Goal: Task Accomplishment & Management: Use online tool/utility

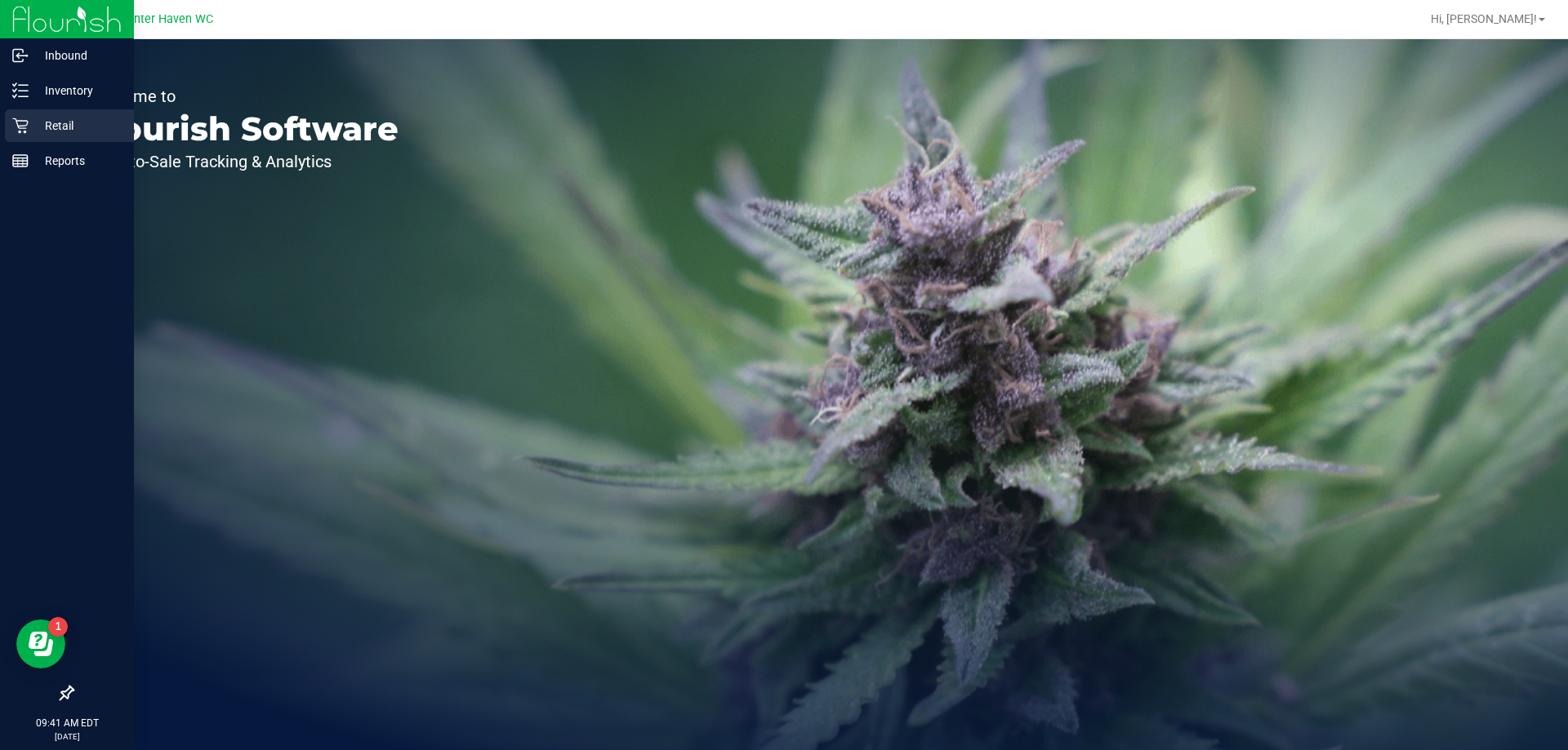
click at [12, 134] on div "Retail" at bounding box center [69, 125] width 129 height 32
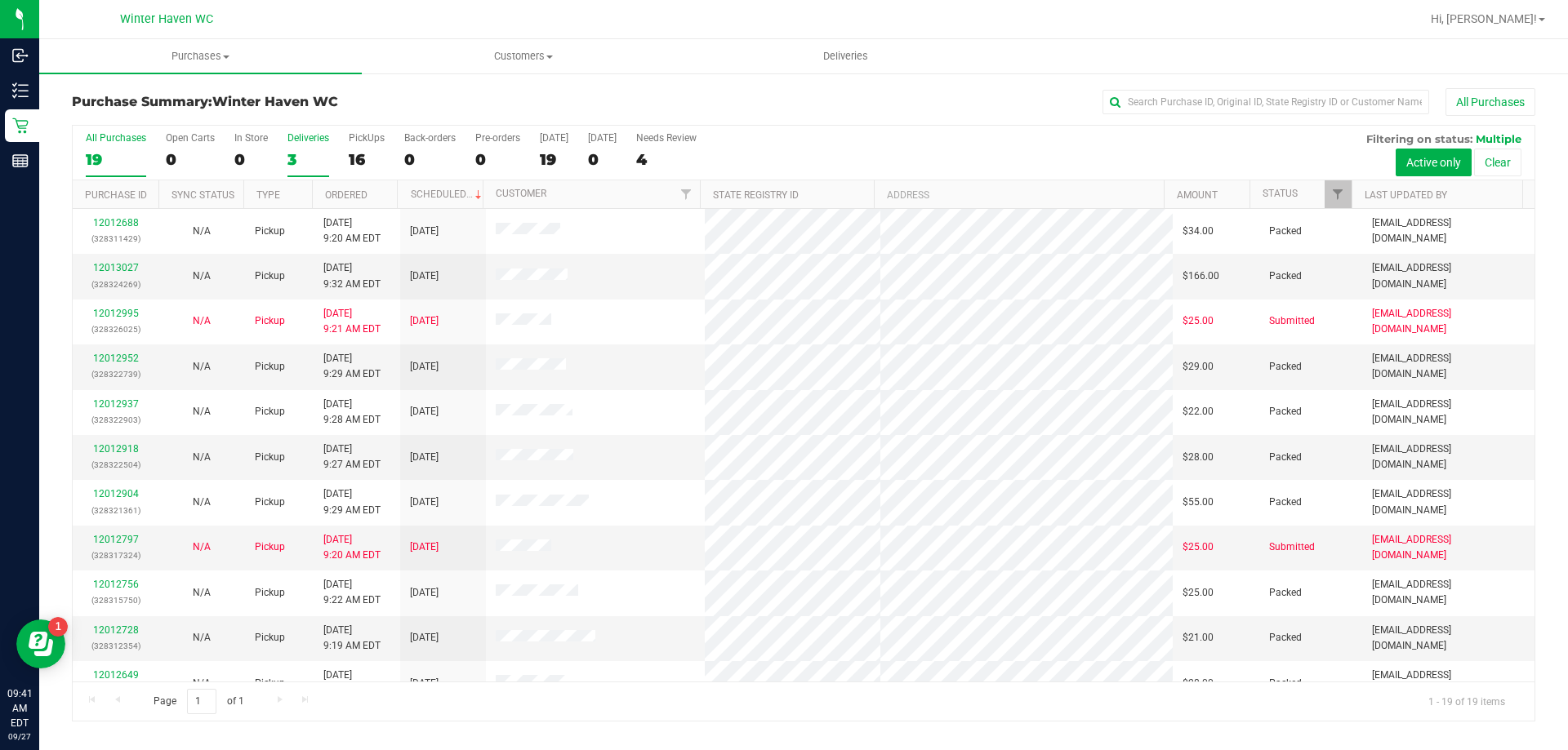
click at [295, 151] on div "3" at bounding box center [307, 159] width 42 height 19
click at [0, 0] on input "Deliveries 3" at bounding box center [0, 0] width 0 height 0
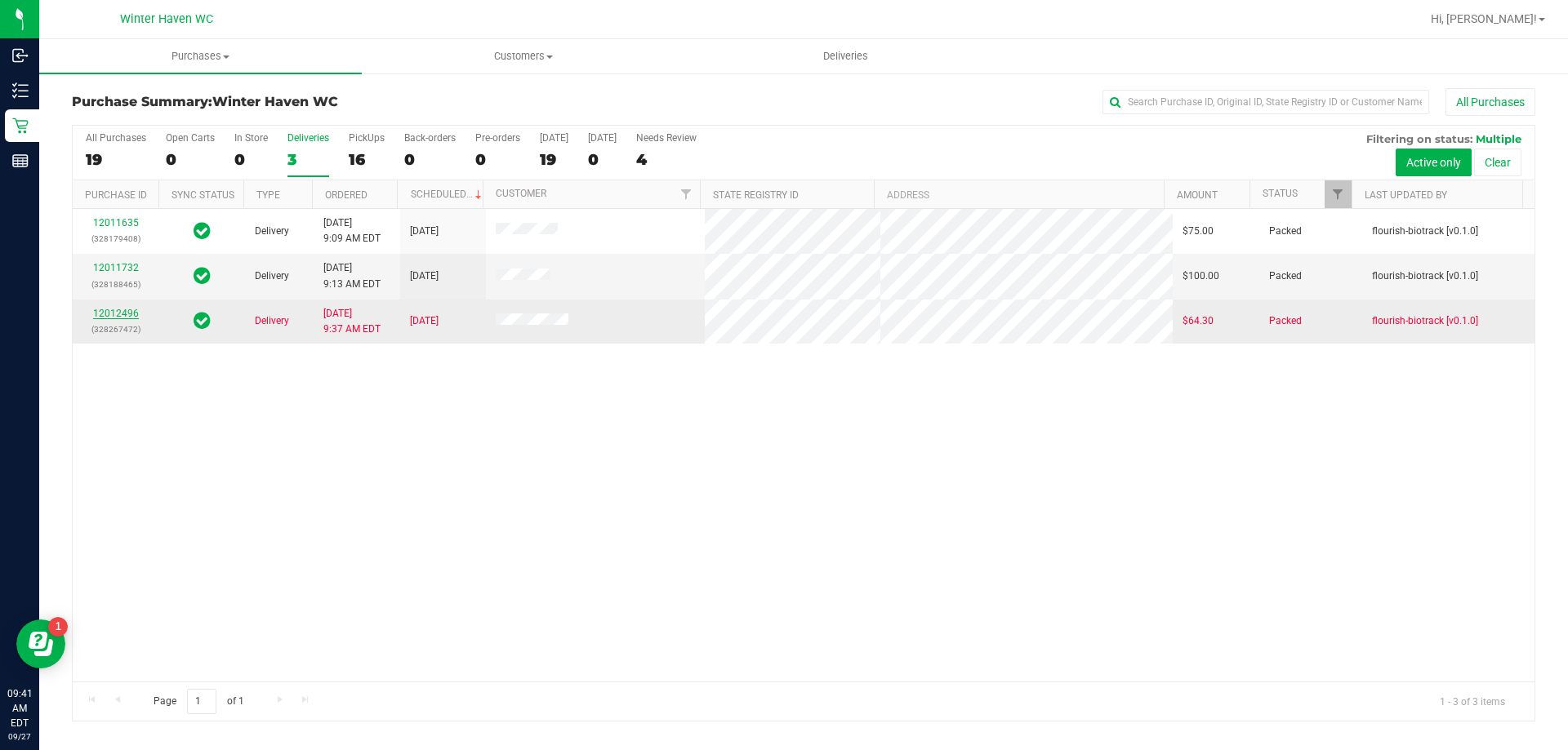
click at [110, 317] on link "12012496" at bounding box center [116, 313] width 45 height 11
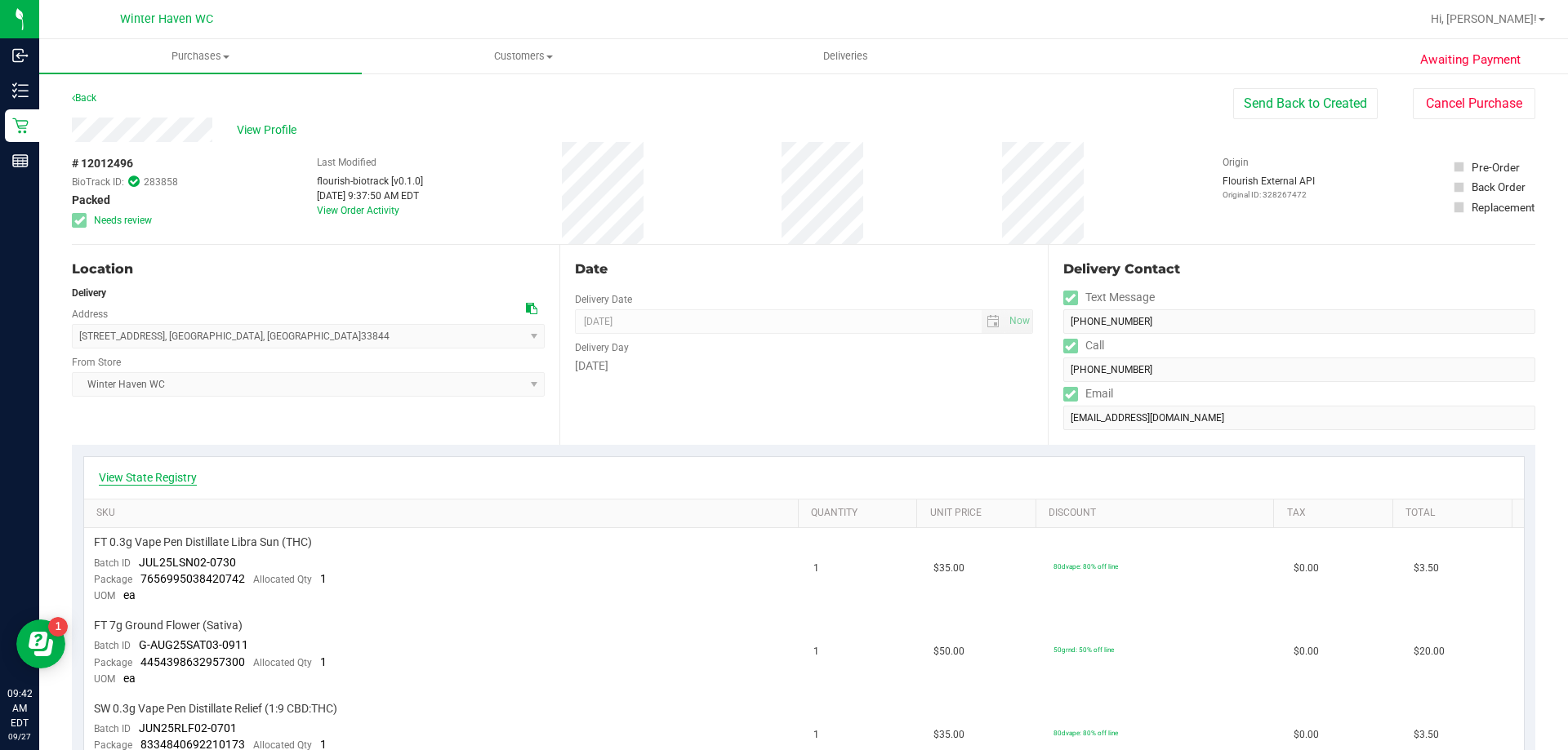
click at [156, 474] on link "View State Registry" at bounding box center [148, 478] width 98 height 17
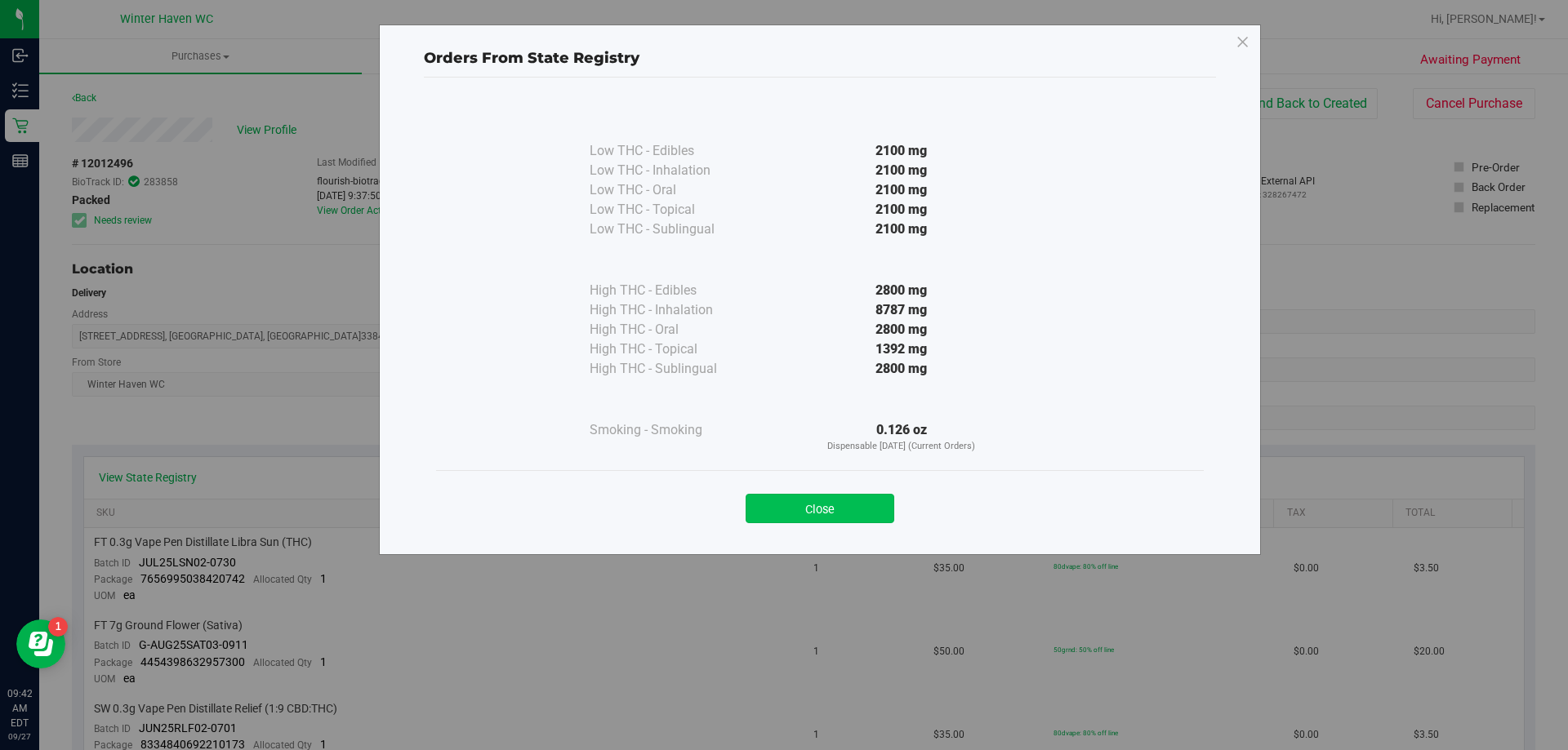
click at [770, 510] on button "Close" at bounding box center [820, 509] width 149 height 30
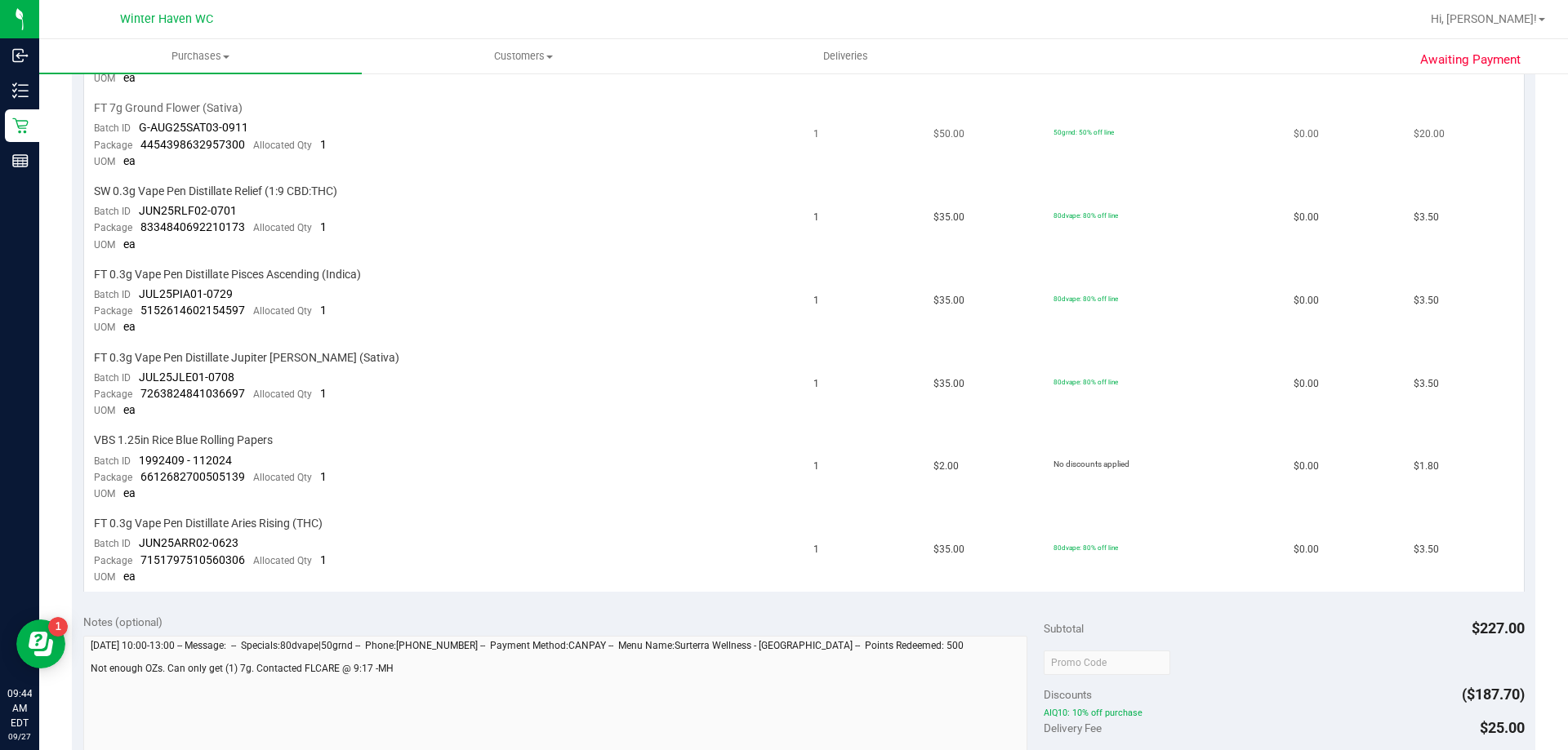
scroll to position [327, 0]
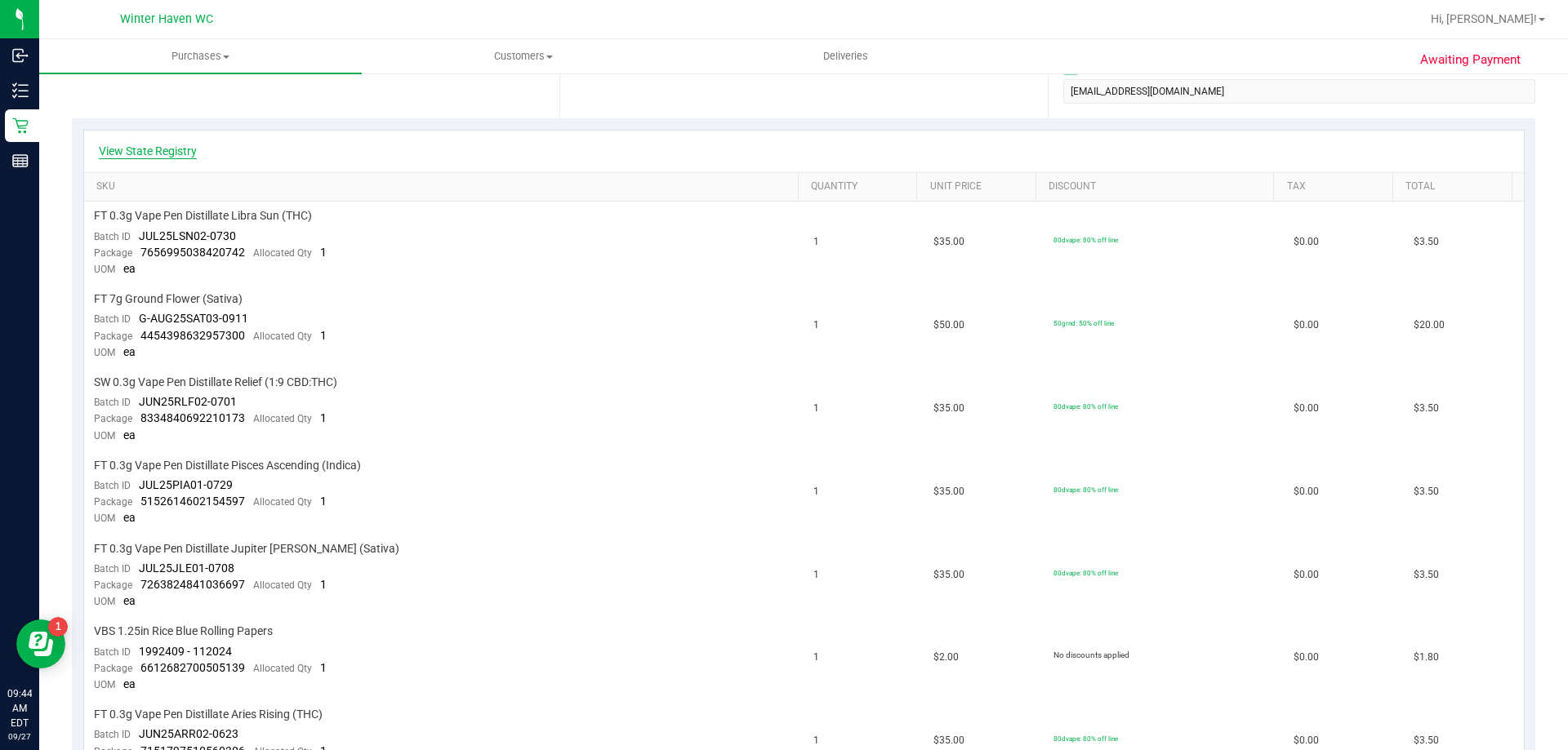
click at [153, 154] on link "View State Registry" at bounding box center [148, 151] width 98 height 17
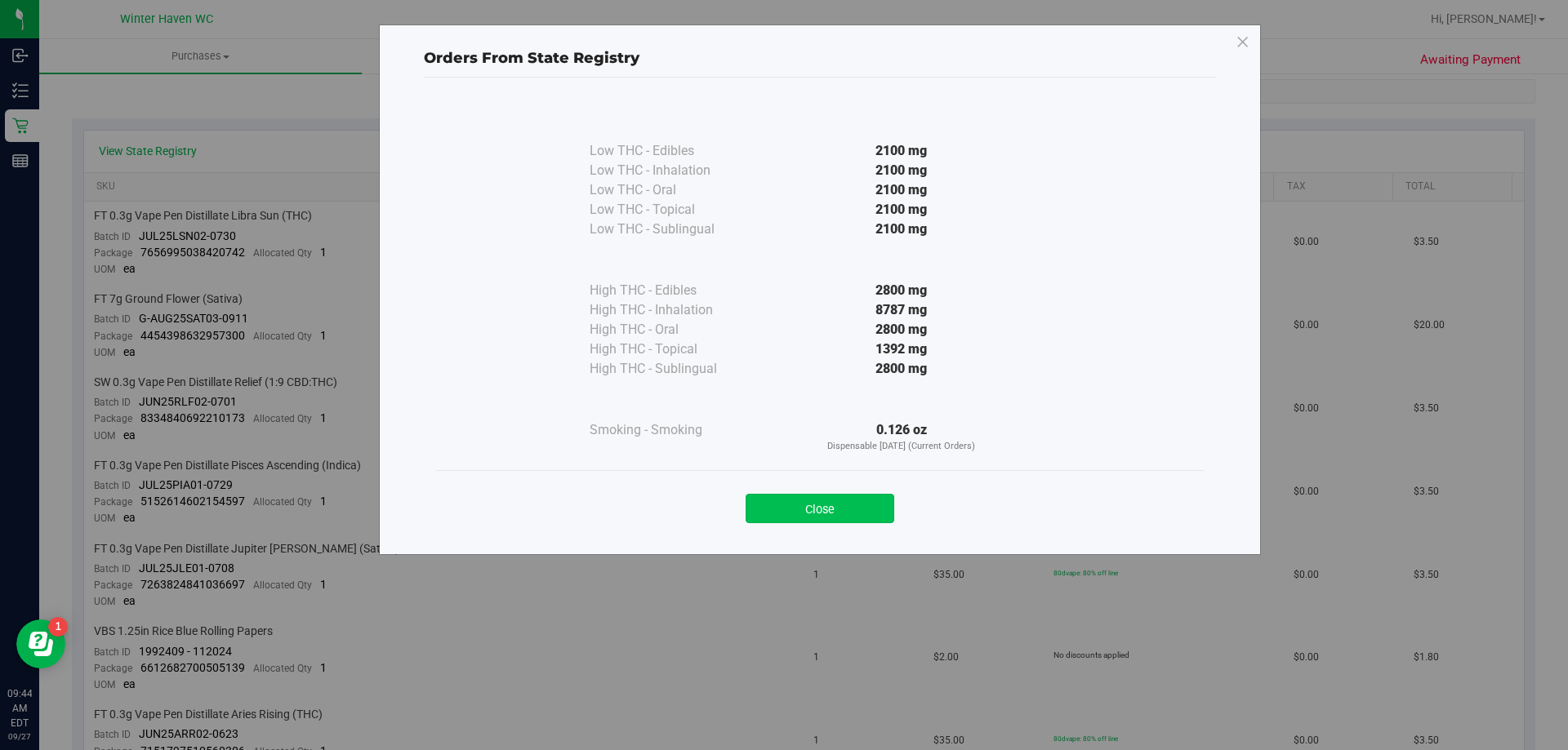
click at [841, 501] on button "Close" at bounding box center [820, 509] width 149 height 30
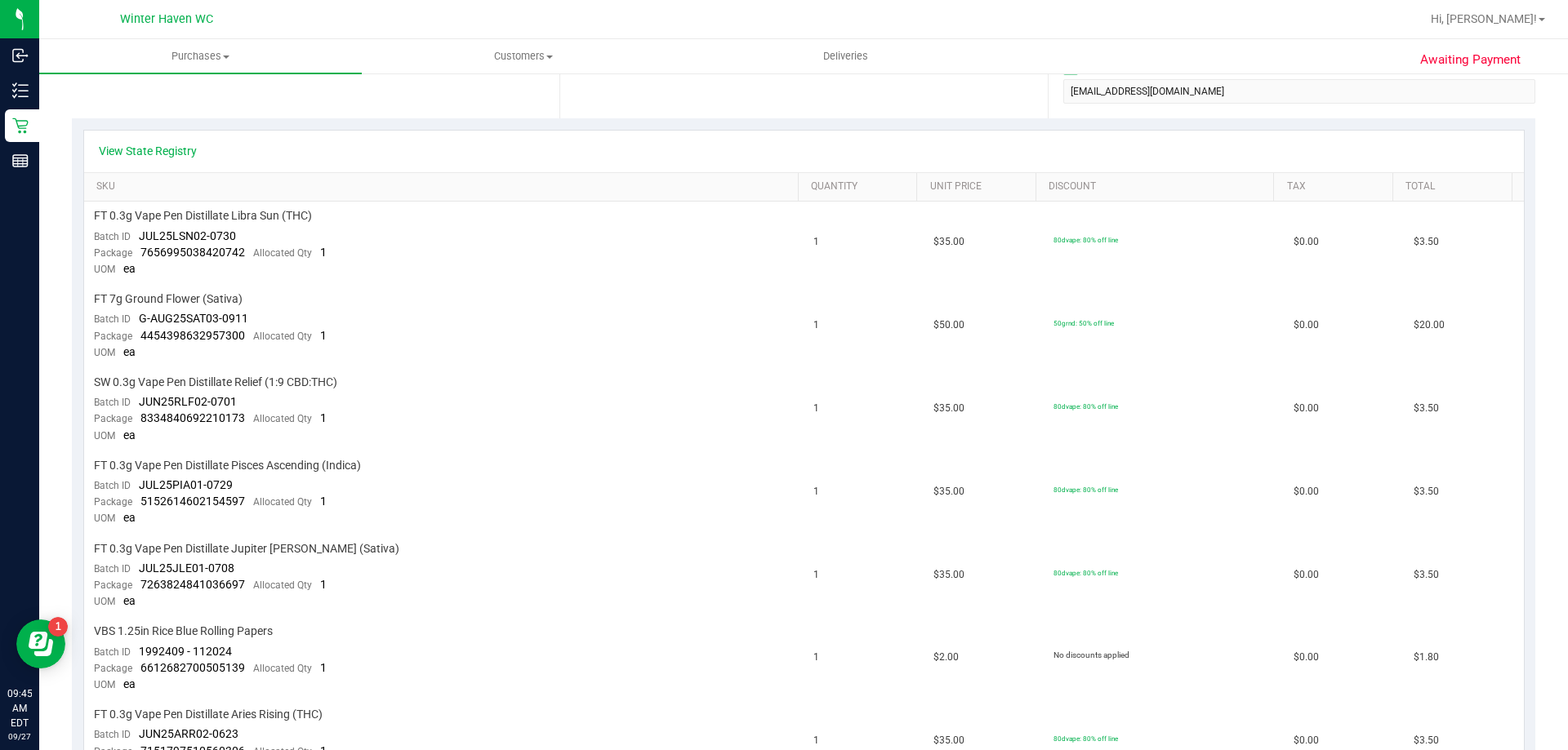
click at [705, 149] on div "View State Registry" at bounding box center [804, 151] width 1411 height 17
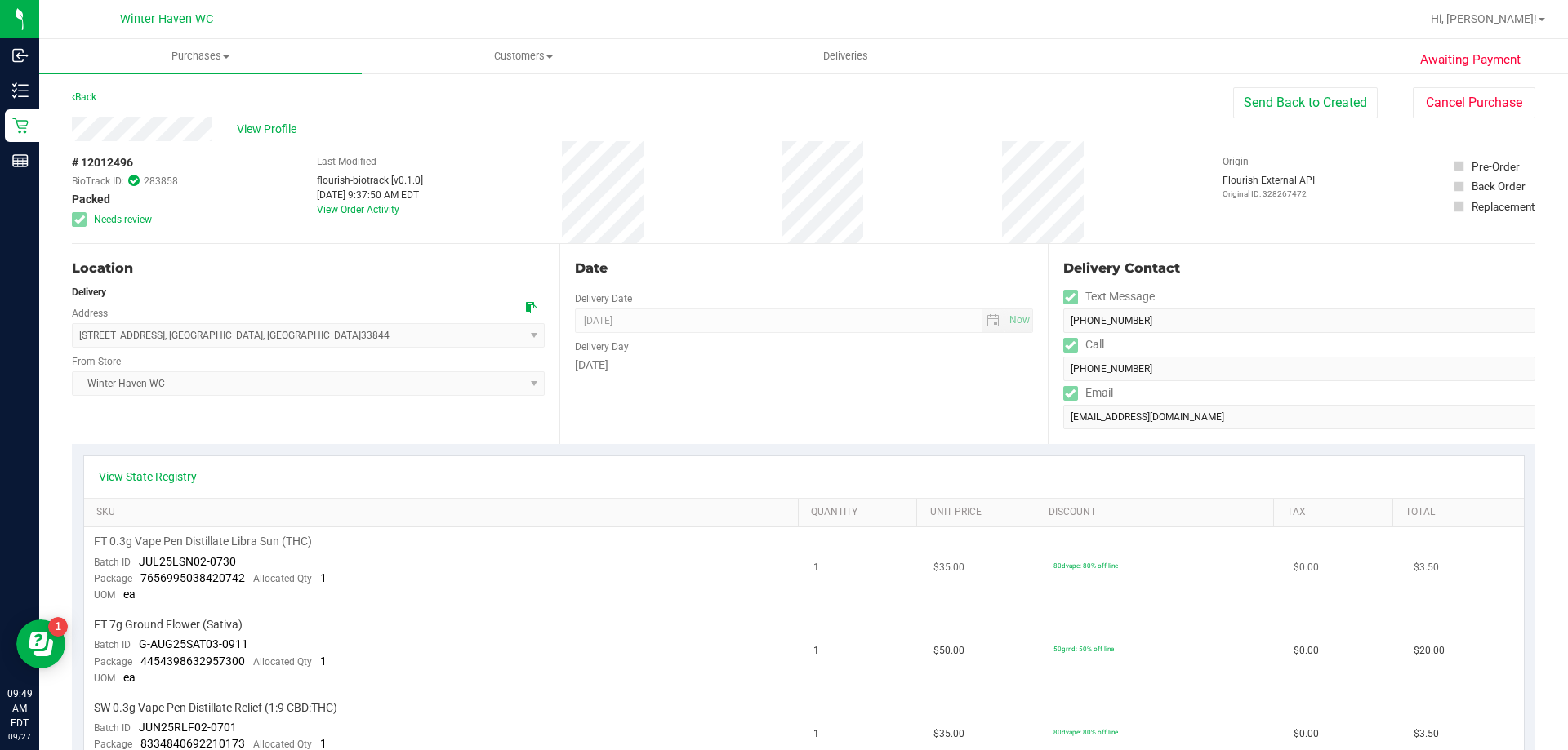
scroll to position [0, 0]
click at [1318, 101] on button "Send Back to Created" at bounding box center [1306, 104] width 144 height 31
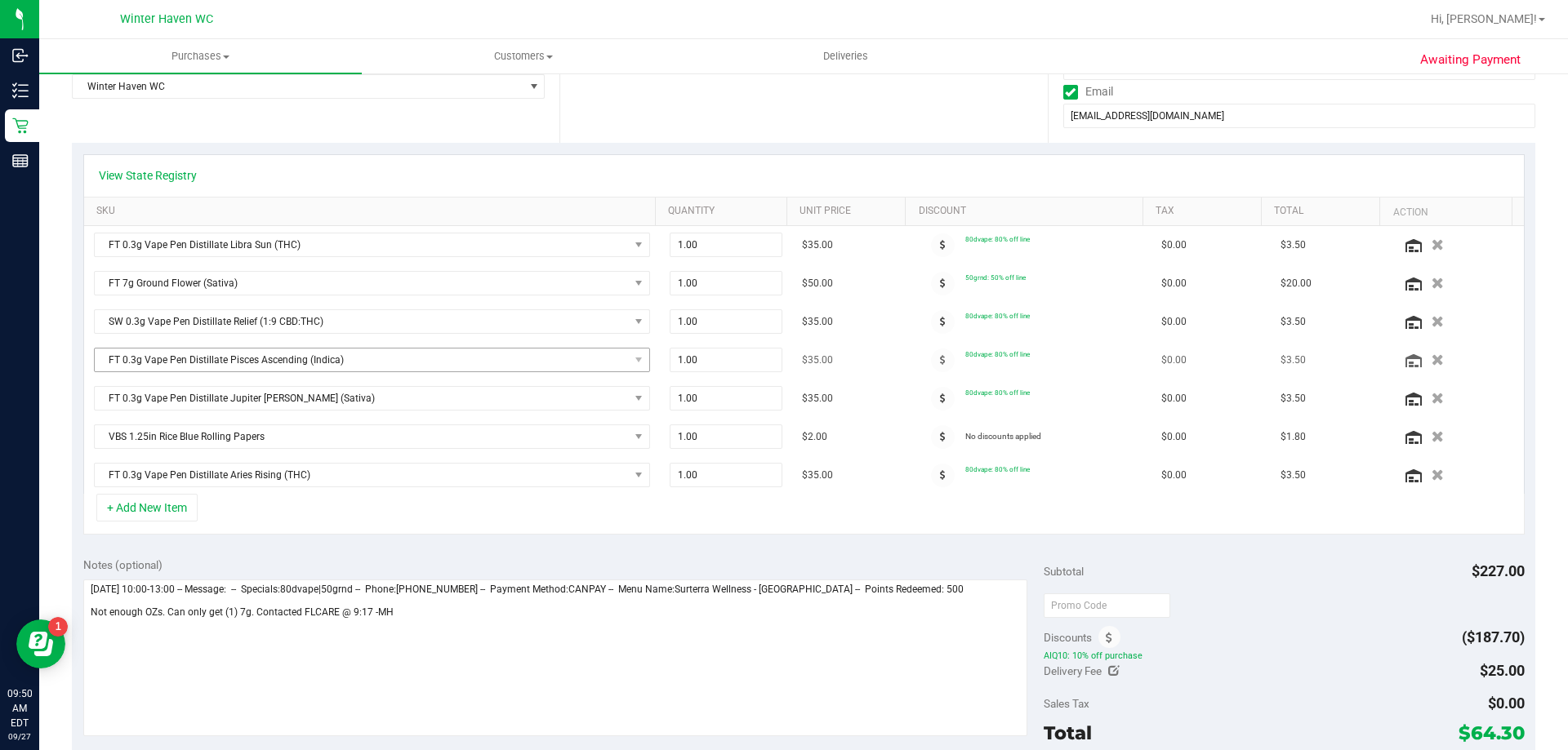
scroll to position [327, 0]
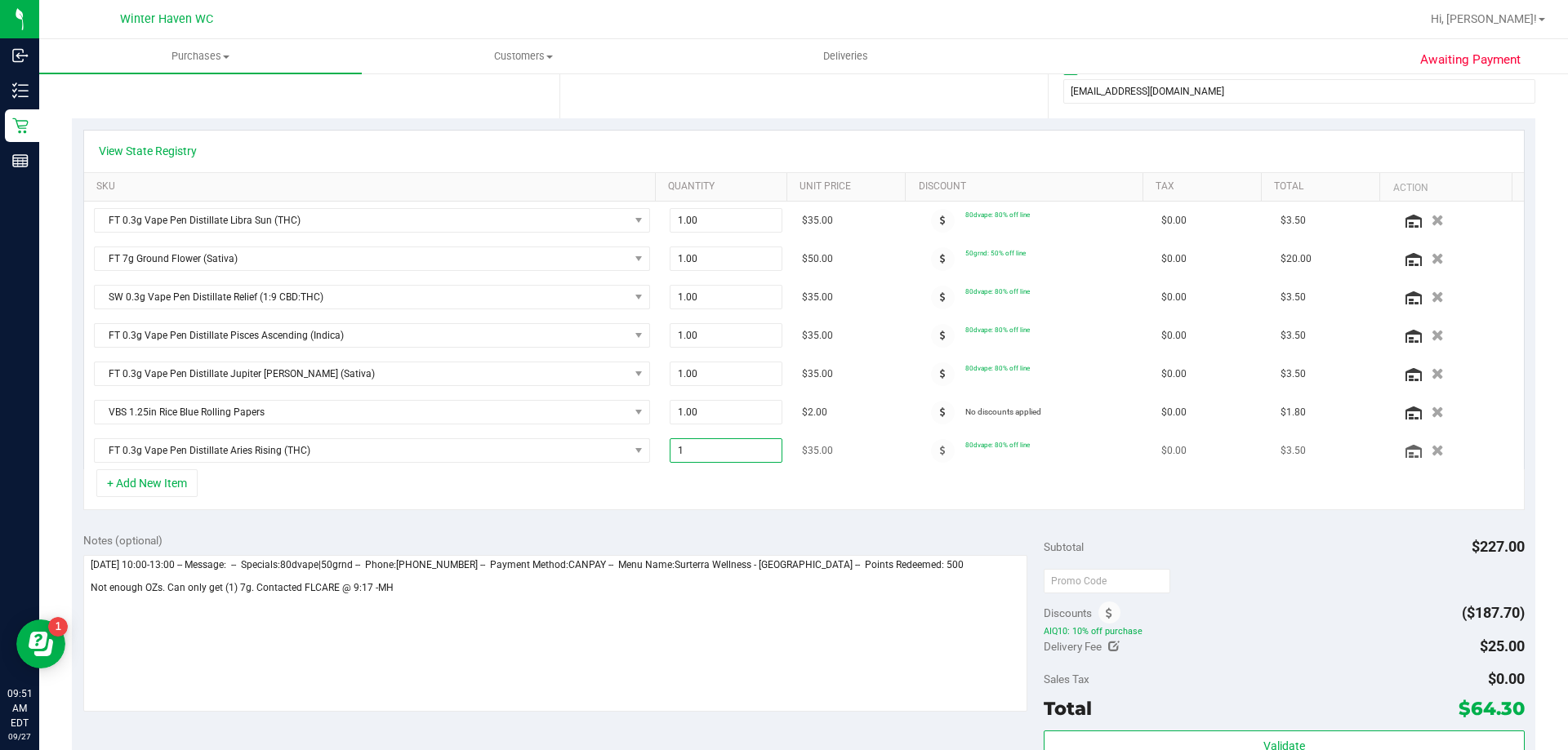
click at [671, 459] on span "1.00 1" at bounding box center [726, 451] width 114 height 24
click at [671, 459] on div "View State Registry SKU Quantity Unit Price Discount Tax Total Action FT 0.3g V…" at bounding box center [804, 320] width 1442 height 381
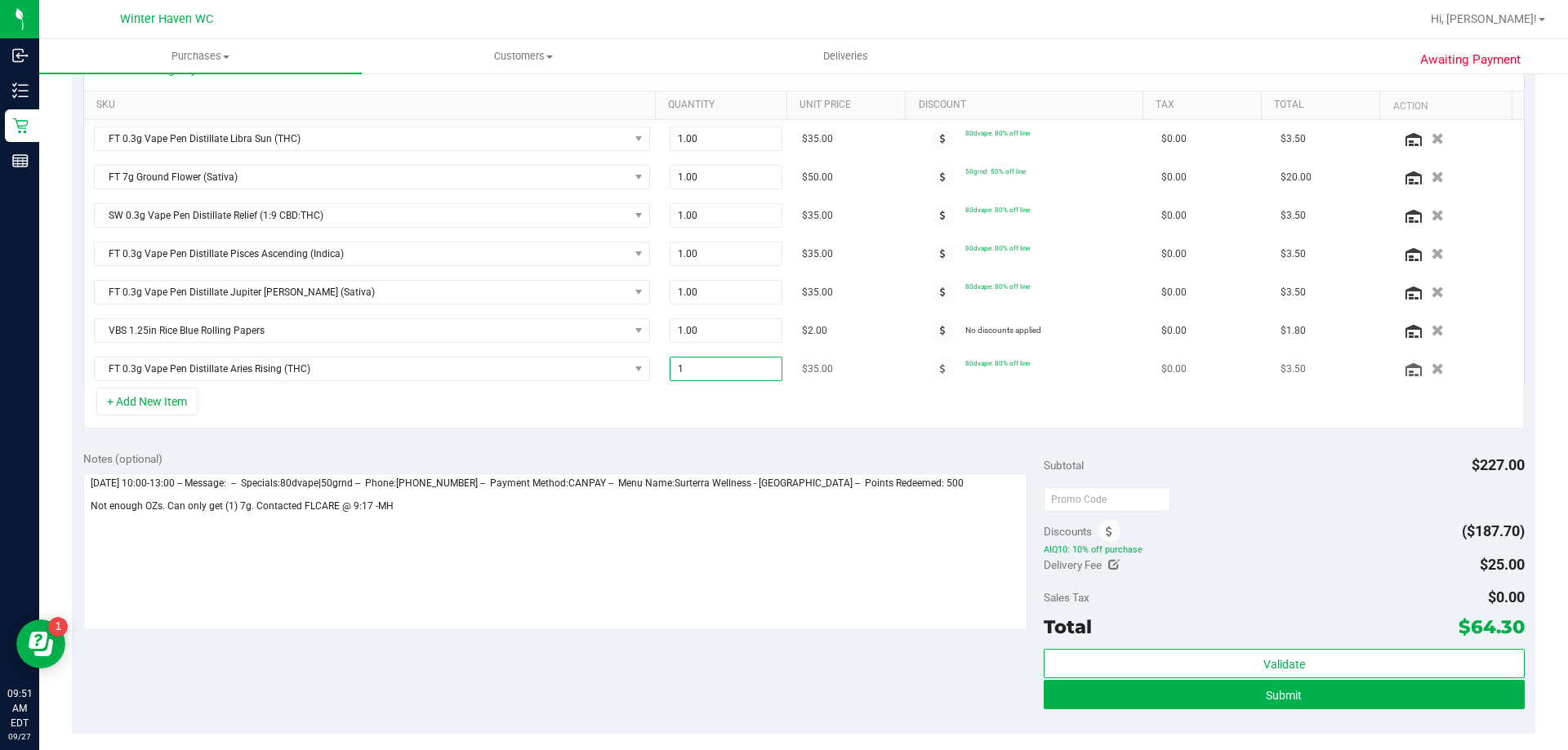
type input "2"
type input "2.00"
click at [673, 295] on span "1.00 1" at bounding box center [726, 292] width 114 height 24
click at [673, 295] on input "1" at bounding box center [726, 292] width 112 height 23
type input "2"
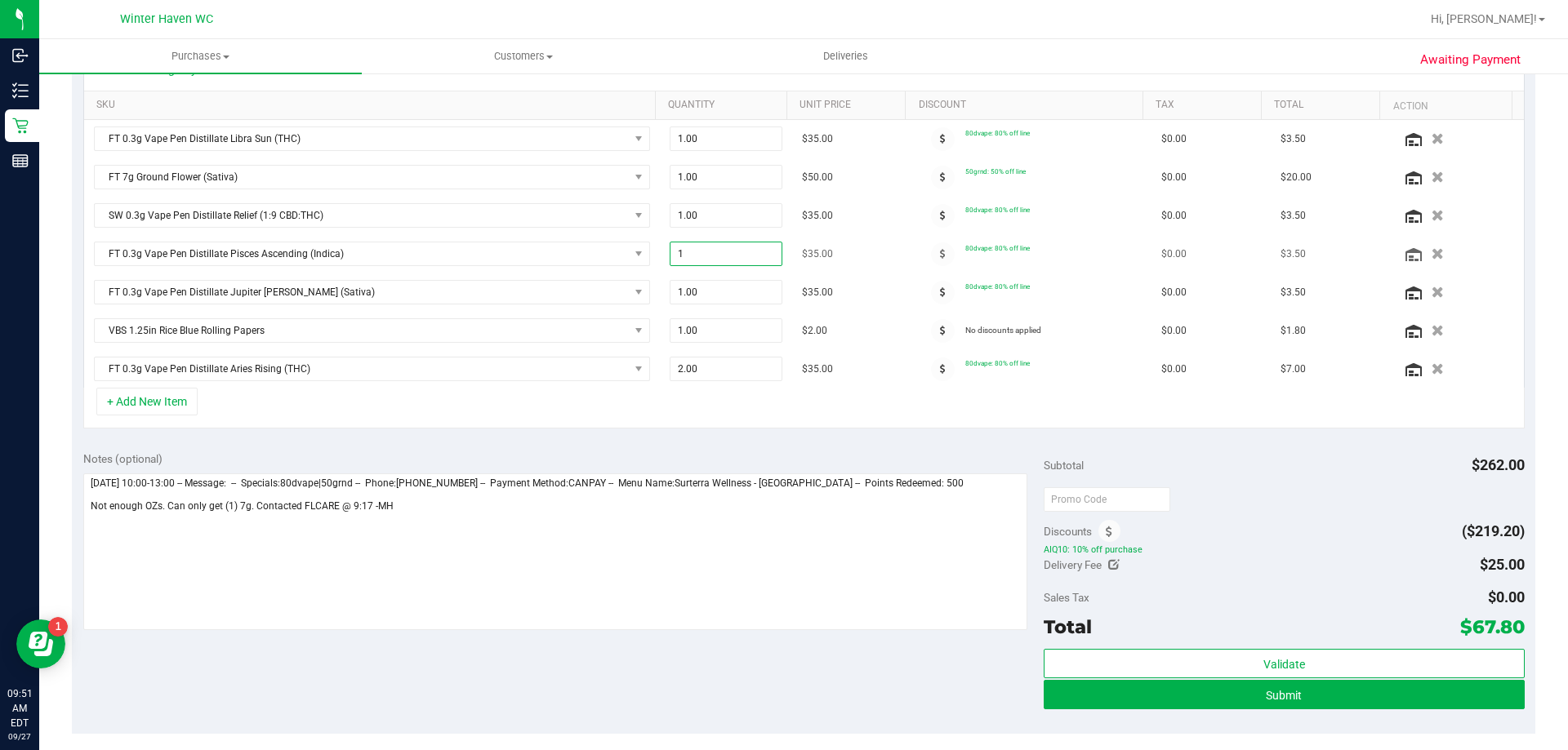
click at [675, 259] on span "1.00 1" at bounding box center [726, 254] width 114 height 24
click at [675, 259] on input "1" at bounding box center [726, 254] width 112 height 23
type input "2"
type input "2.00"
click at [688, 139] on span "1.00 1" at bounding box center [726, 139] width 114 height 24
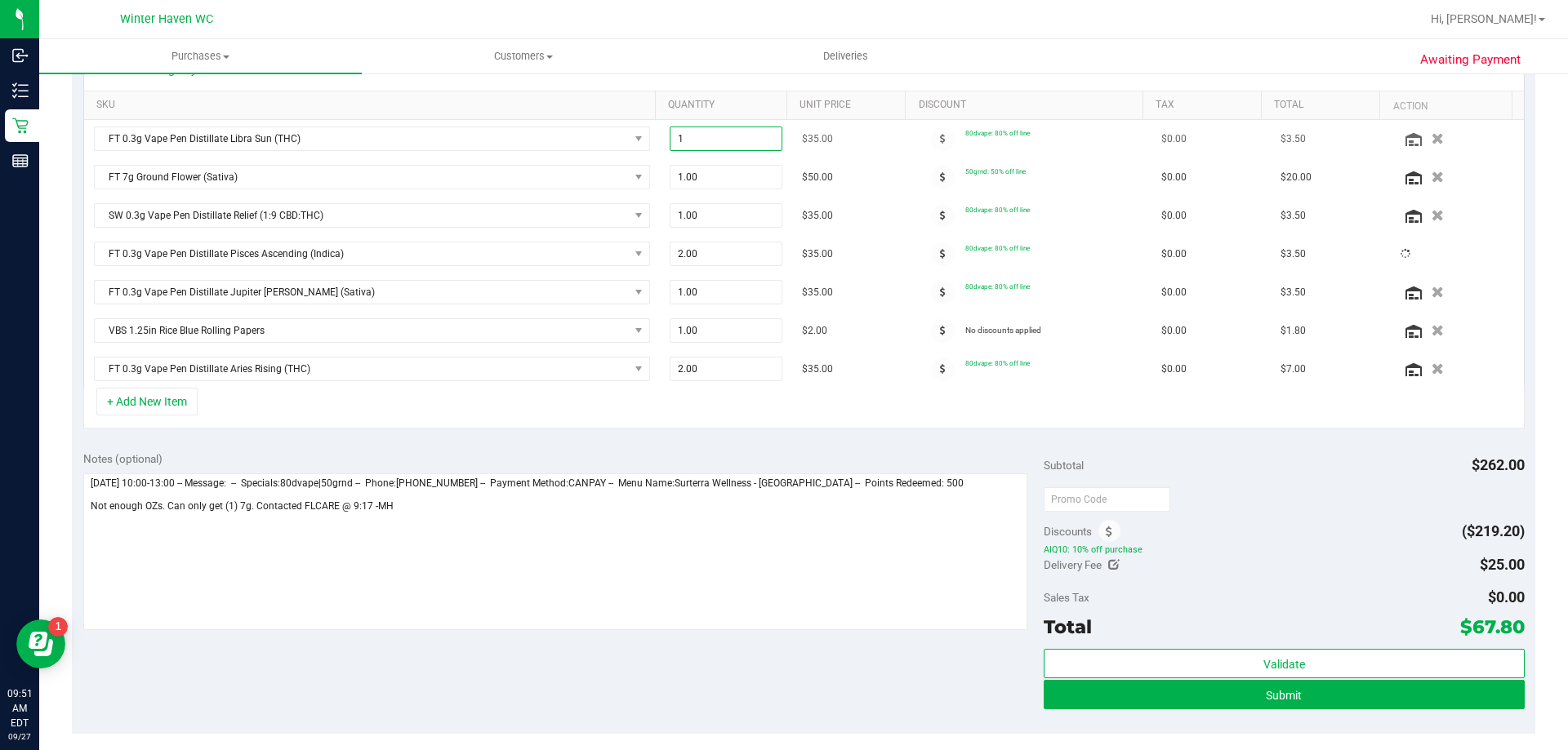
click at [688, 139] on input "1" at bounding box center [726, 139] width 112 height 23
type input "2"
click at [699, 296] on span "1.00 1" at bounding box center [726, 292] width 114 height 24
click at [699, 296] on input "1" at bounding box center [726, 292] width 112 height 23
type input "2"
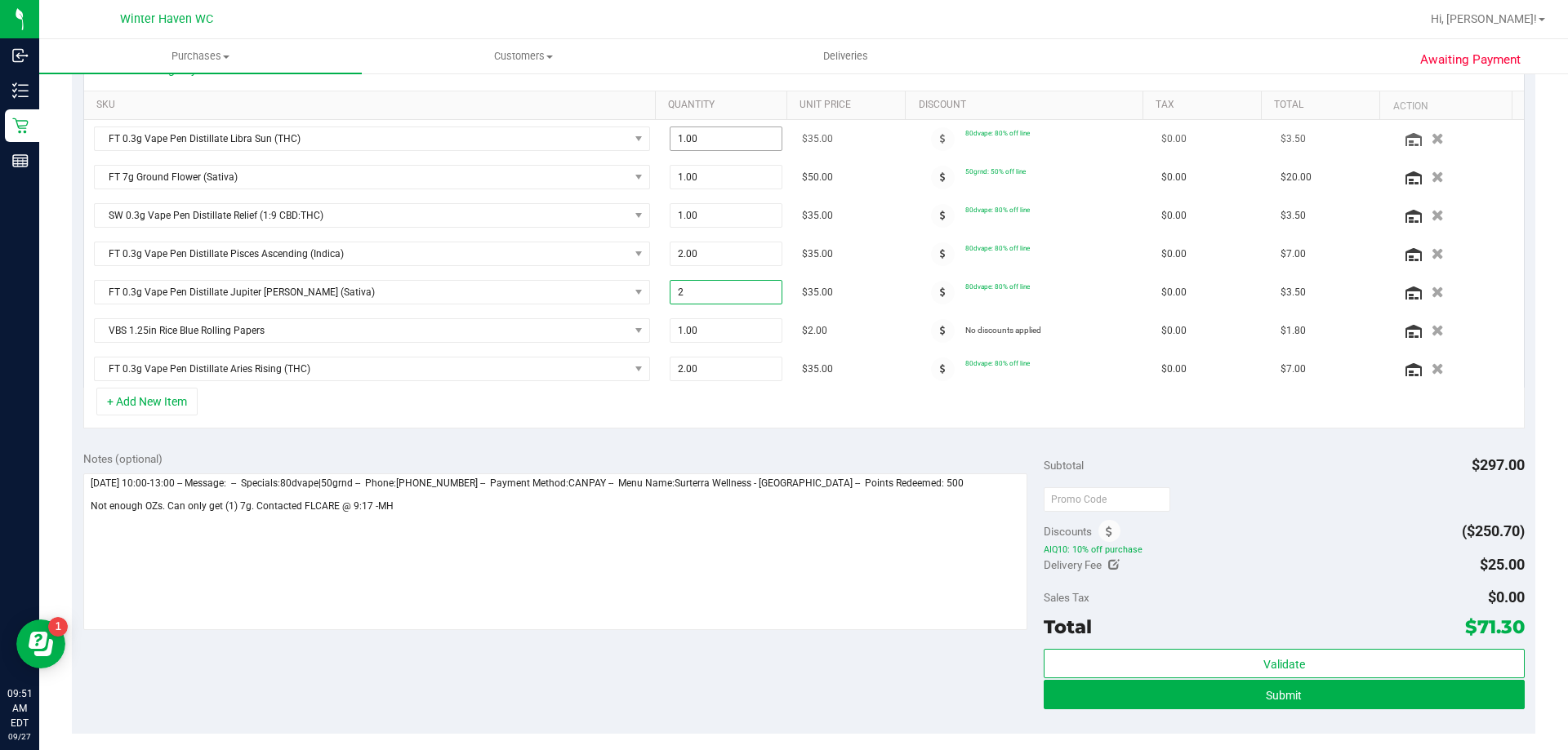
type input "2.00"
click at [688, 144] on span "1.00 1" at bounding box center [726, 139] width 114 height 24
click at [688, 144] on input "1" at bounding box center [726, 139] width 112 height 23
click at [675, 128] on span "1.00 1" at bounding box center [726, 139] width 114 height 24
click at [675, 128] on input "1" at bounding box center [726, 139] width 112 height 23
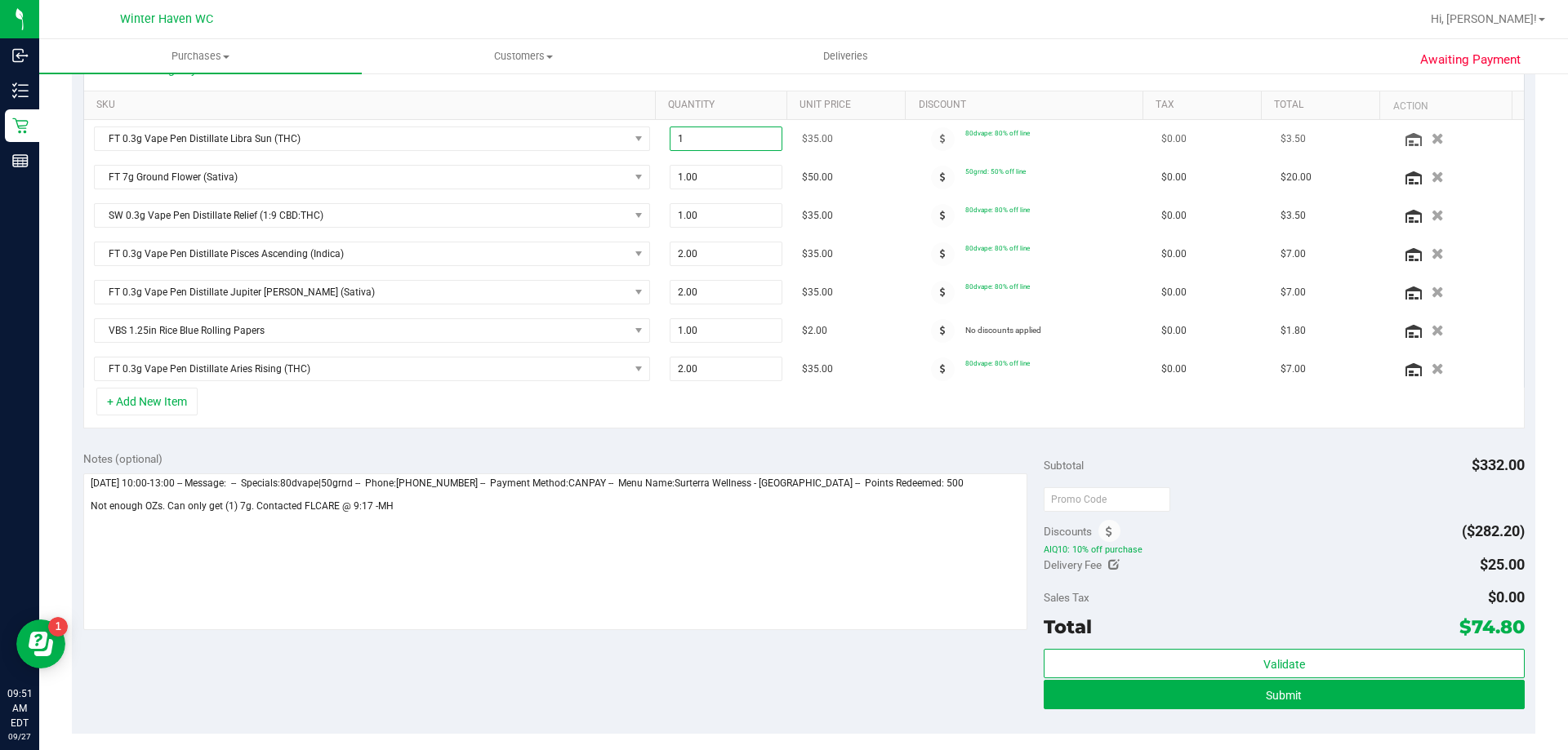
type input "2"
type input "2.00"
click at [724, 405] on div "+ Add New Item" at bounding box center [804, 408] width 1442 height 41
click at [685, 144] on span "2.00 2" at bounding box center [726, 139] width 114 height 24
click at [685, 144] on input "2" at bounding box center [726, 139] width 112 height 23
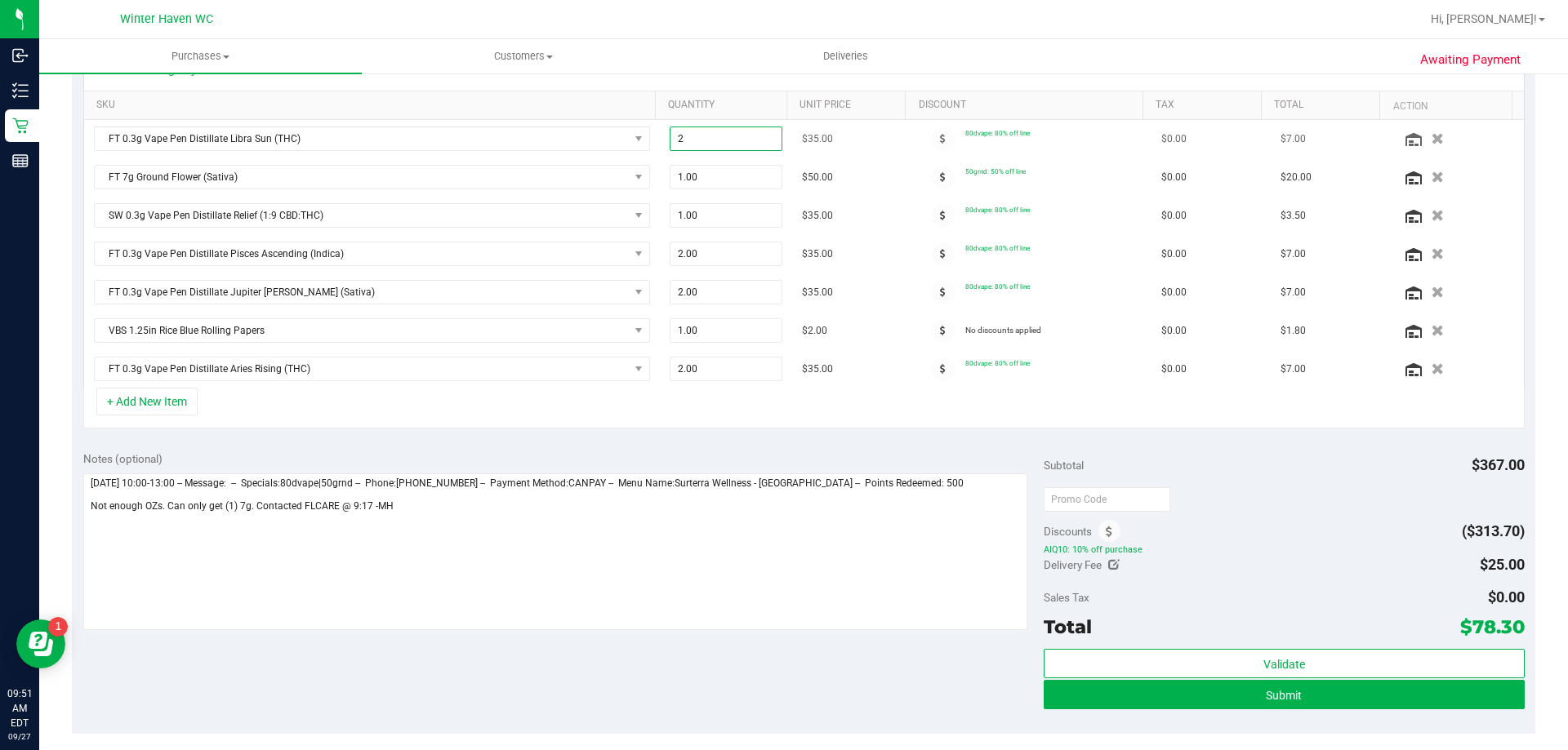
click at [685, 144] on input "2" at bounding box center [726, 139] width 112 height 23
type input "3"
type input "3.00"
click at [665, 430] on div "View State Registry SKU Quantity Unit Price Discount Tax Total Action FT 0.3g V…" at bounding box center [804, 239] width 1463 height 404
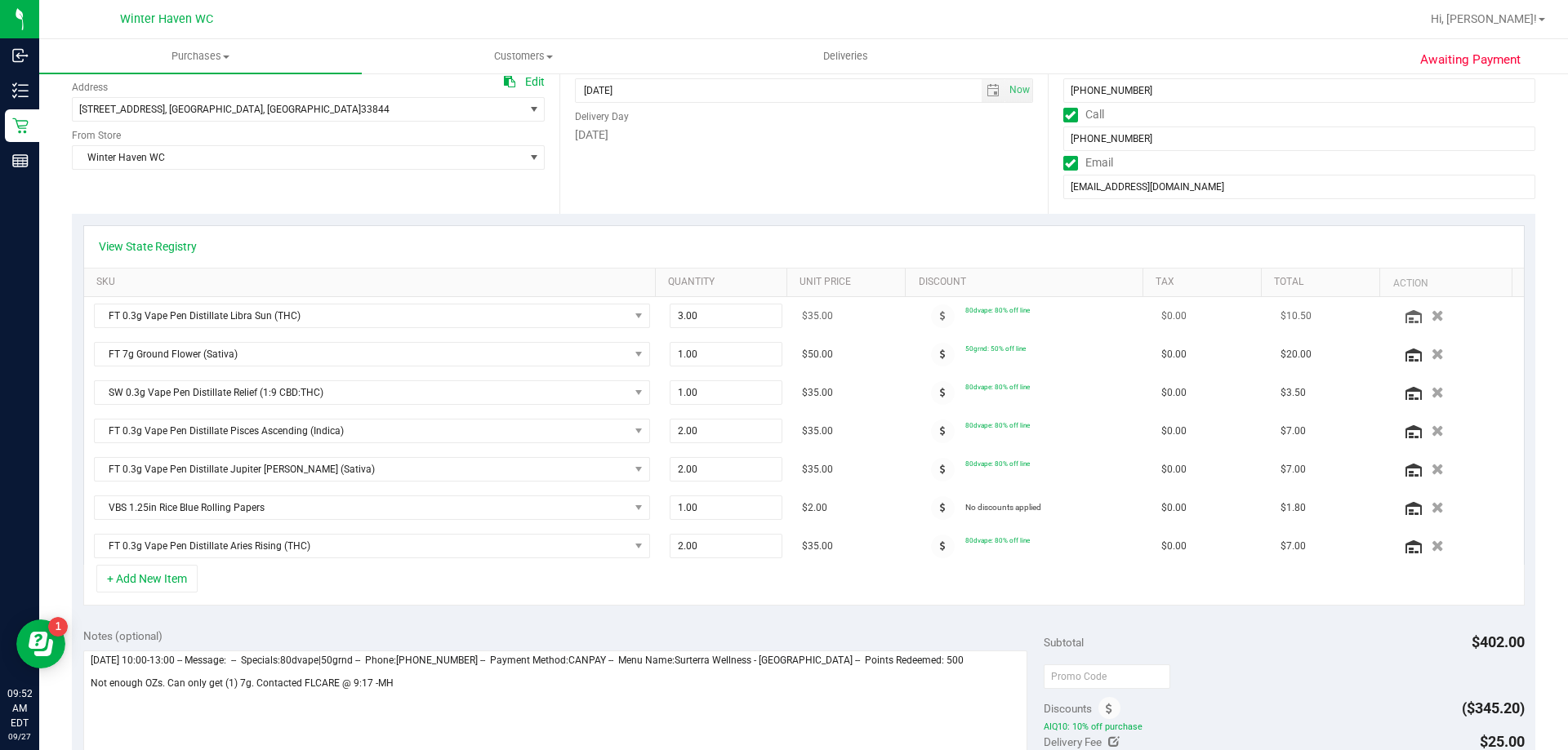
scroll to position [0, 0]
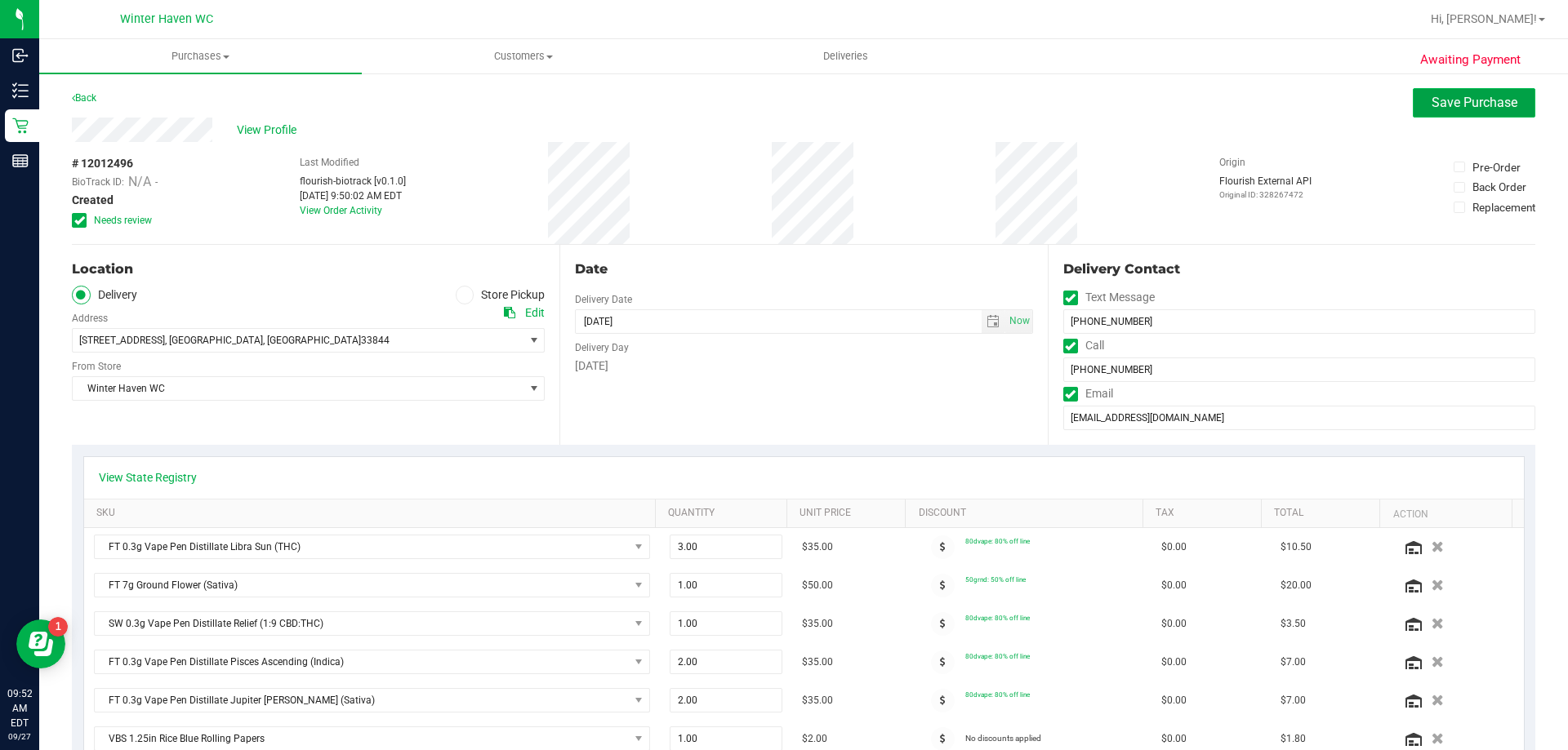
click at [1468, 113] on button "Save Purchase" at bounding box center [1474, 103] width 122 height 30
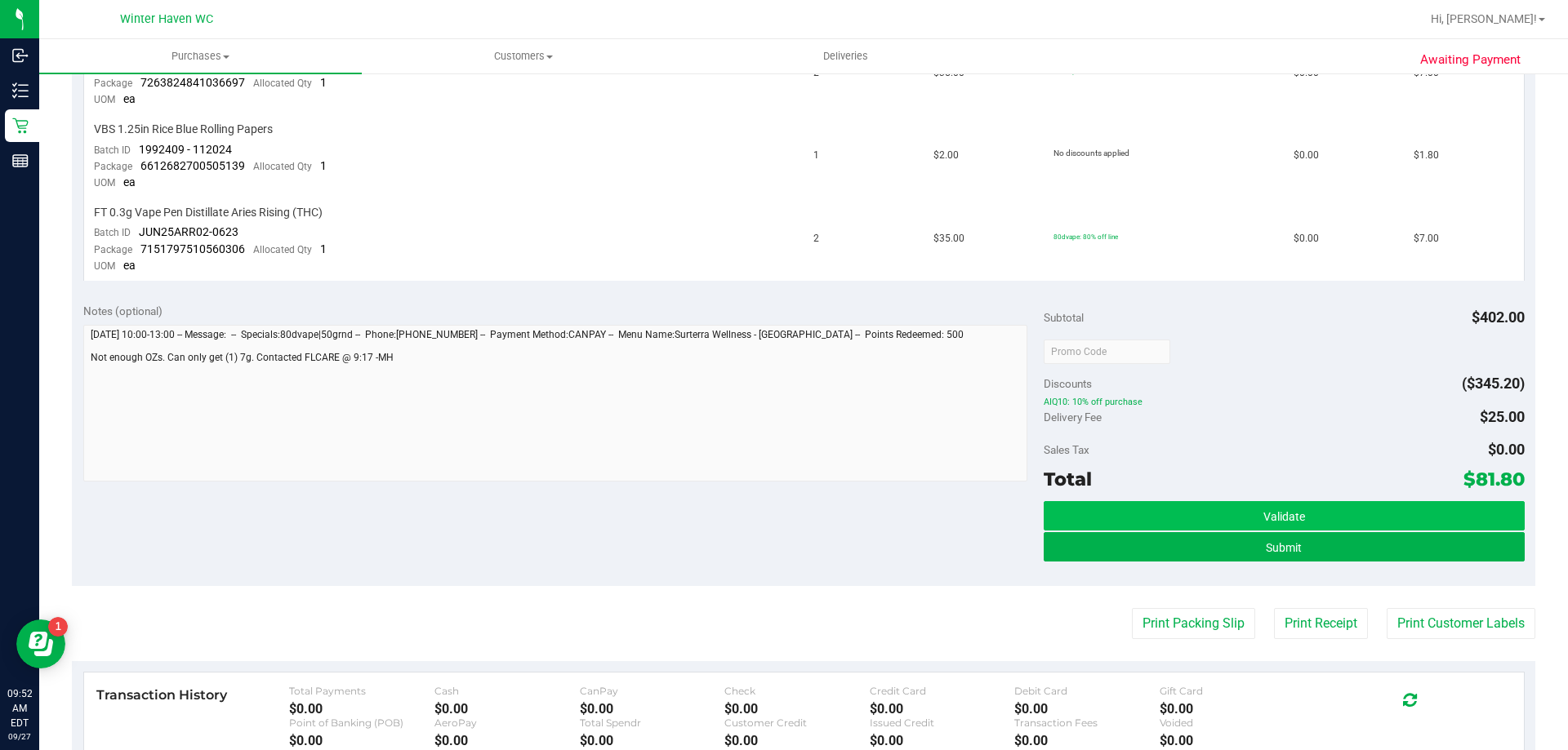
scroll to position [898, 0]
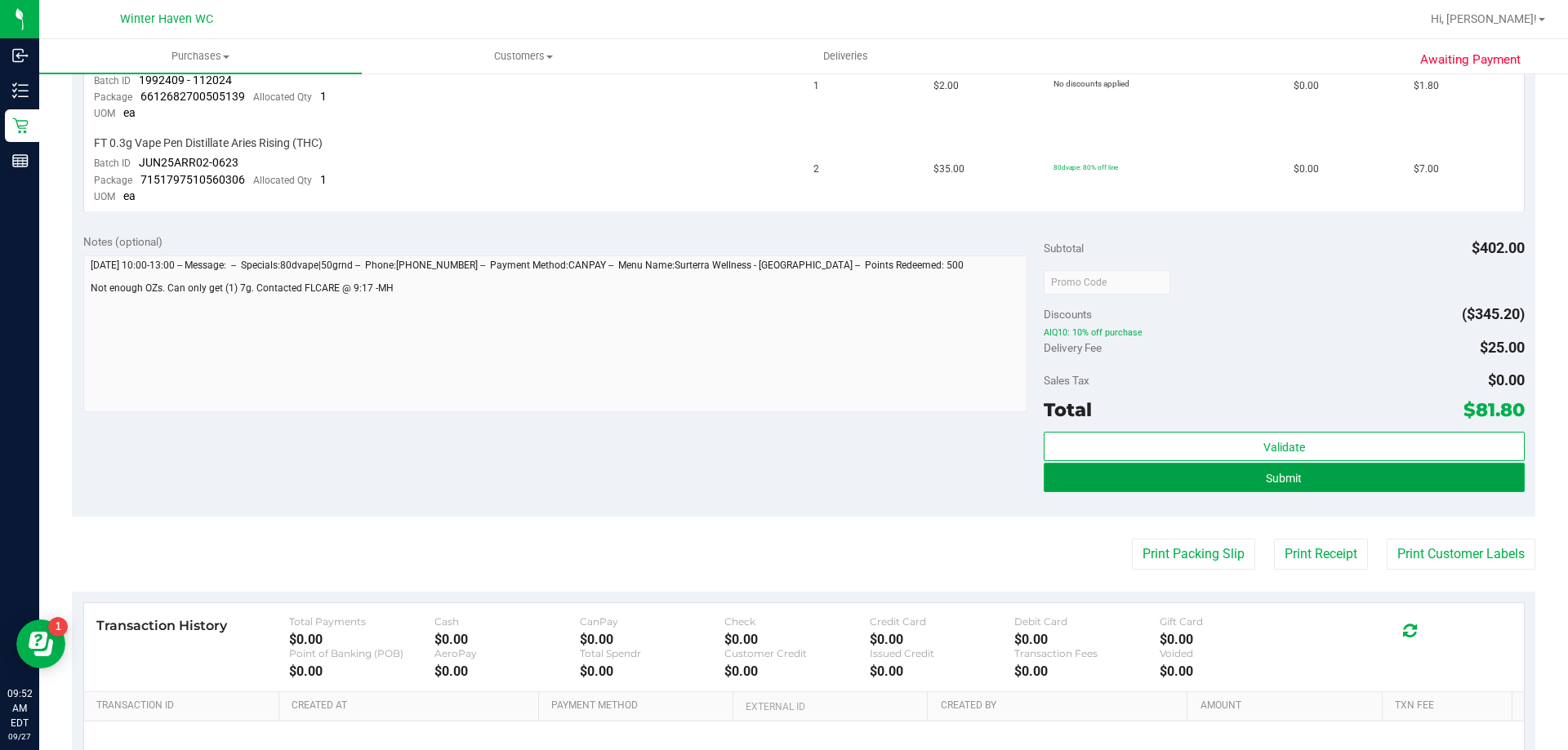
click at [1268, 475] on span "Submit" at bounding box center [1284, 479] width 36 height 13
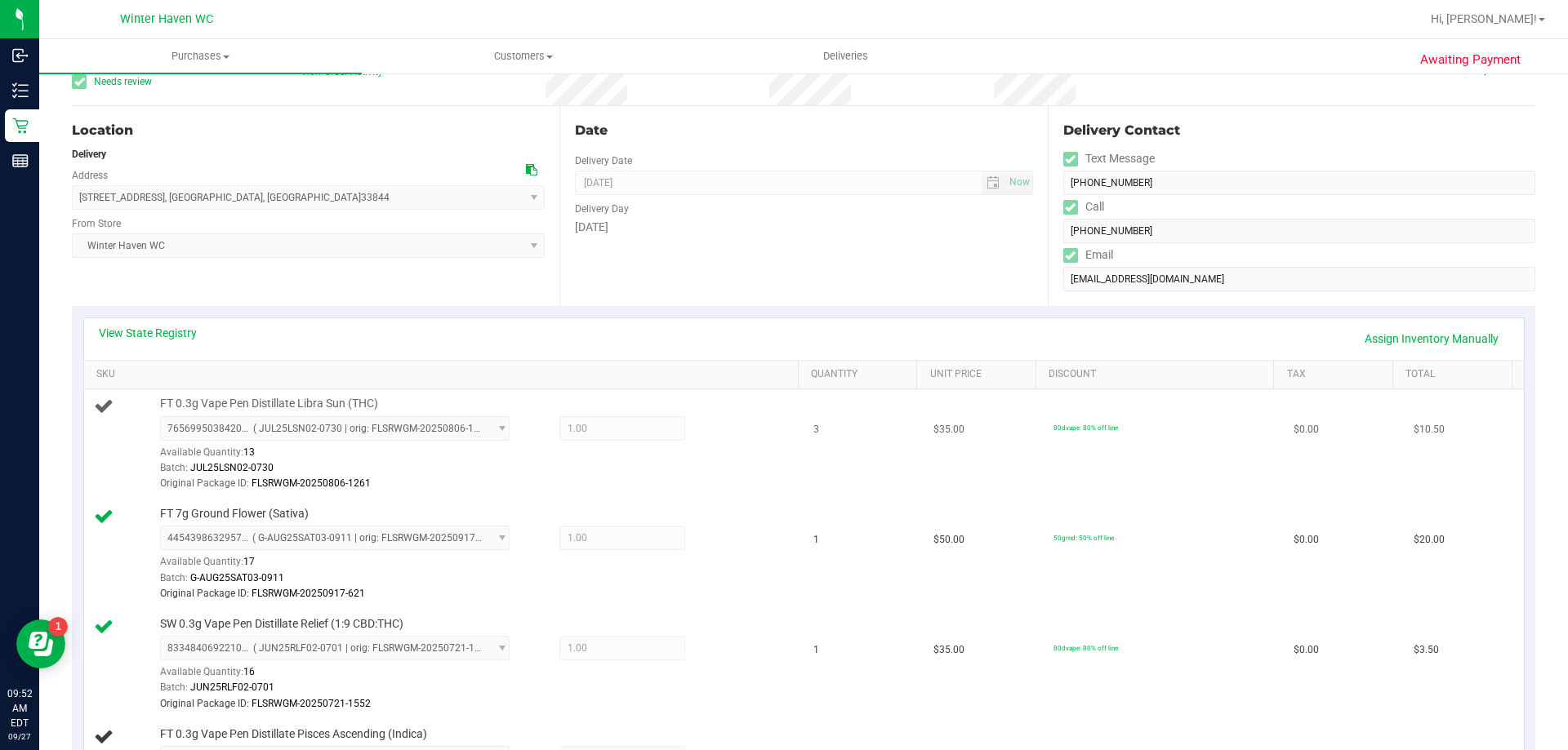
scroll to position [0, 0]
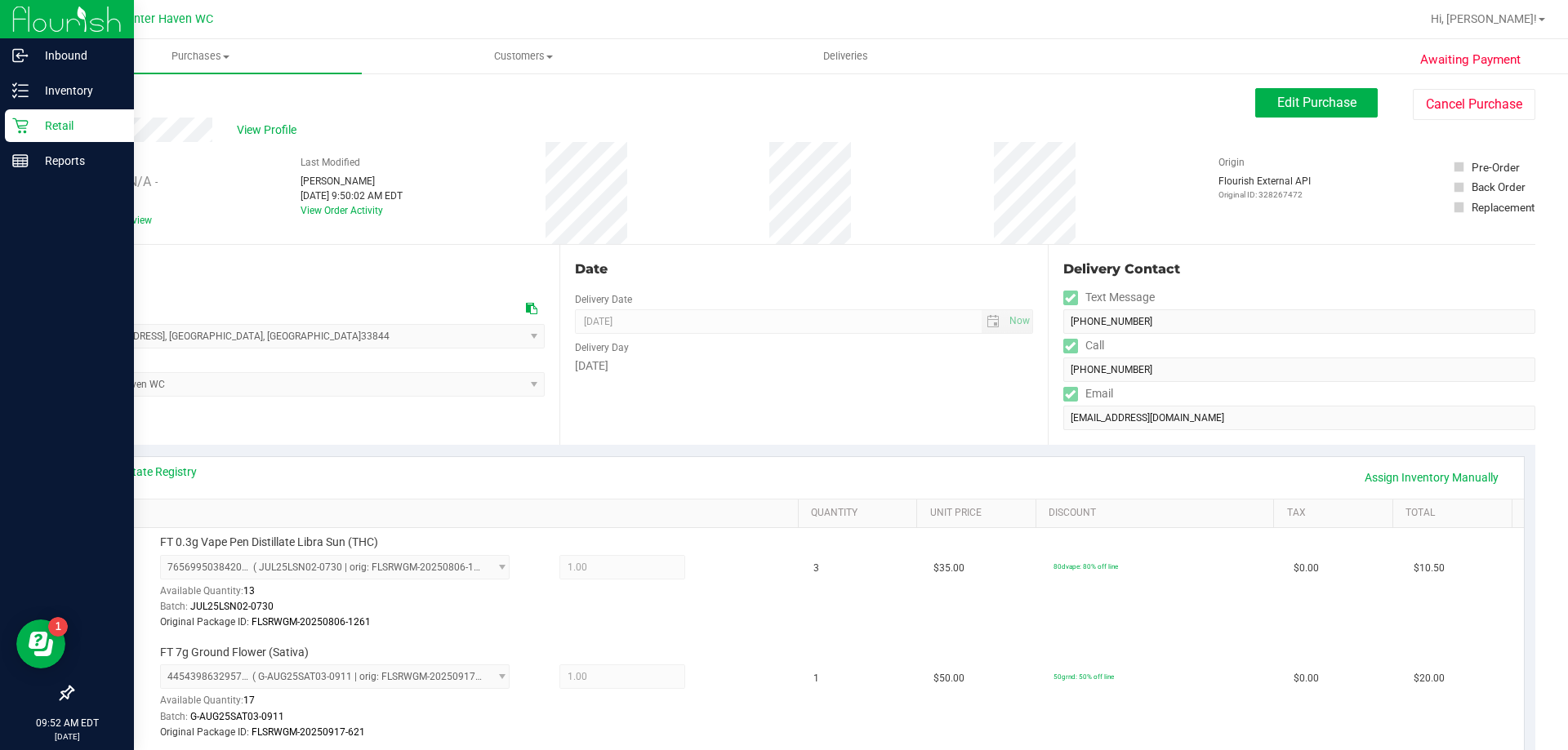
click at [31, 128] on p "Retail" at bounding box center [78, 125] width 98 height 19
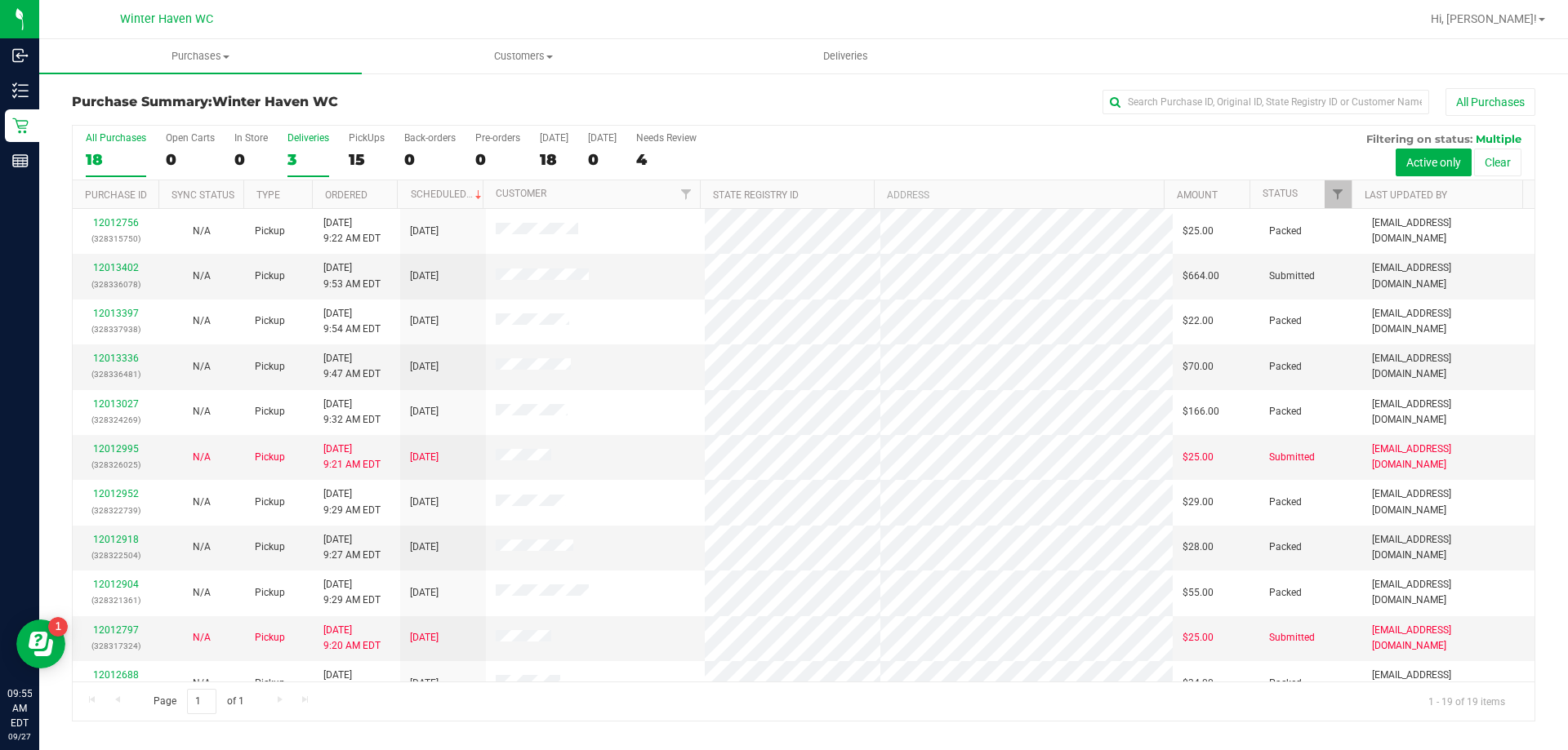
click at [288, 148] on label "Deliveries 3" at bounding box center [307, 155] width 42 height 45
click at [0, 0] on input "Deliveries 3" at bounding box center [0, 0] width 0 height 0
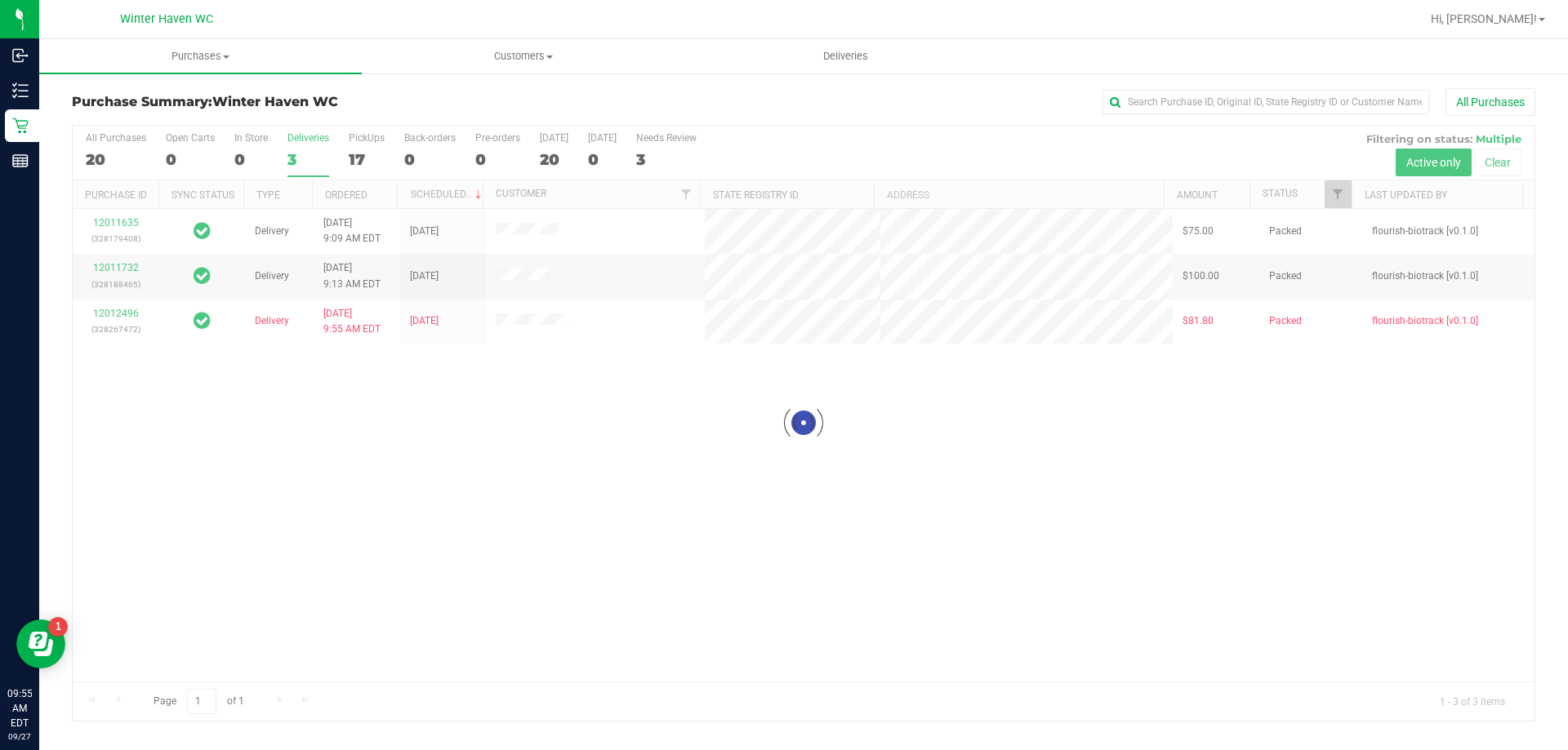
click at [125, 222] on div at bounding box center [803, 423] width 1462 height 595
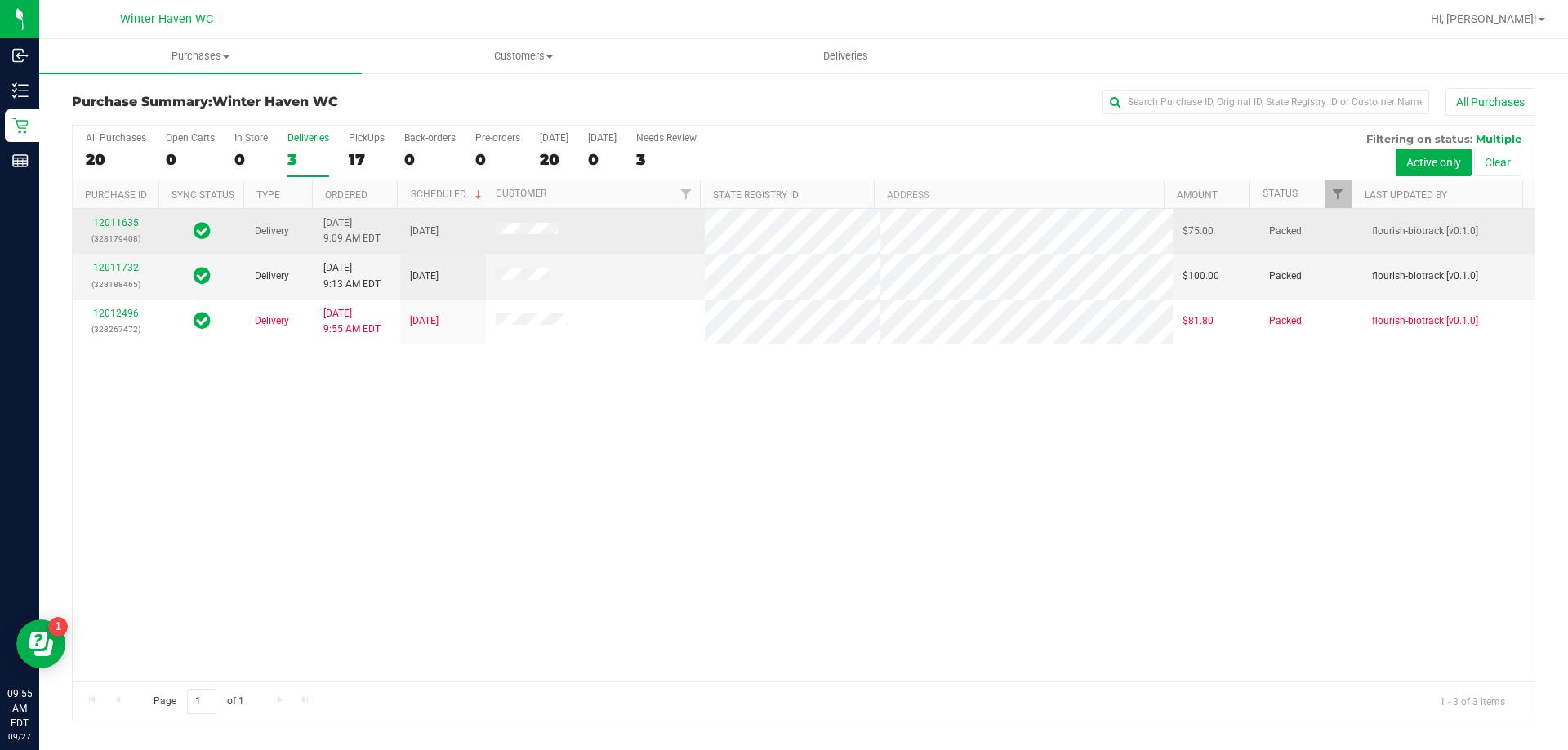
click at [119, 230] on div "12011635 (328179408)" at bounding box center [115, 231] width 66 height 31
click at [120, 221] on link "12011635" at bounding box center [116, 223] width 45 height 11
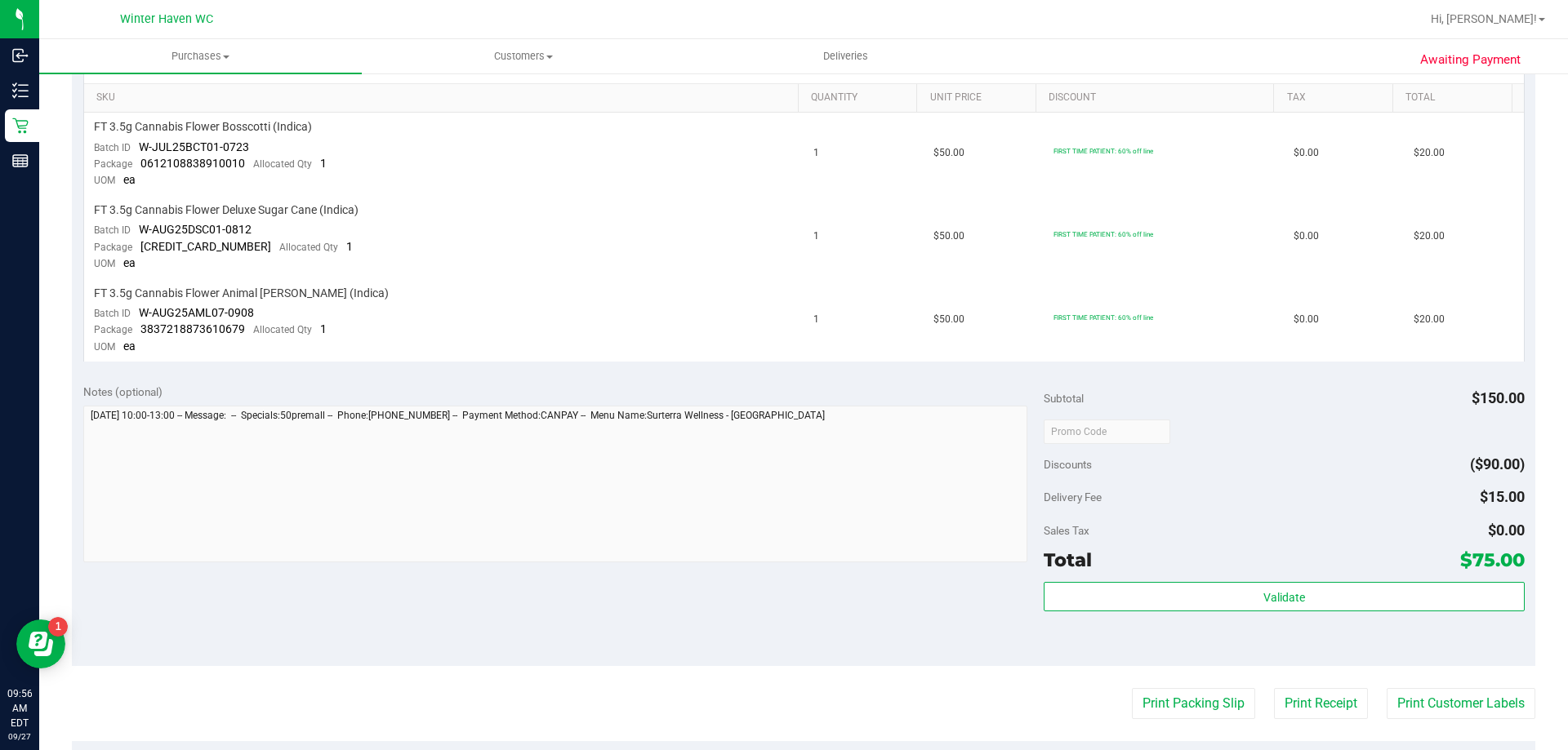
scroll to position [490, 0]
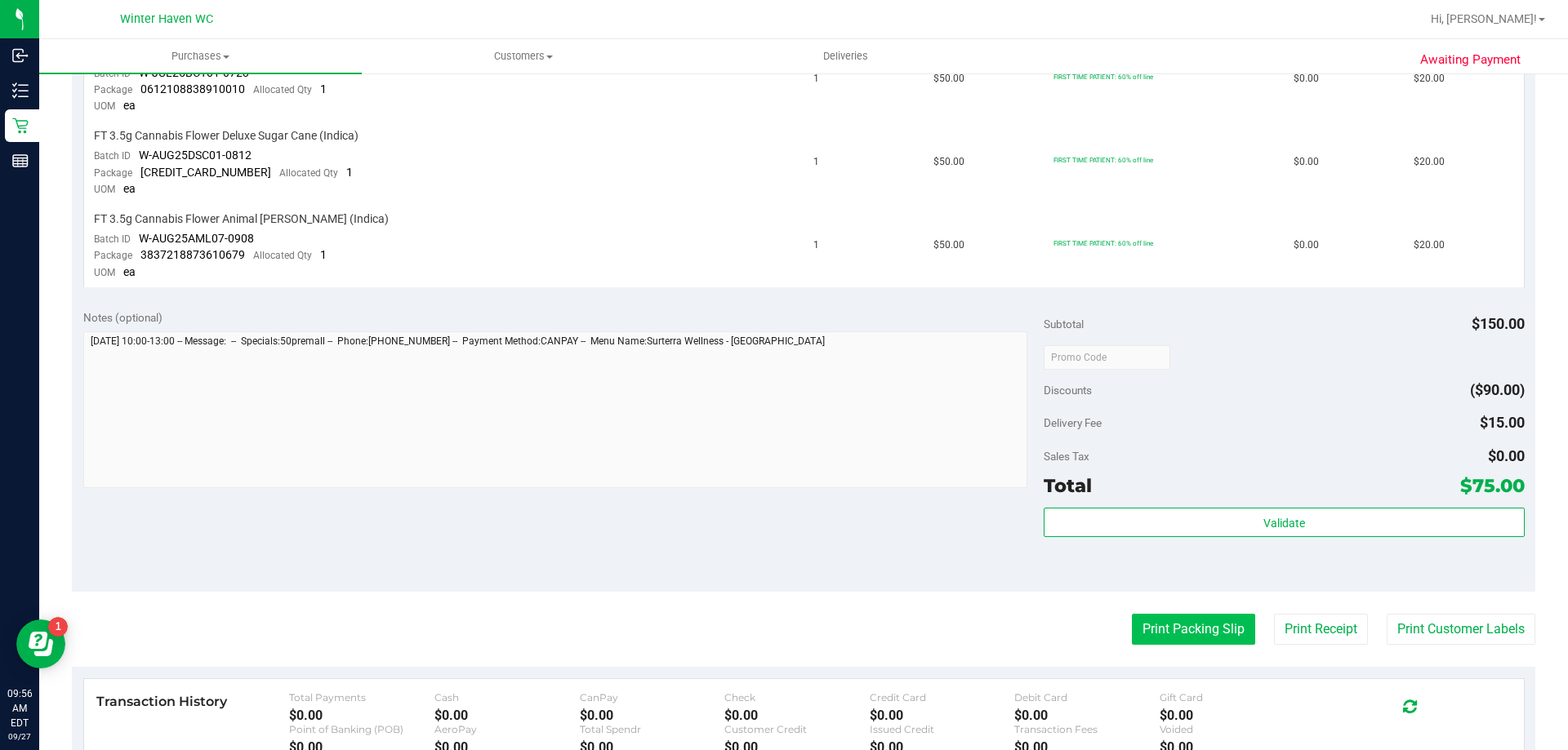
click at [1175, 643] on button "Print Packing Slip" at bounding box center [1193, 630] width 123 height 31
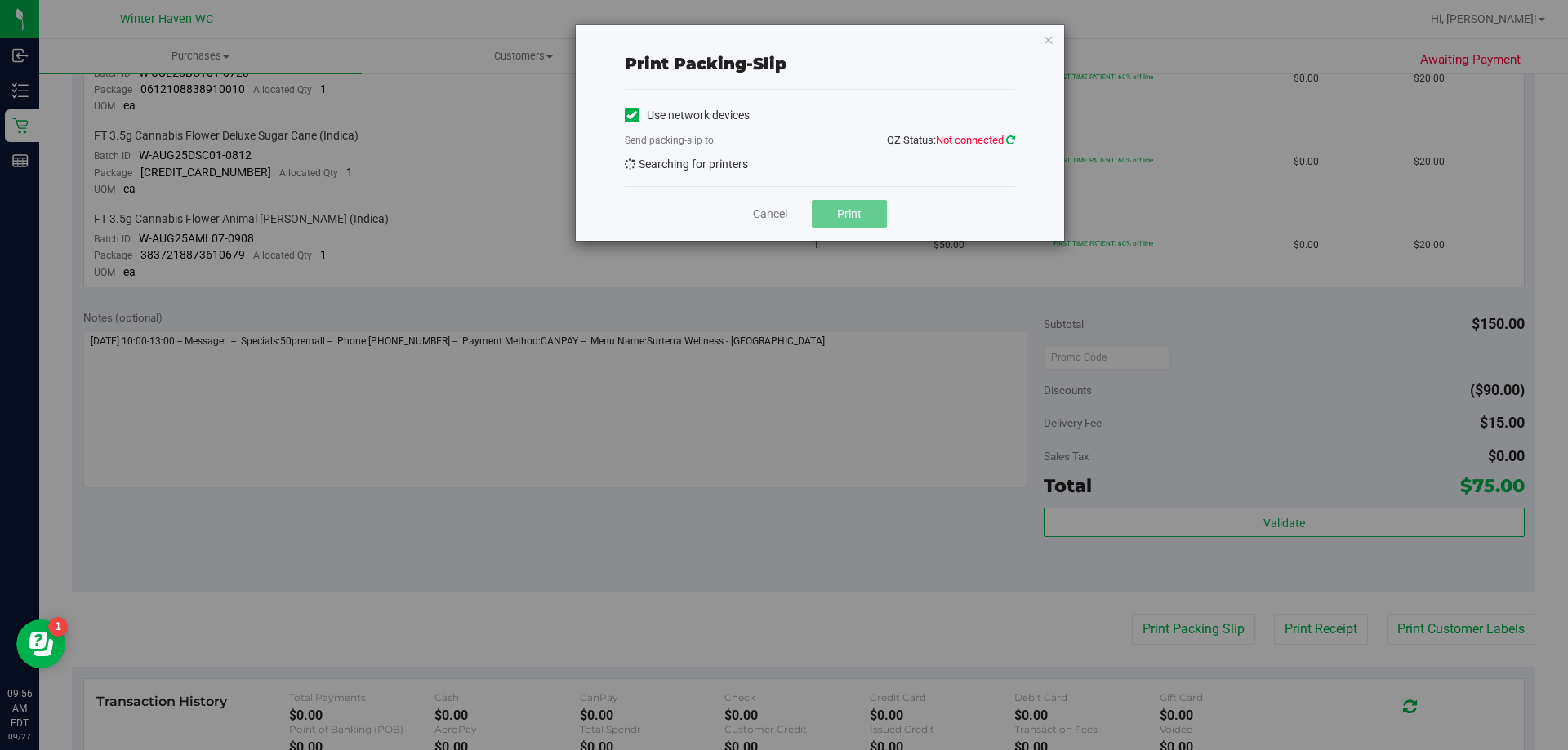
click at [1012, 136] on icon at bounding box center [1010, 140] width 9 height 10
click at [1011, 139] on icon at bounding box center [1010, 140] width 9 height 10
click at [1013, 142] on icon at bounding box center [1010, 140] width 9 height 10
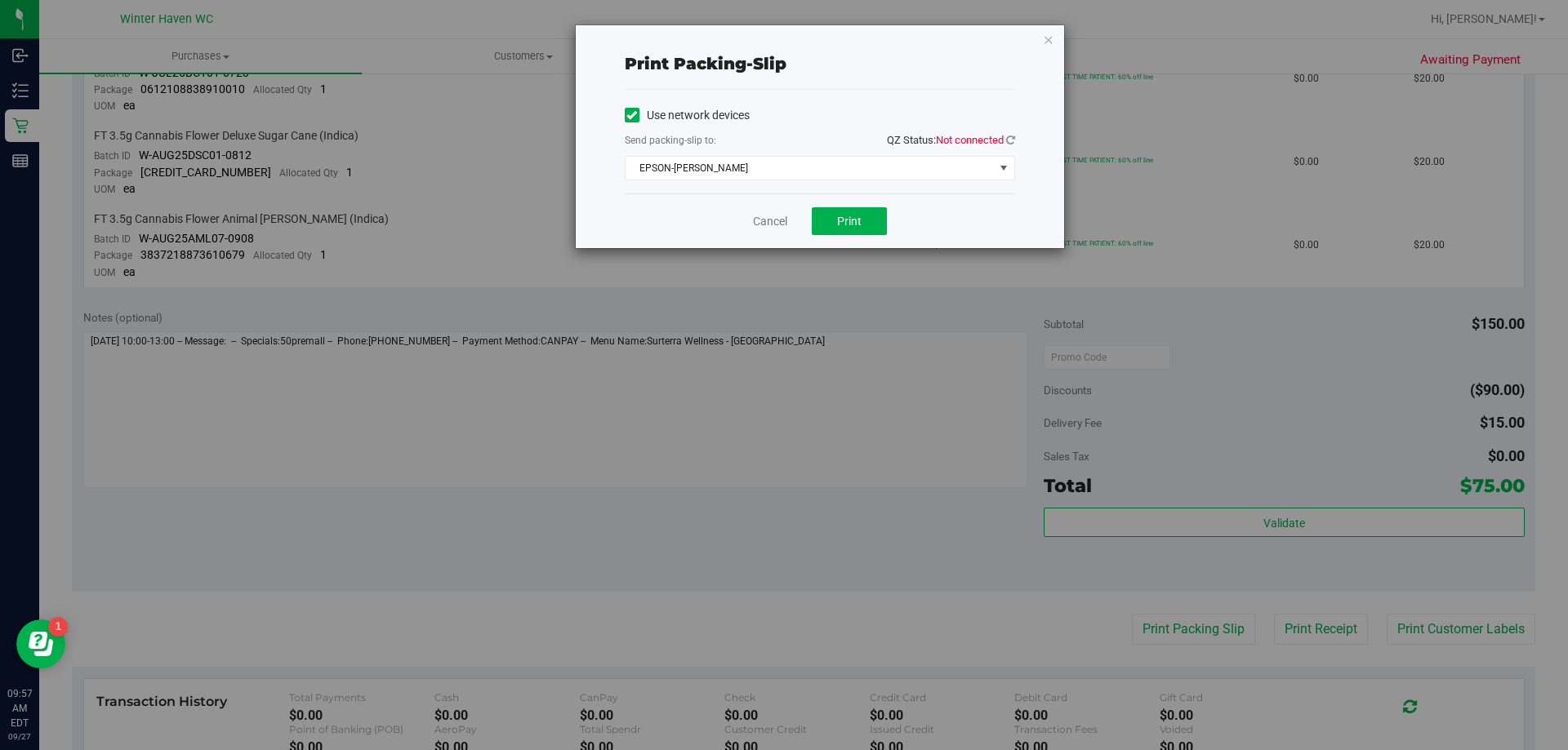
click at [975, 138] on span "Not connected" at bounding box center [970, 140] width 68 height 12
click at [1008, 135] on icon at bounding box center [1010, 140] width 9 height 10
click at [909, 169] on span "EPSON-[PERSON_NAME]" at bounding box center [810, 168] width 369 height 23
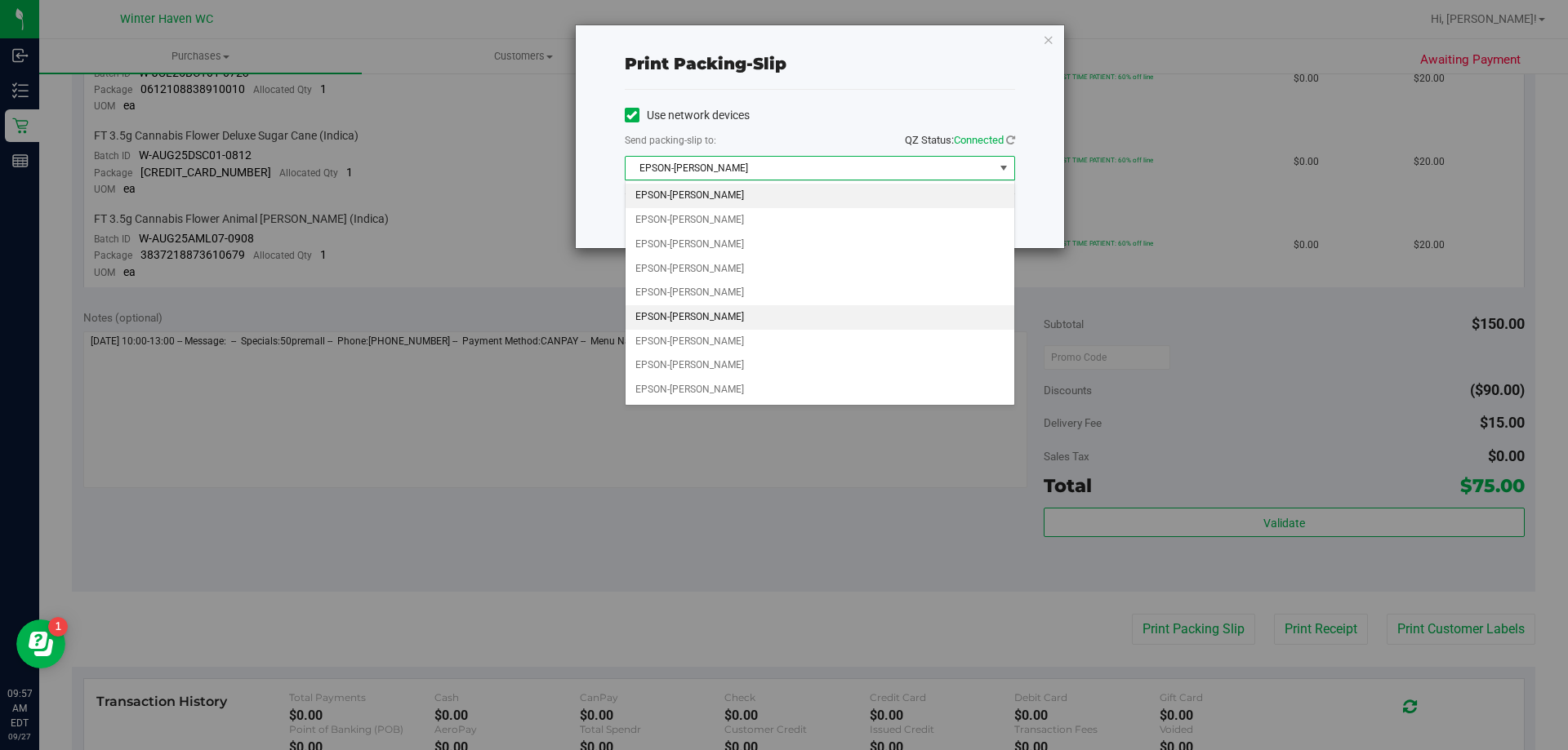
click at [794, 319] on li "EPSON-[PERSON_NAME]" at bounding box center [821, 318] width 389 height 24
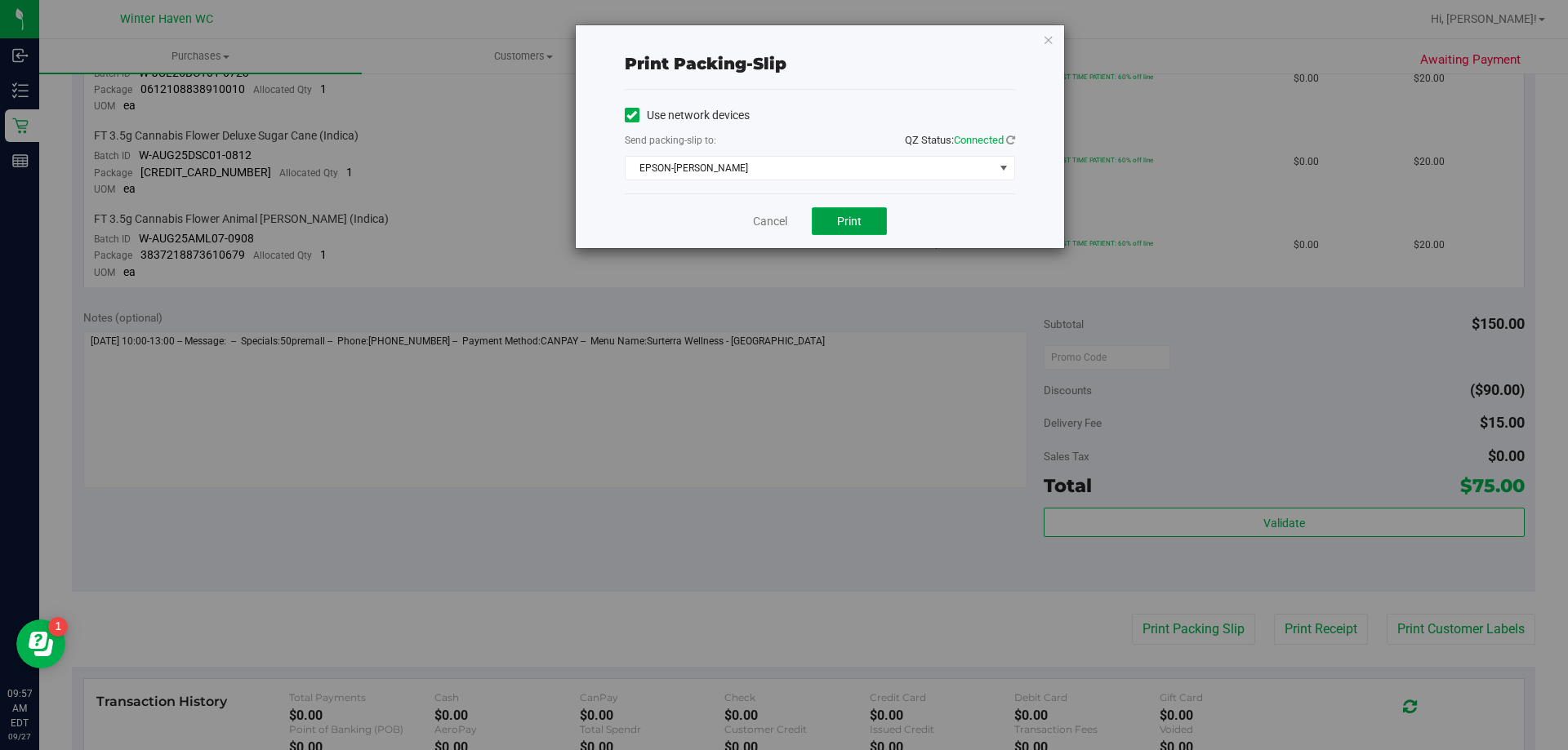
click at [829, 230] on button "Print" at bounding box center [849, 221] width 75 height 28
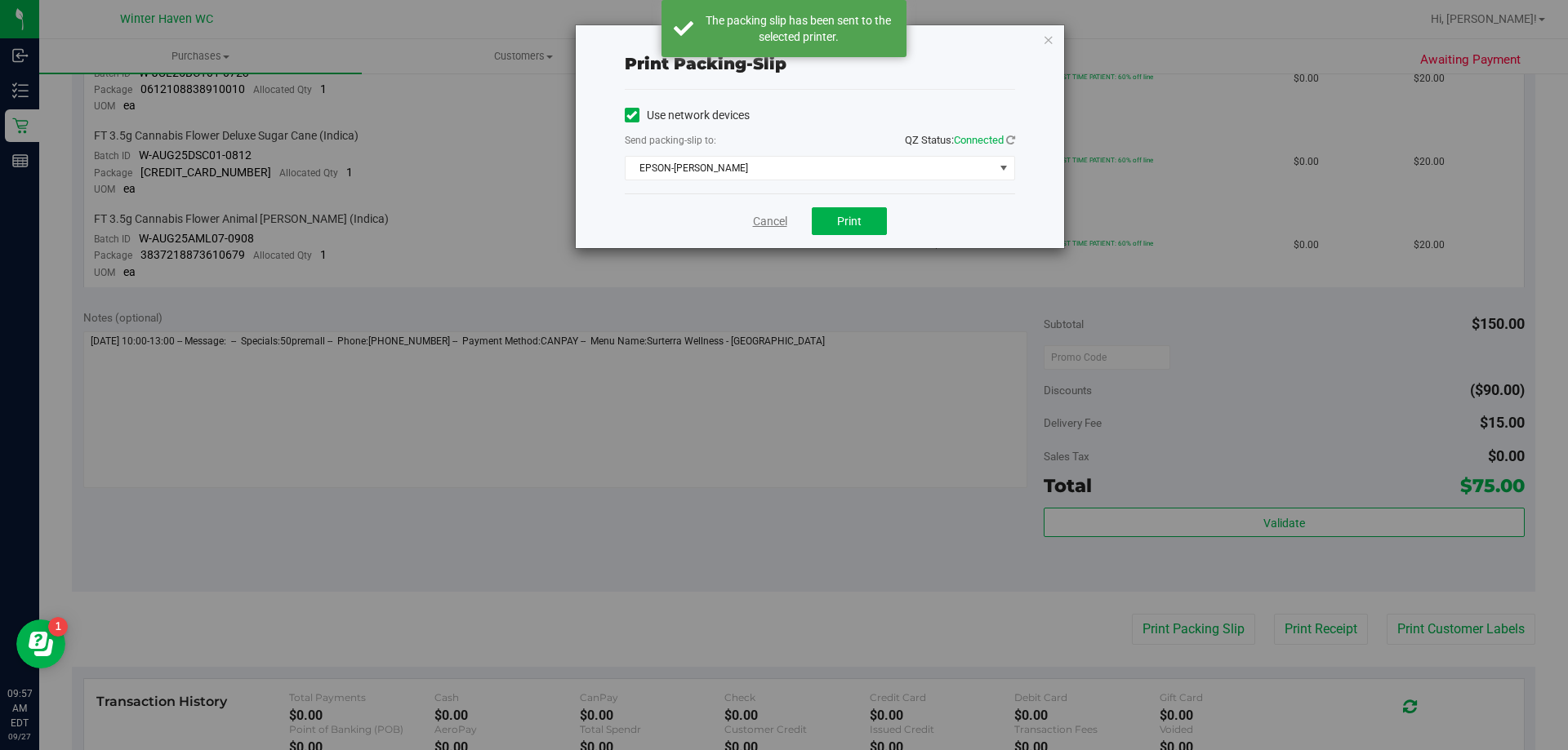
click at [773, 227] on link "Cancel" at bounding box center [770, 221] width 34 height 18
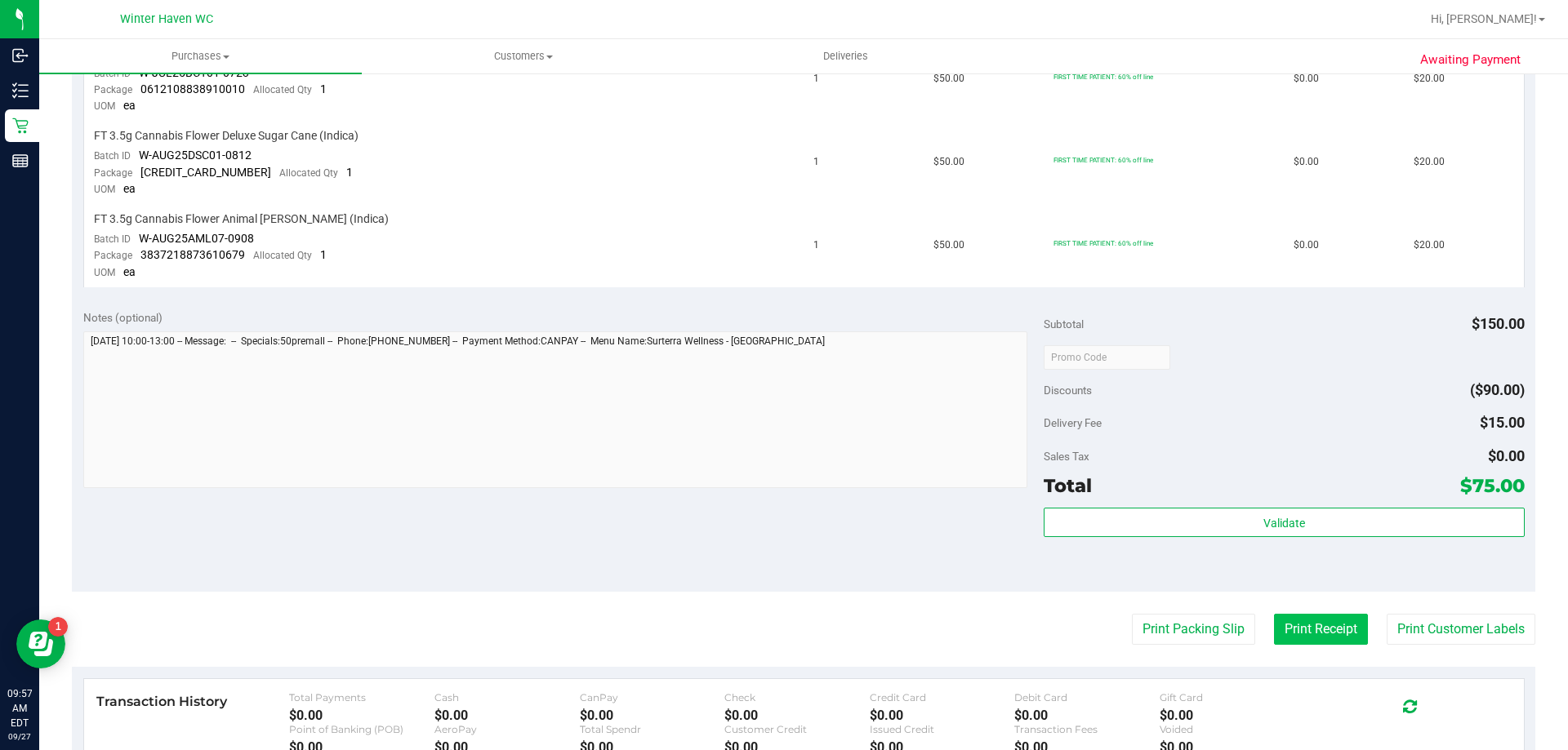
click at [1303, 624] on button "Print Receipt" at bounding box center [1321, 630] width 94 height 31
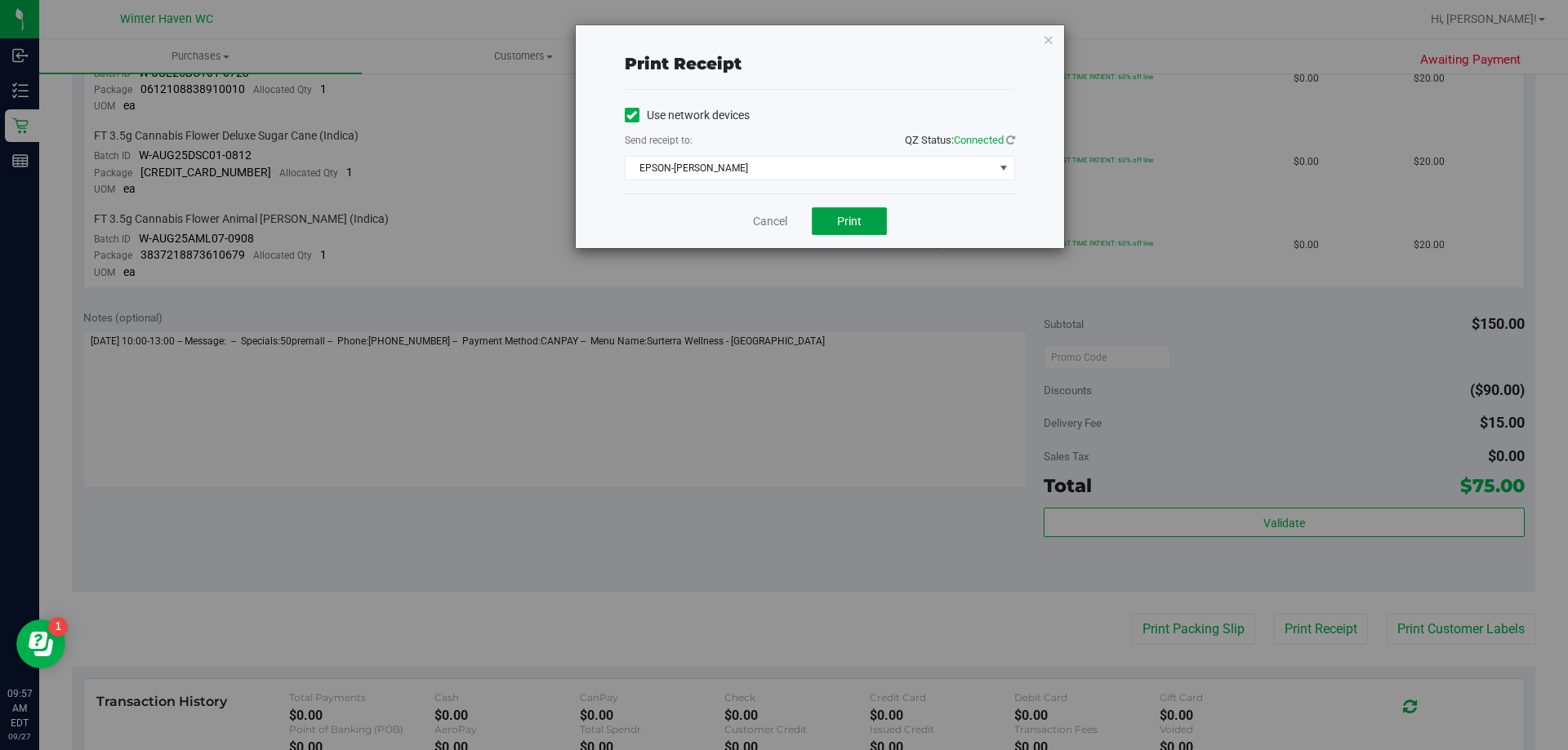
click at [879, 231] on button "Print" at bounding box center [849, 221] width 75 height 28
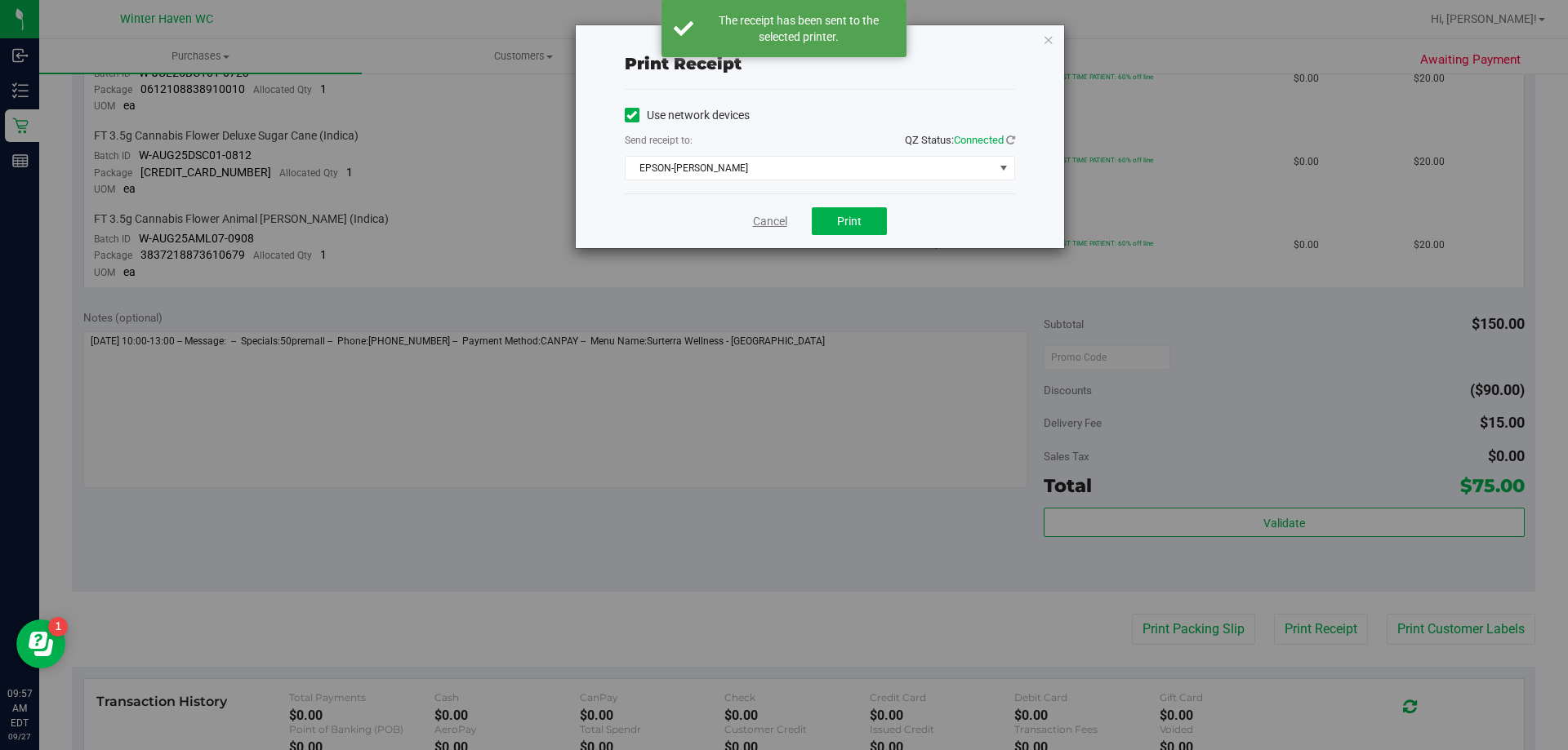
click at [769, 216] on link "Cancel" at bounding box center [770, 221] width 34 height 18
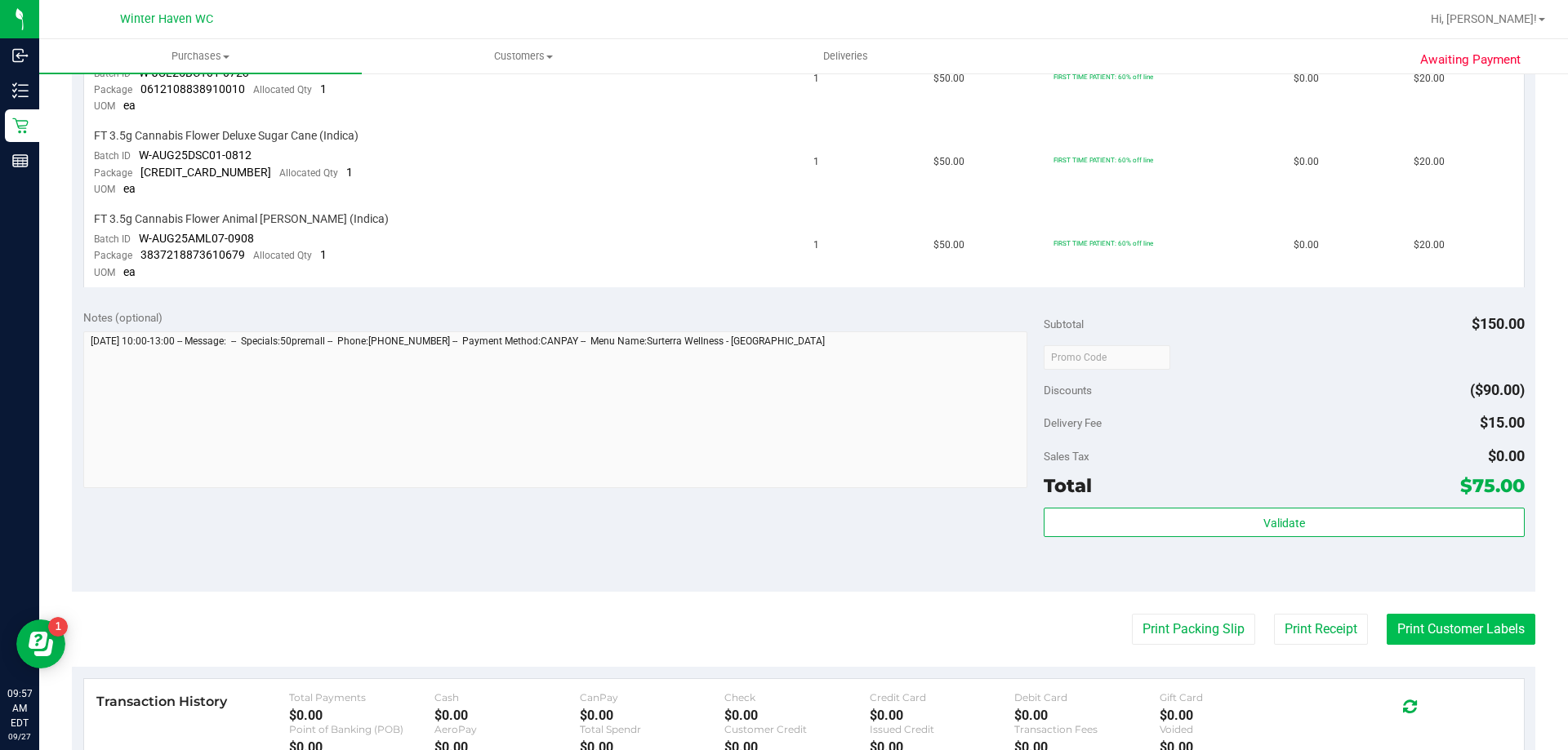
click at [1402, 636] on button "Print Customer Labels" at bounding box center [1461, 630] width 149 height 31
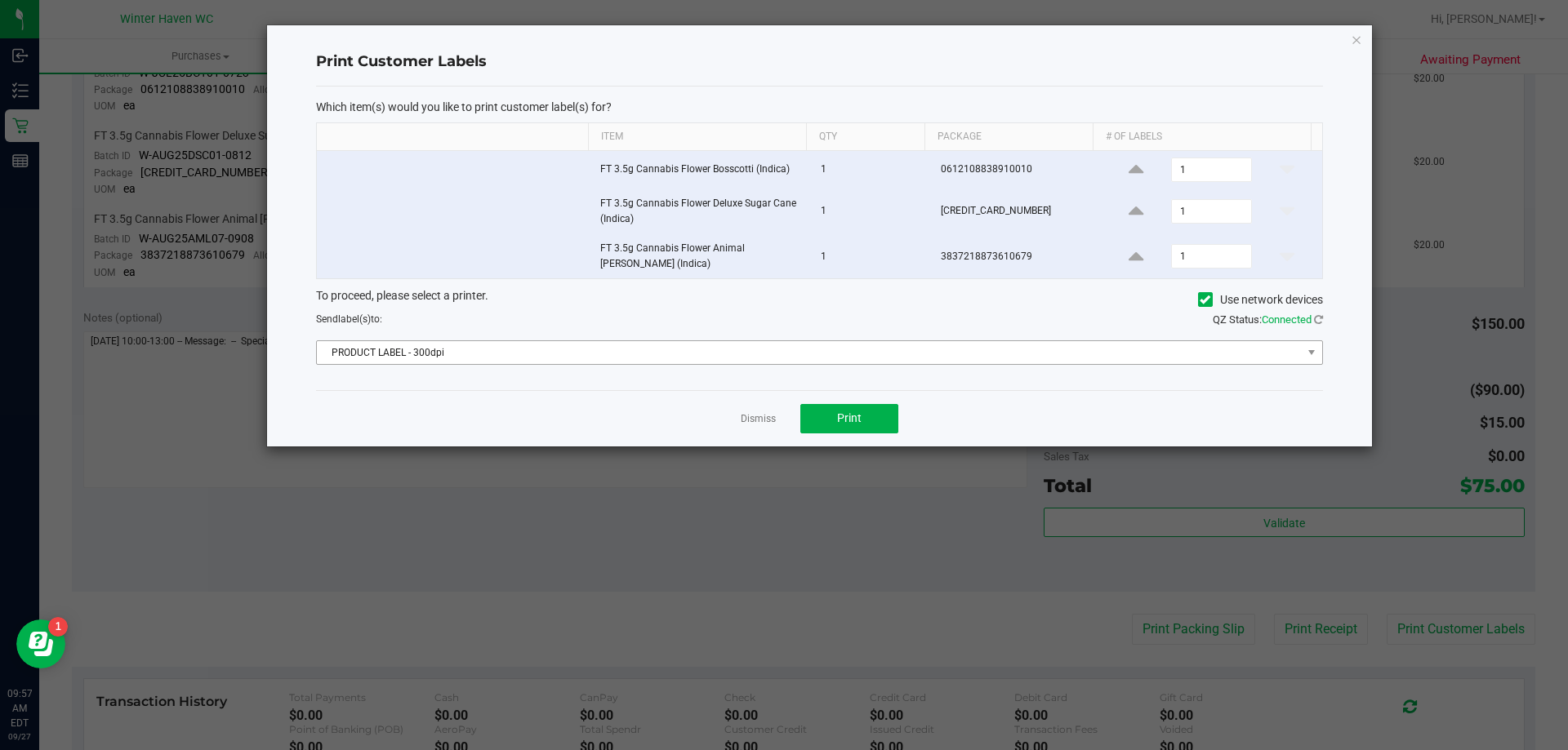
drag, startPoint x: 847, startPoint y: 373, endPoint x: 854, endPoint y: 343, distance: 30.8
click at [847, 369] on div "Which item(s) would you like to print customer label(s) for? Item Qty Package #…" at bounding box center [819, 238] width 1007 height 304
click at [854, 343] on span "PRODUCT LABEL - 300dpi" at bounding box center [809, 353] width 985 height 23
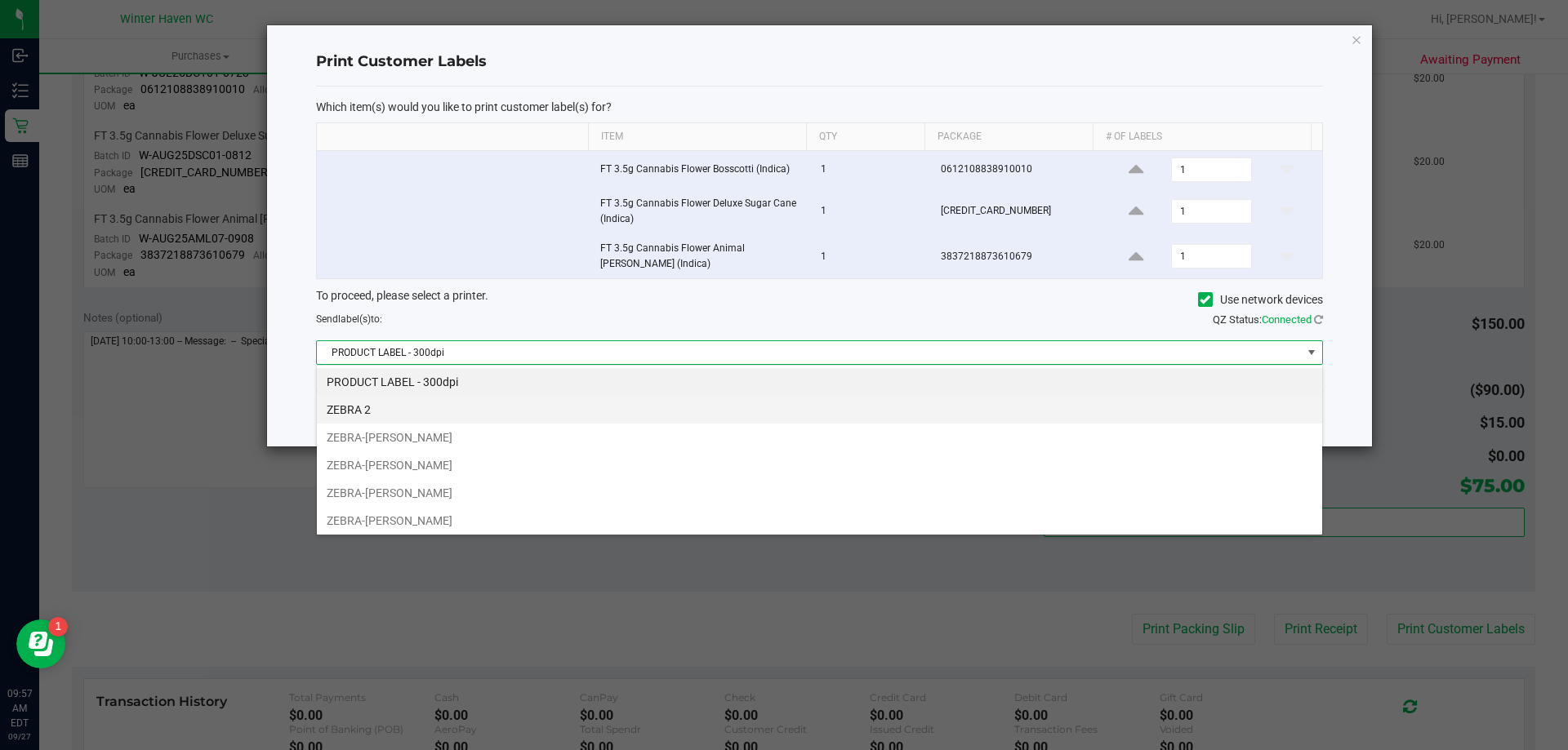
scroll to position [24, 1006]
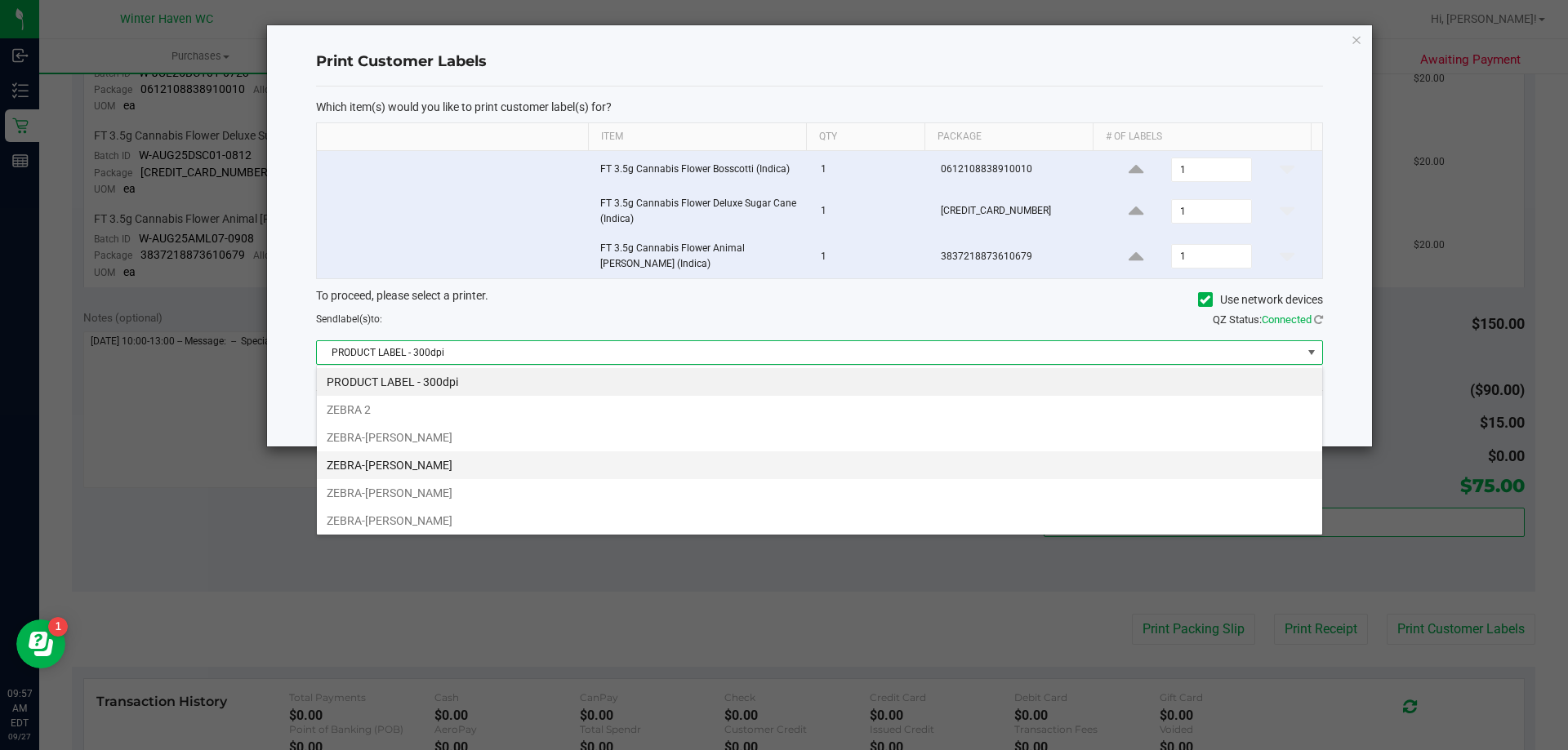
click at [637, 478] on li "ZEBRA-[PERSON_NAME]" at bounding box center [820, 466] width 1006 height 28
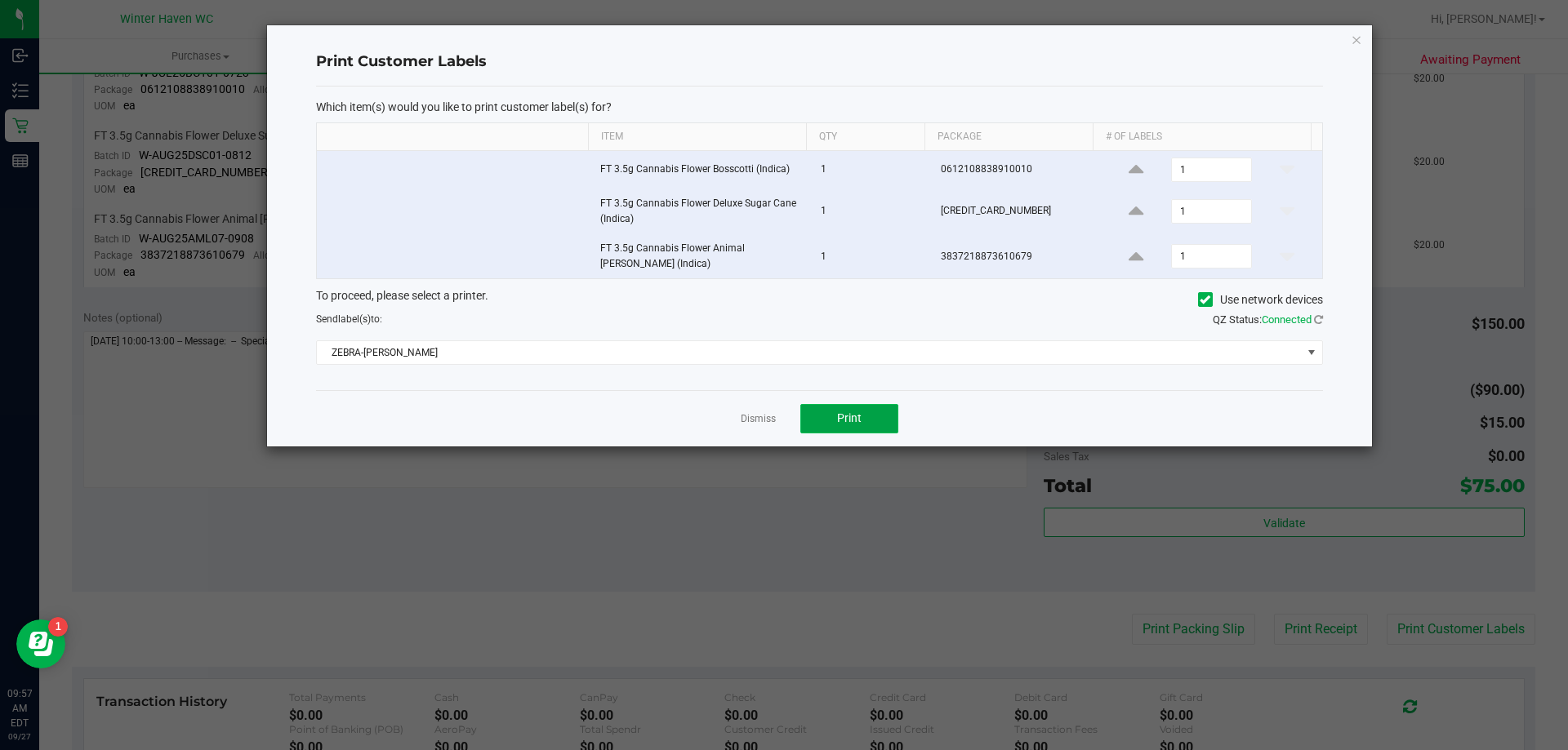
click at [842, 414] on span "Print" at bounding box center [849, 418] width 24 height 13
click at [765, 414] on link "Dismiss" at bounding box center [759, 419] width 35 height 14
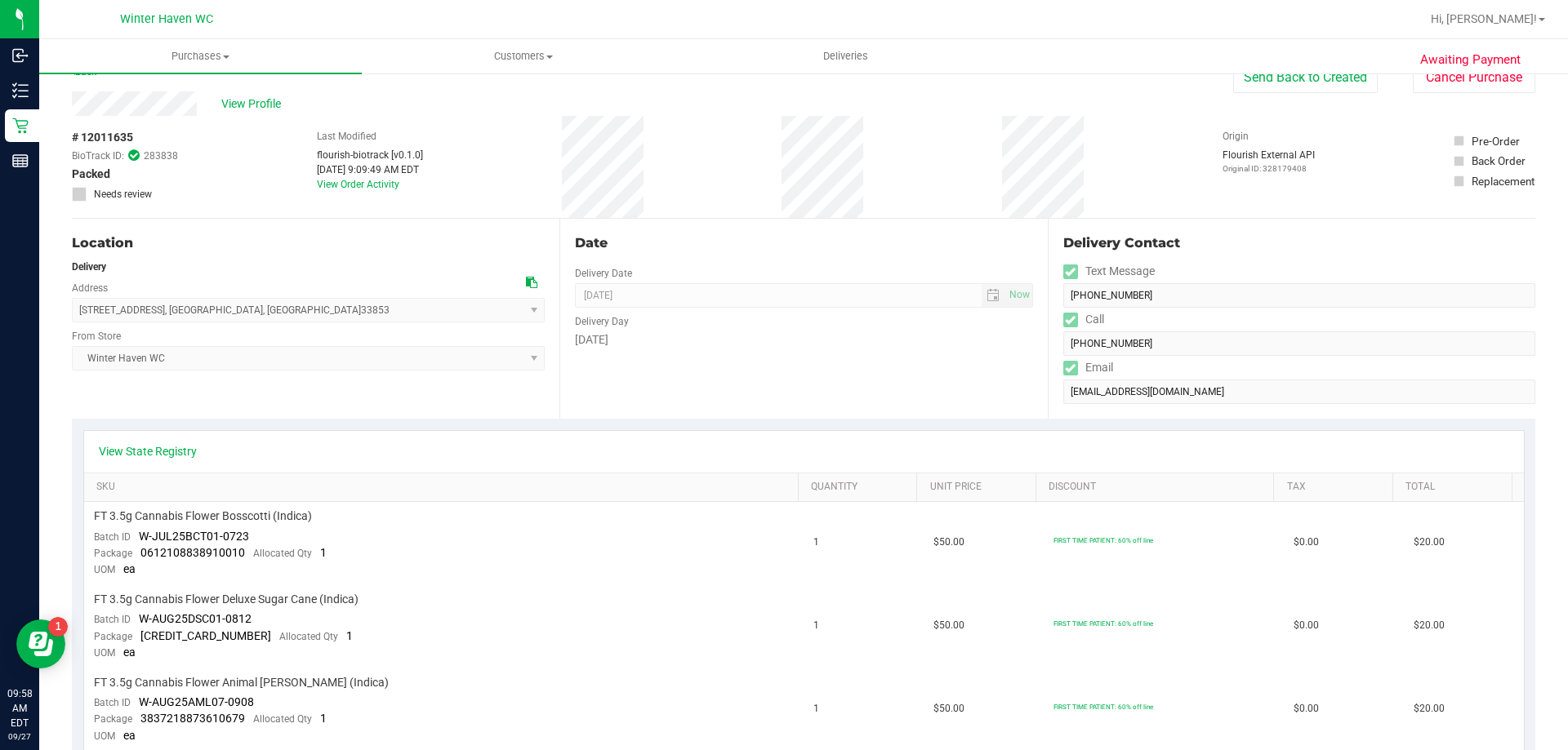
scroll to position [0, 0]
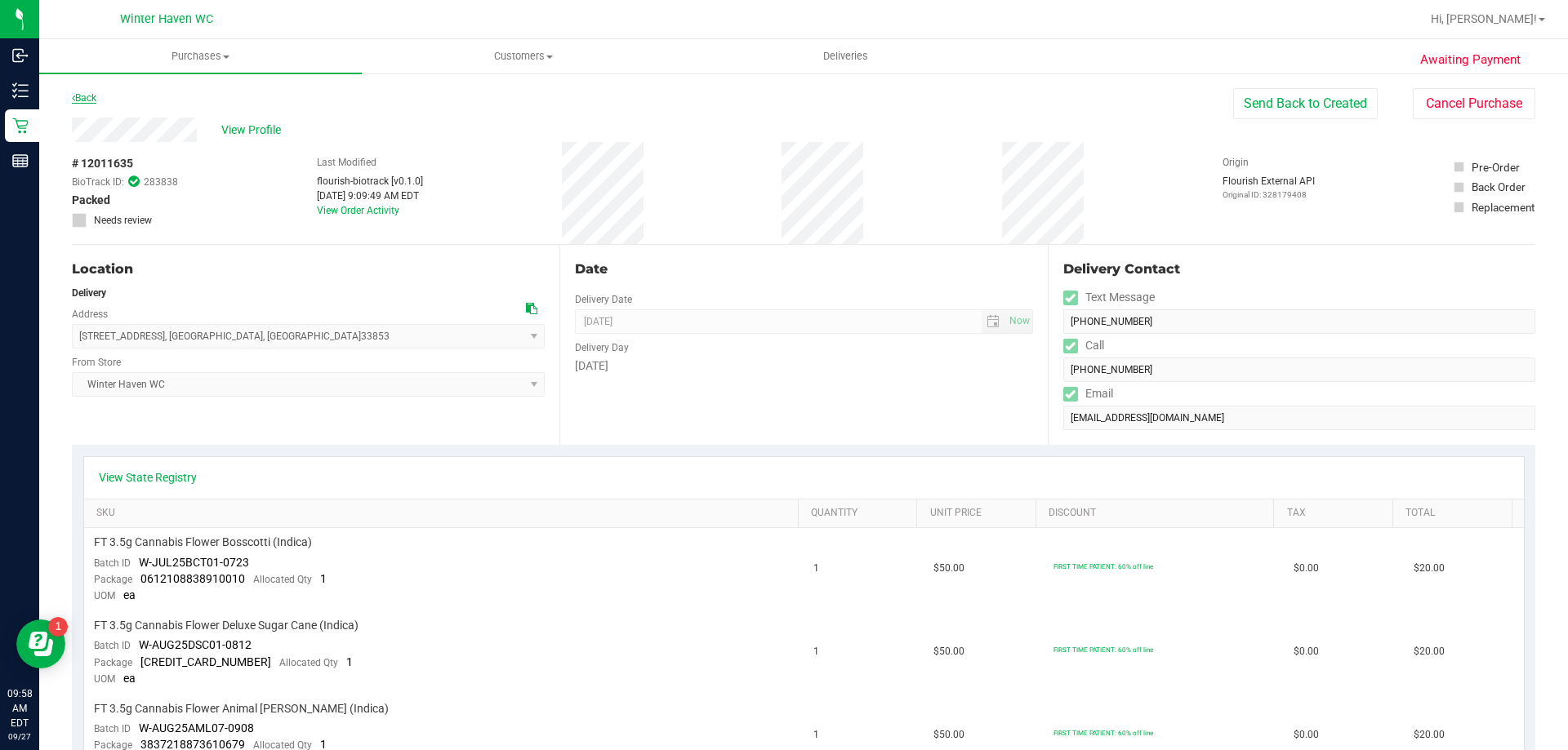
click at [82, 94] on link "Back" at bounding box center [84, 98] width 24 height 11
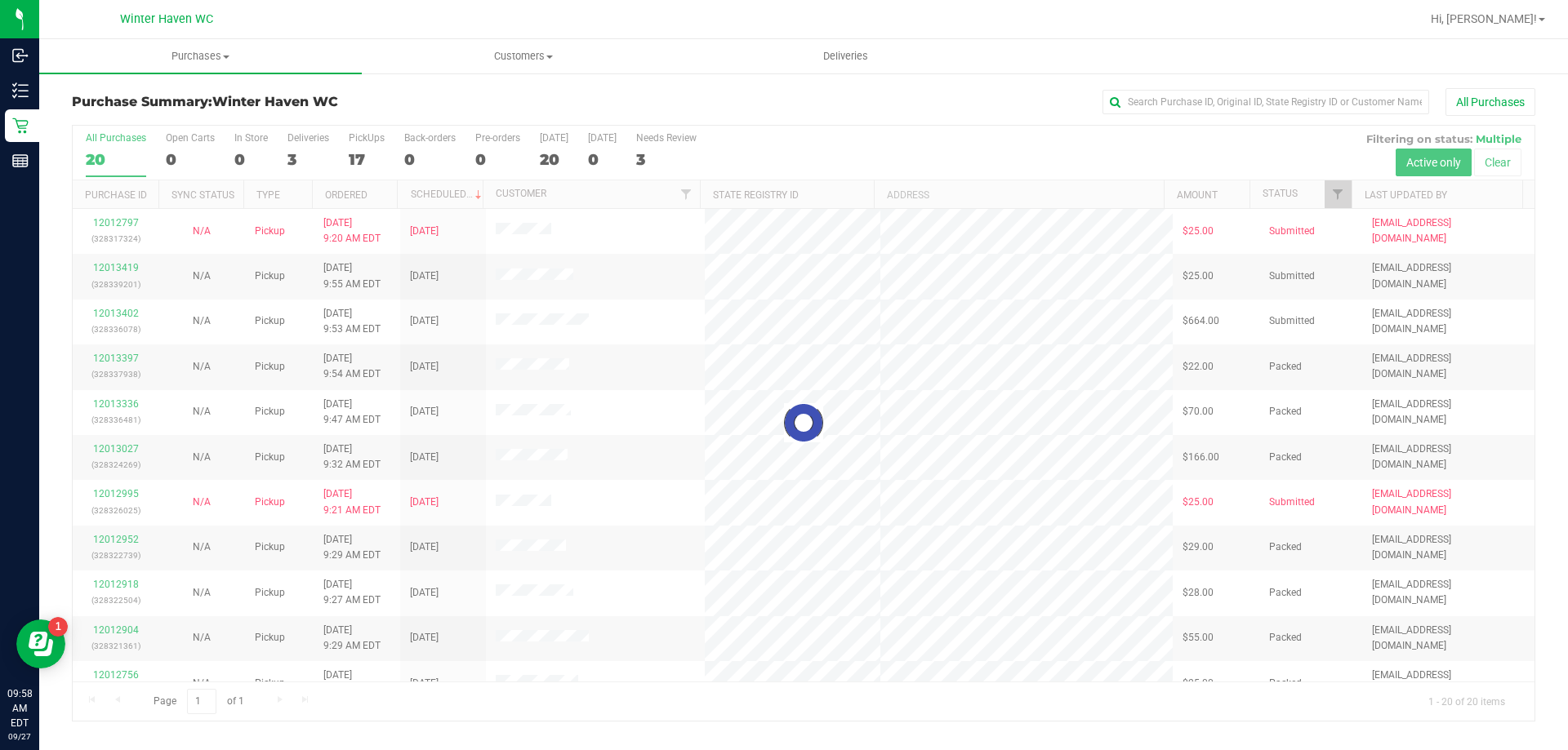
click at [290, 156] on div "3" at bounding box center [307, 159] width 42 height 19
click at [0, 0] on input "Deliveries 3" at bounding box center [0, 0] width 0 height 0
click at [290, 156] on div at bounding box center [803, 423] width 1462 height 595
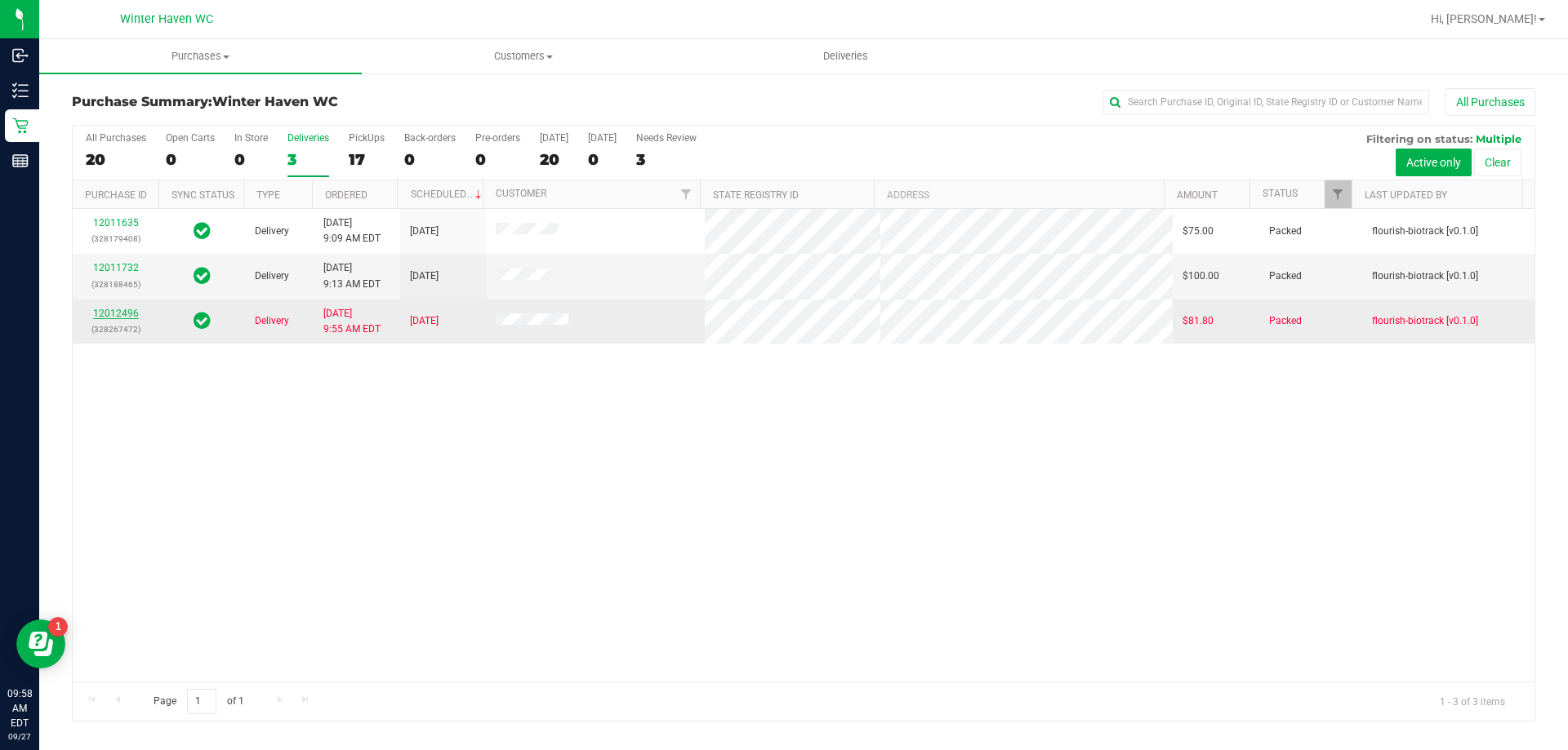
click at [121, 315] on link "12012496" at bounding box center [116, 313] width 45 height 11
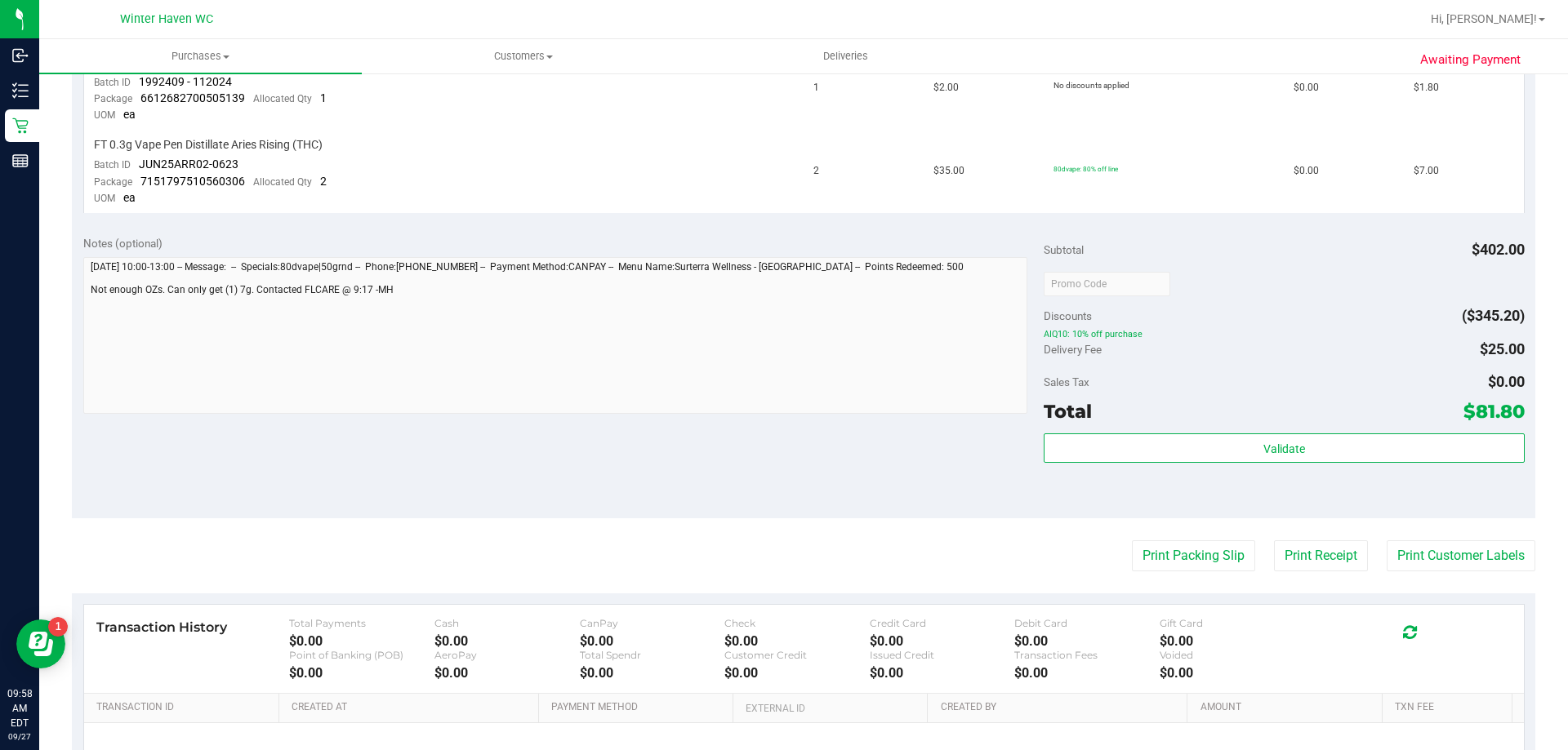
scroll to position [898, 0]
click at [1132, 543] on button "Print Packing Slip" at bounding box center [1193, 555] width 123 height 31
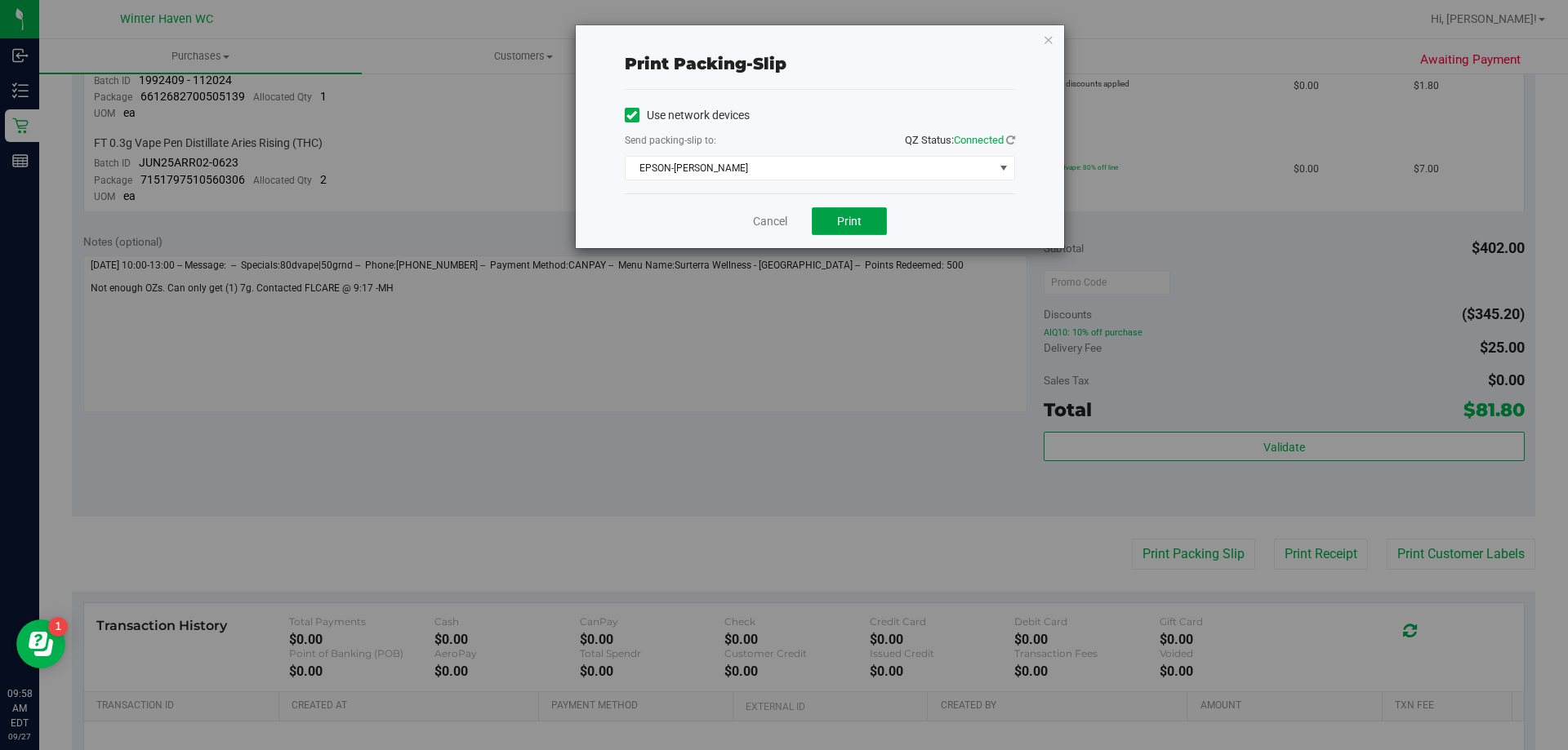
click at [868, 216] on button "Print" at bounding box center [849, 221] width 75 height 28
click at [775, 215] on link "Cancel" at bounding box center [770, 221] width 34 height 18
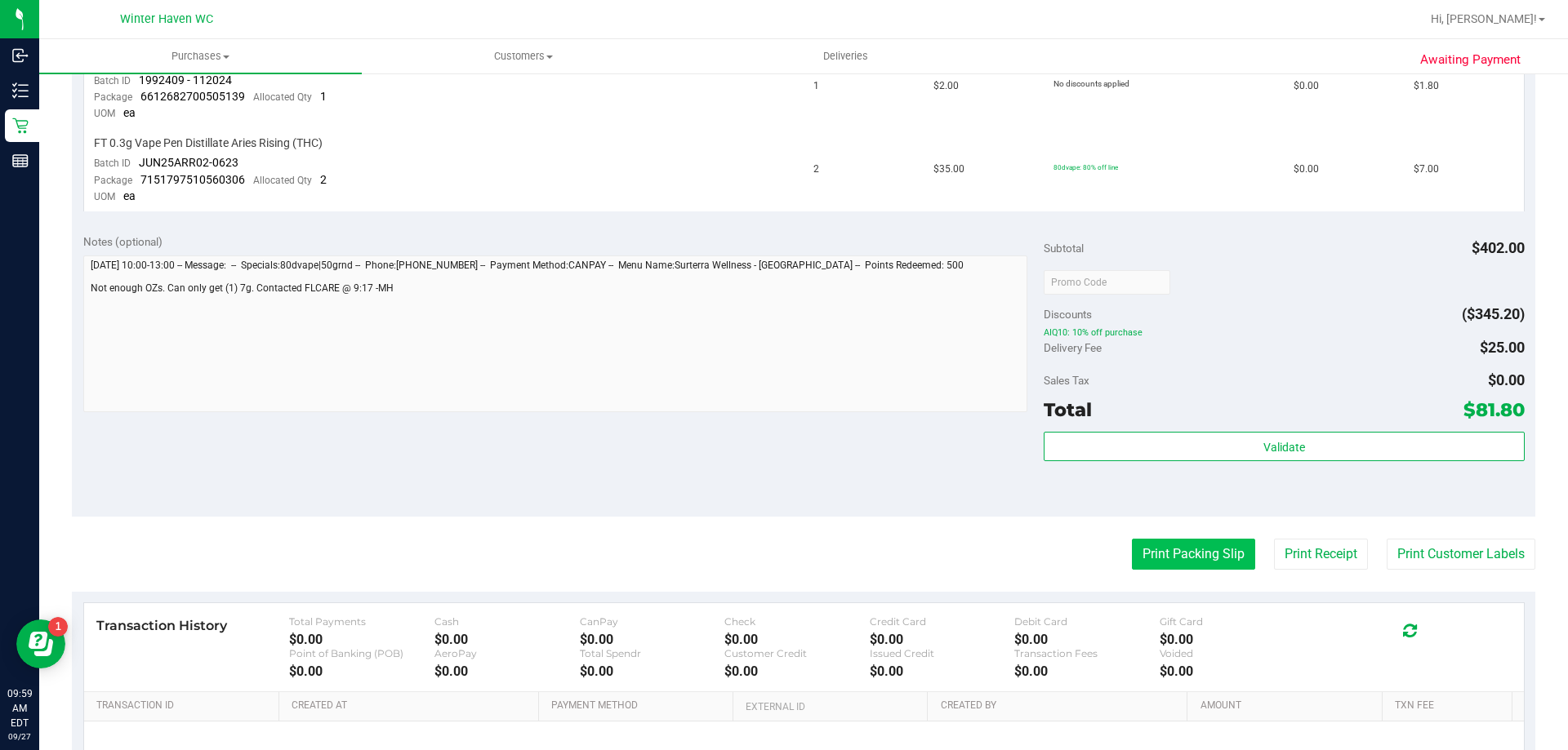
click at [1221, 556] on button "Print Packing Slip" at bounding box center [1193, 555] width 123 height 31
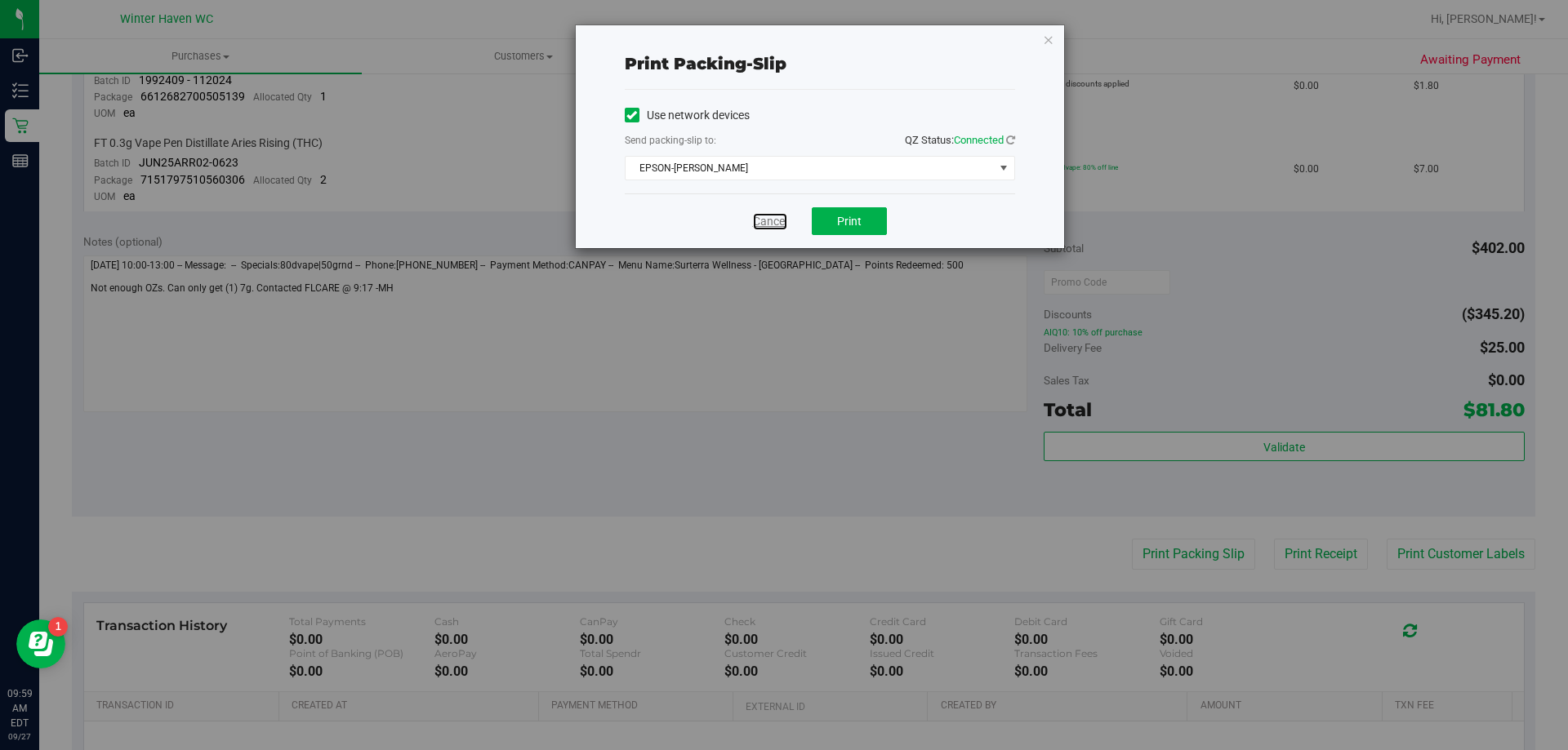
drag, startPoint x: 760, startPoint y: 221, endPoint x: 771, endPoint y: 221, distance: 11.0
click at [762, 221] on link "Cancel" at bounding box center [770, 221] width 34 height 18
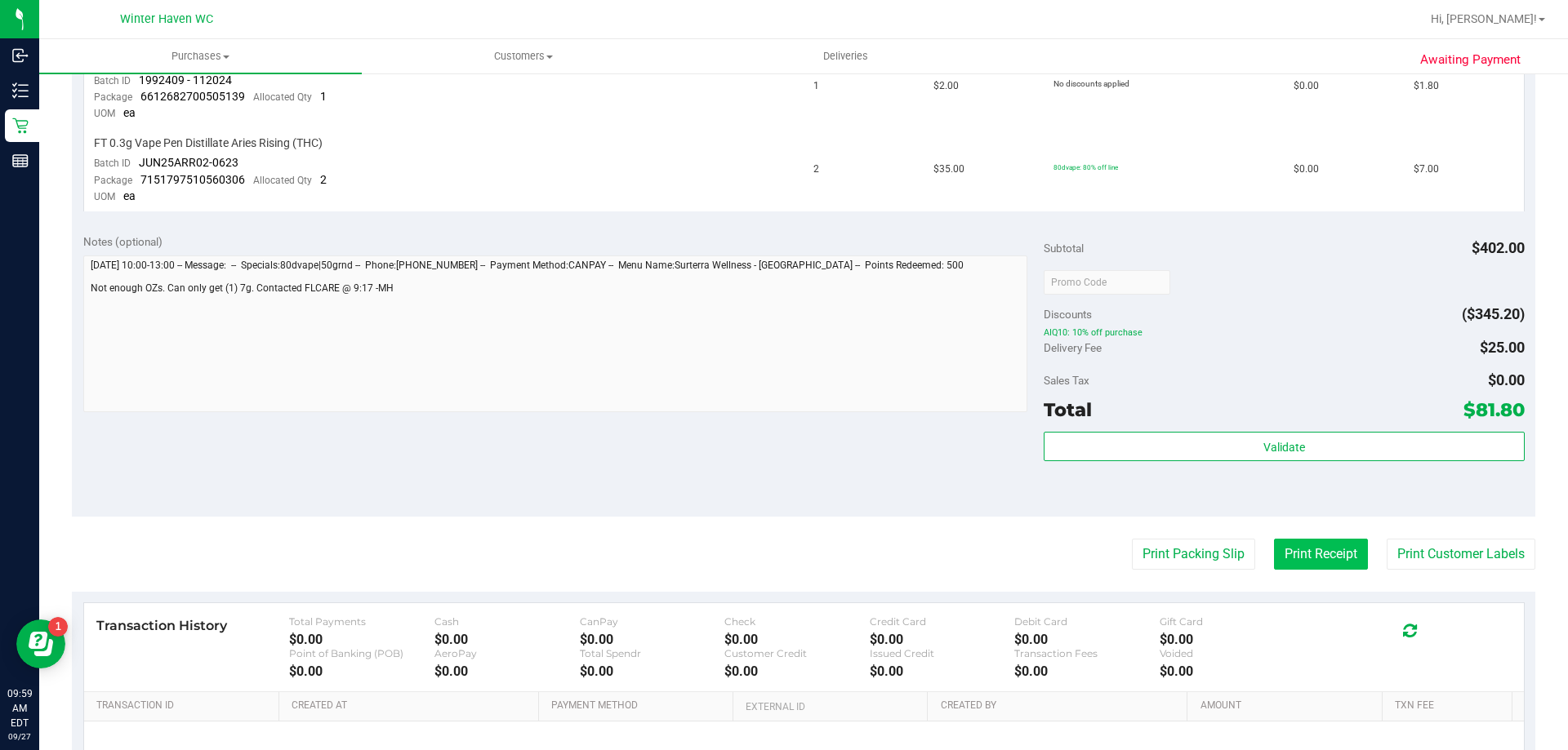
click at [1298, 543] on button "Print Receipt" at bounding box center [1321, 555] width 94 height 31
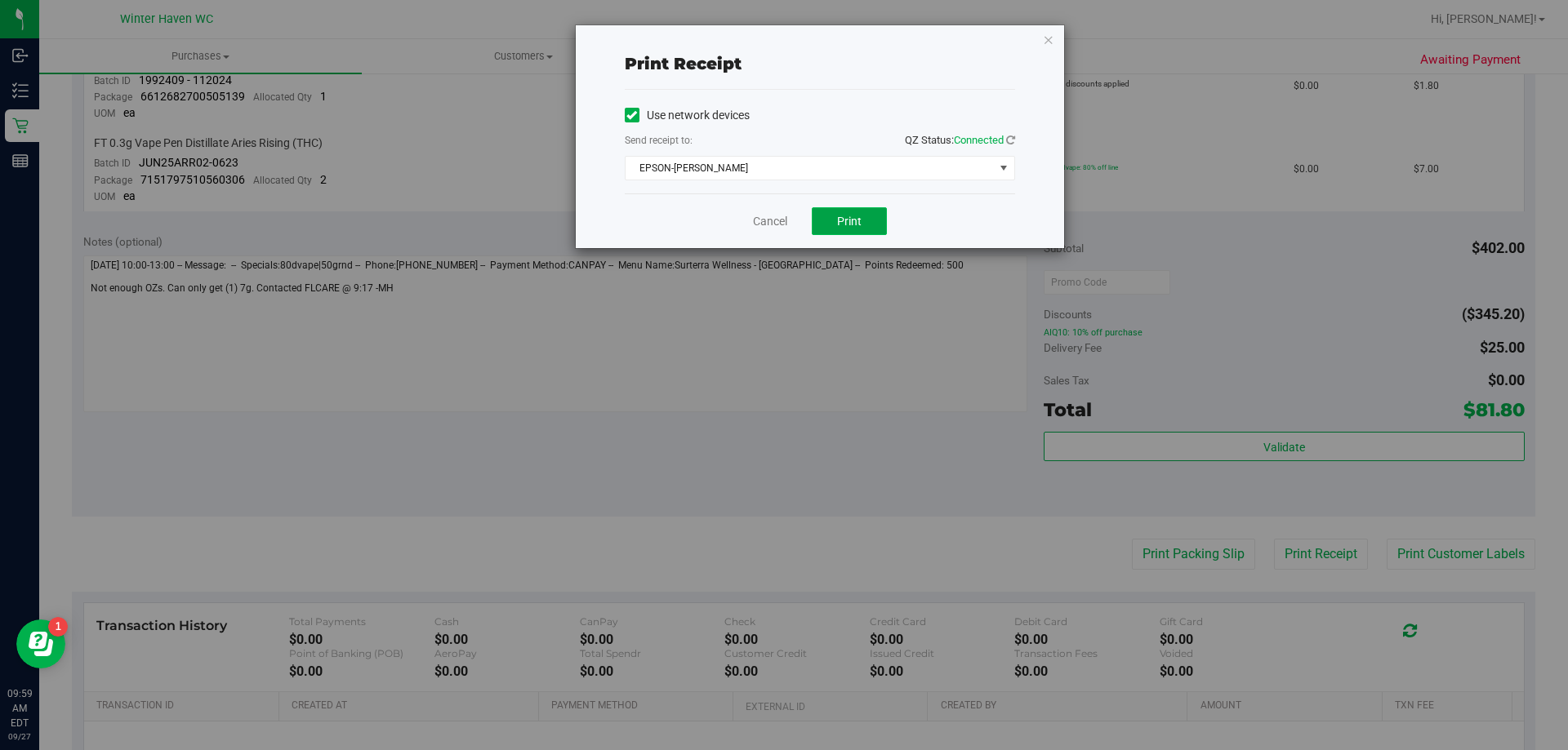
click at [858, 231] on button "Print" at bounding box center [849, 221] width 75 height 28
click at [771, 218] on link "Cancel" at bounding box center [770, 221] width 34 height 18
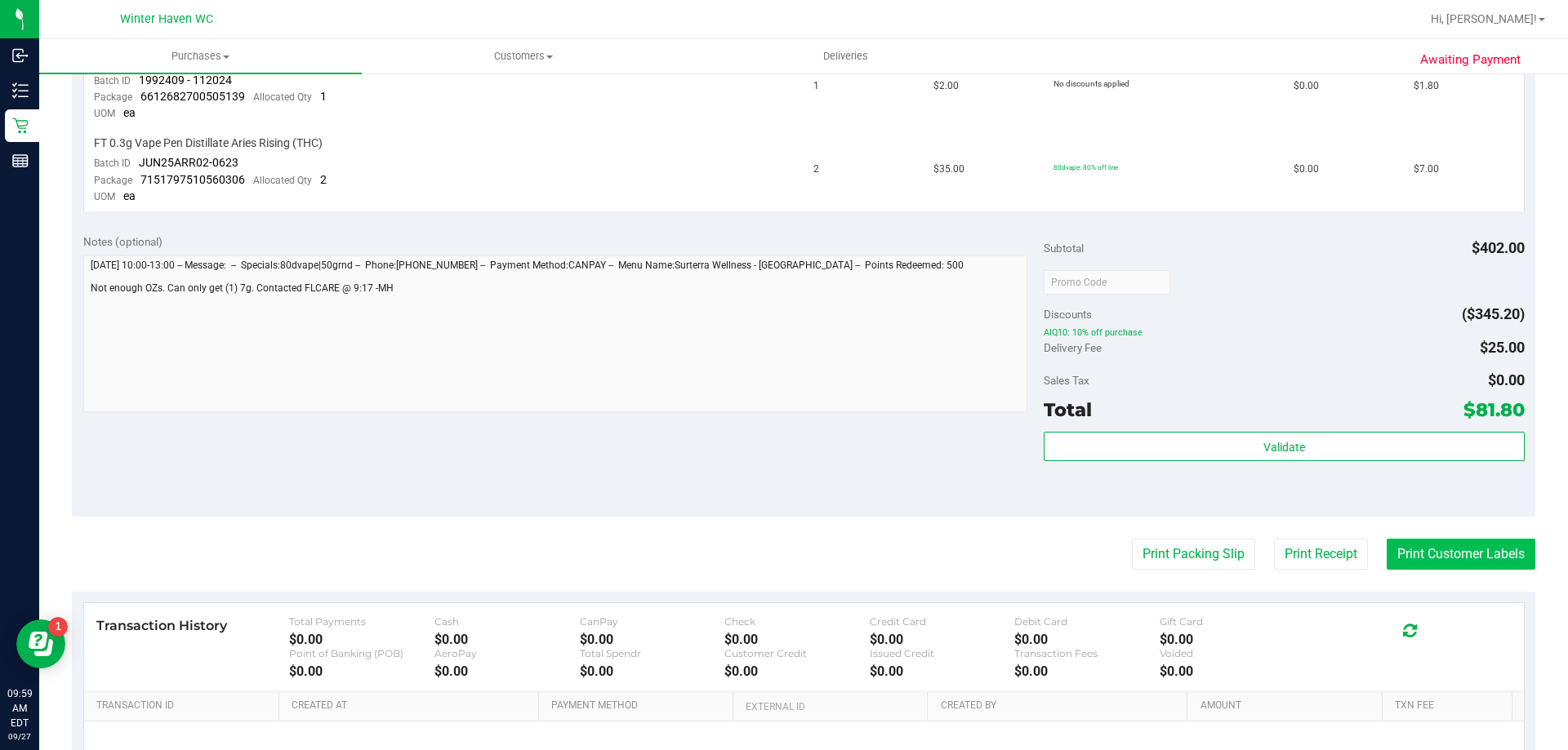
click at [1491, 551] on button "Print Customer Labels" at bounding box center [1461, 555] width 149 height 31
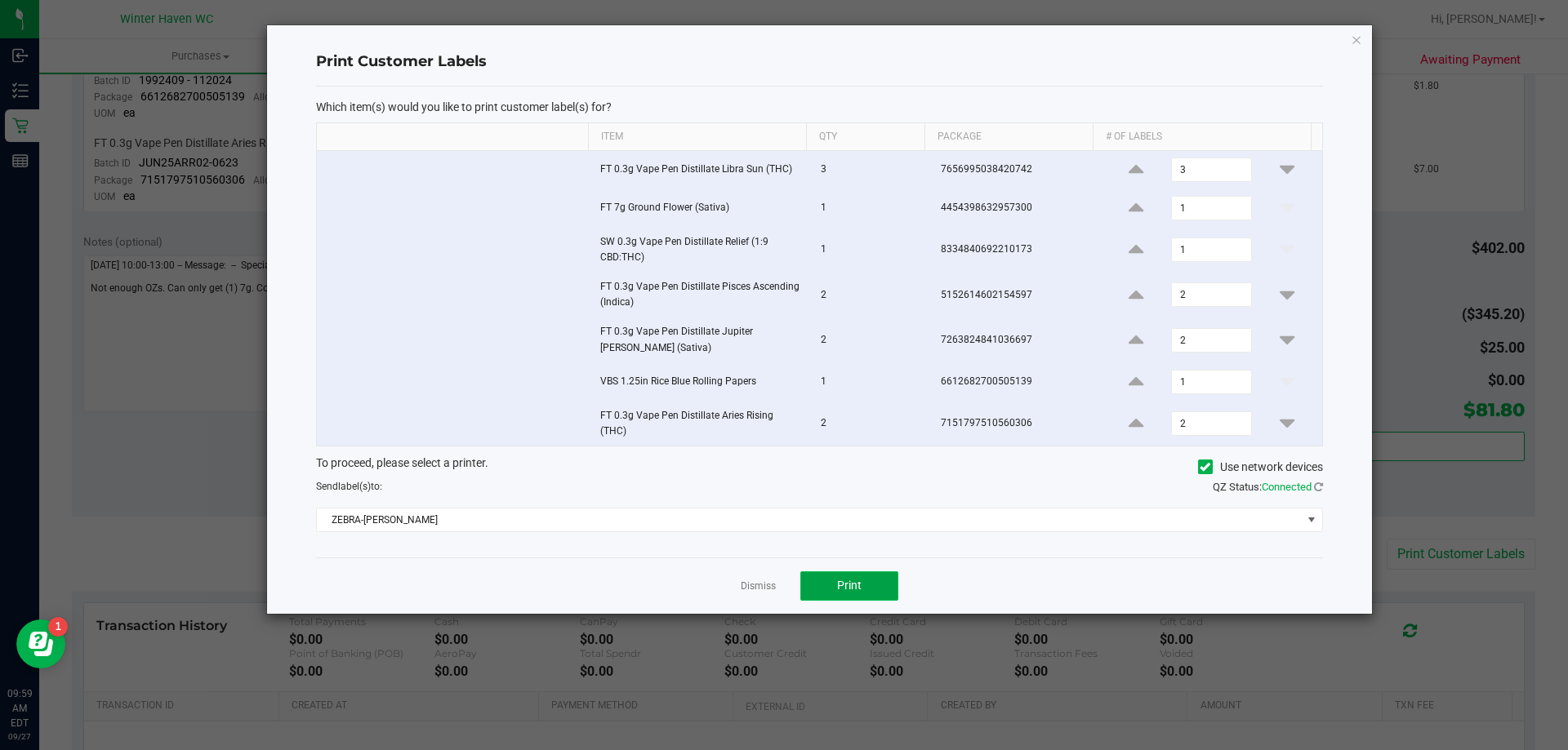
click at [820, 579] on button "Print" at bounding box center [849, 586] width 98 height 30
click at [750, 580] on link "Dismiss" at bounding box center [759, 586] width 35 height 14
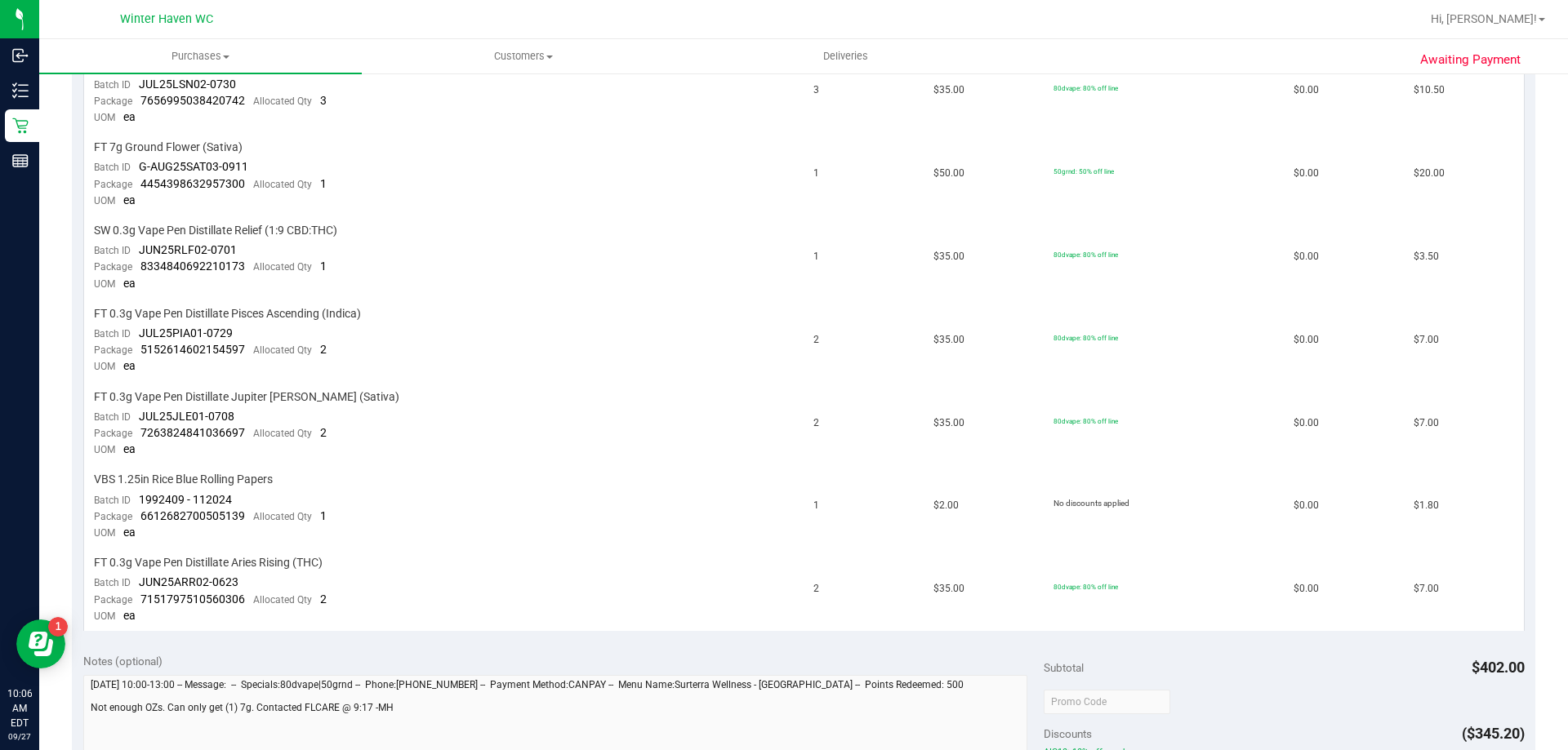
scroll to position [817, 0]
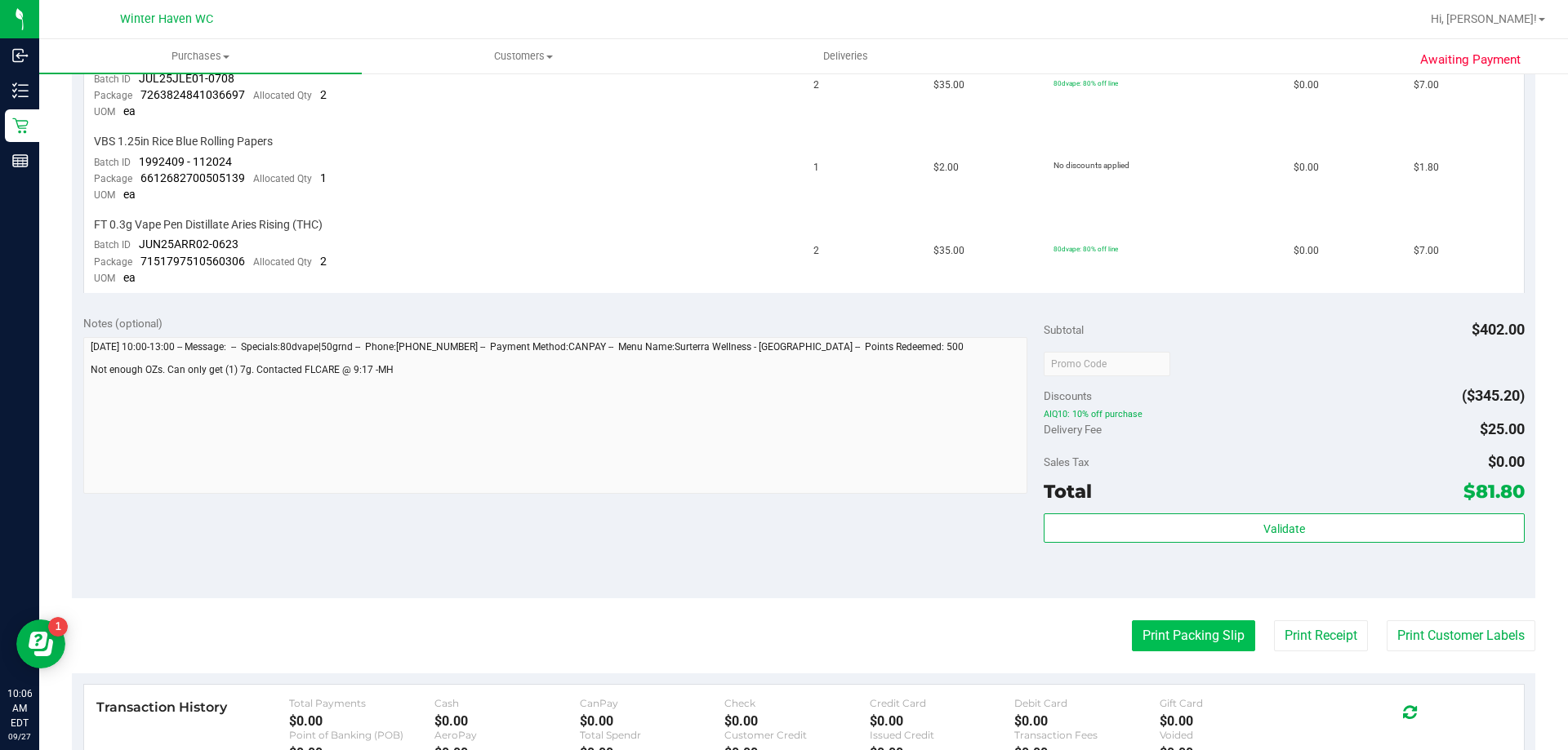
click at [1154, 626] on button "Print Packing Slip" at bounding box center [1193, 636] width 123 height 31
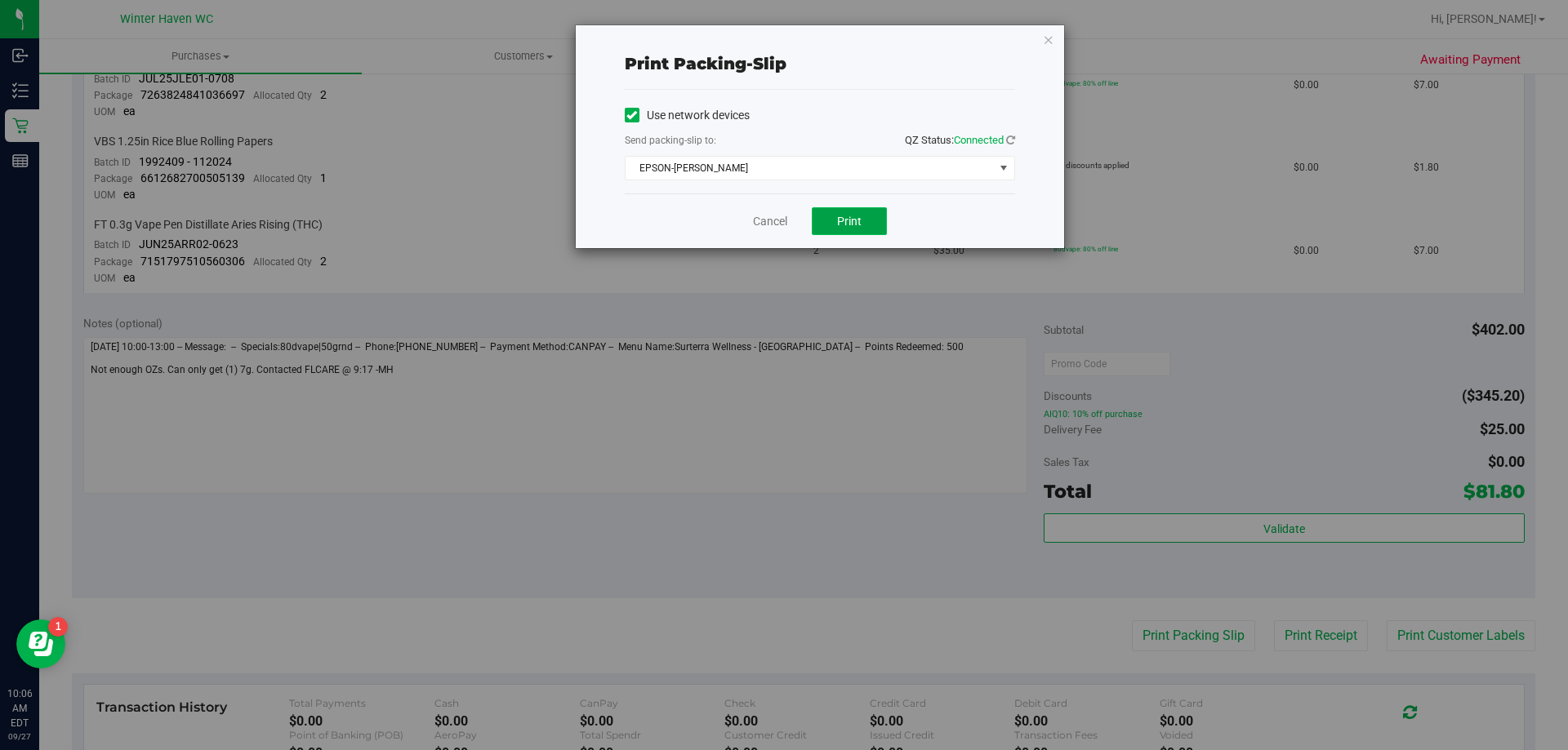
click at [854, 226] on span "Print" at bounding box center [849, 221] width 24 height 13
click at [759, 216] on link "Cancel" at bounding box center [770, 221] width 34 height 18
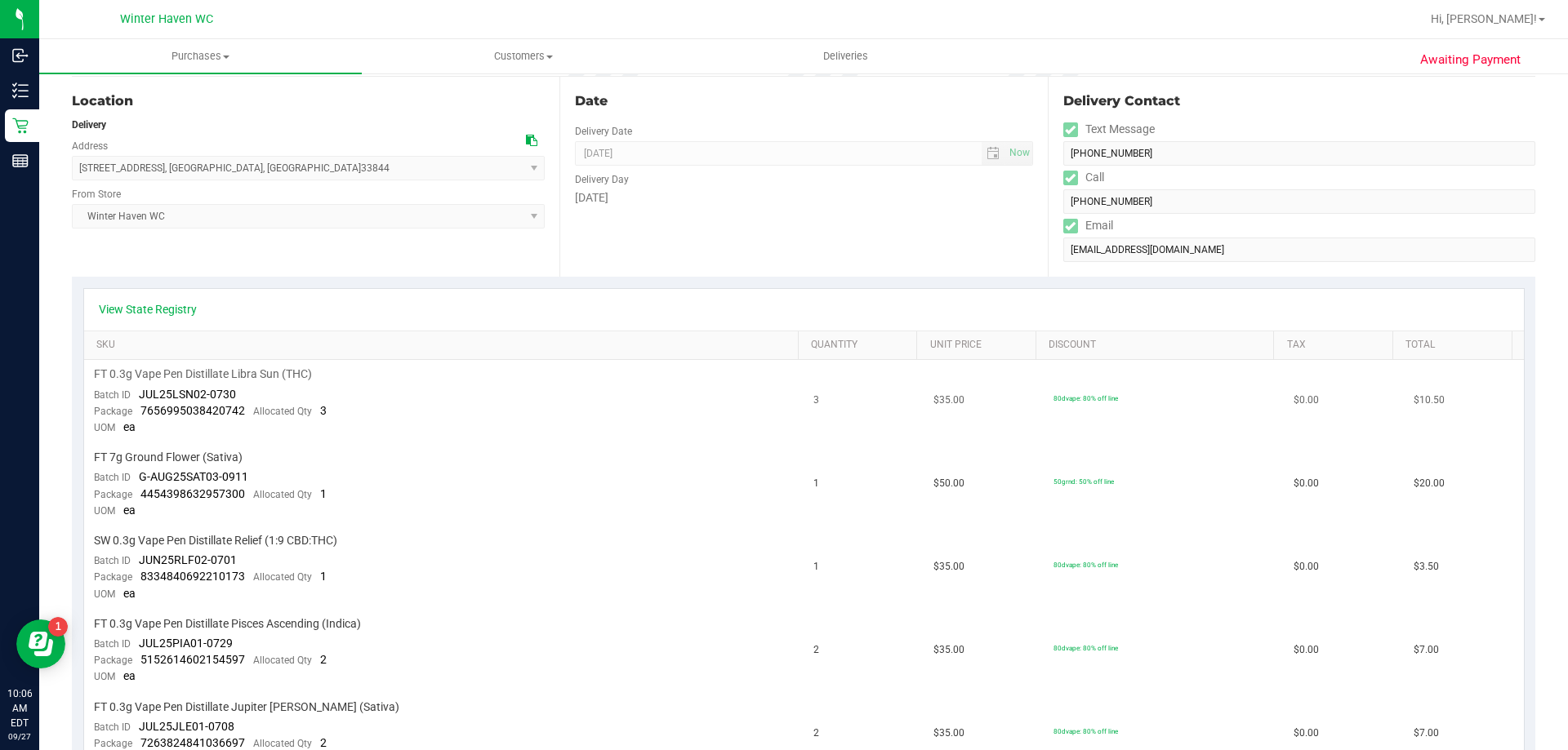
scroll to position [0, 0]
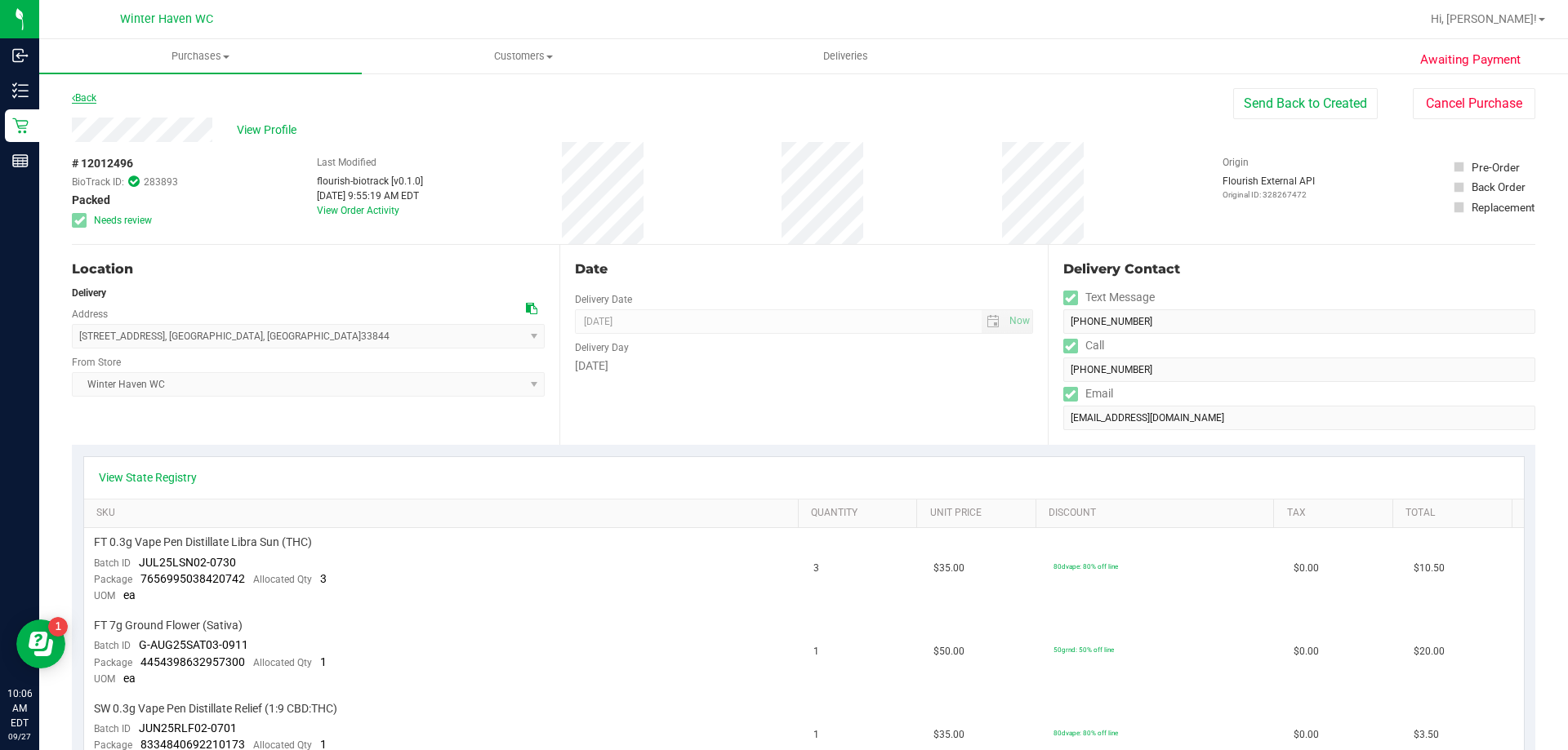
click at [92, 94] on link "Back" at bounding box center [84, 98] width 24 height 11
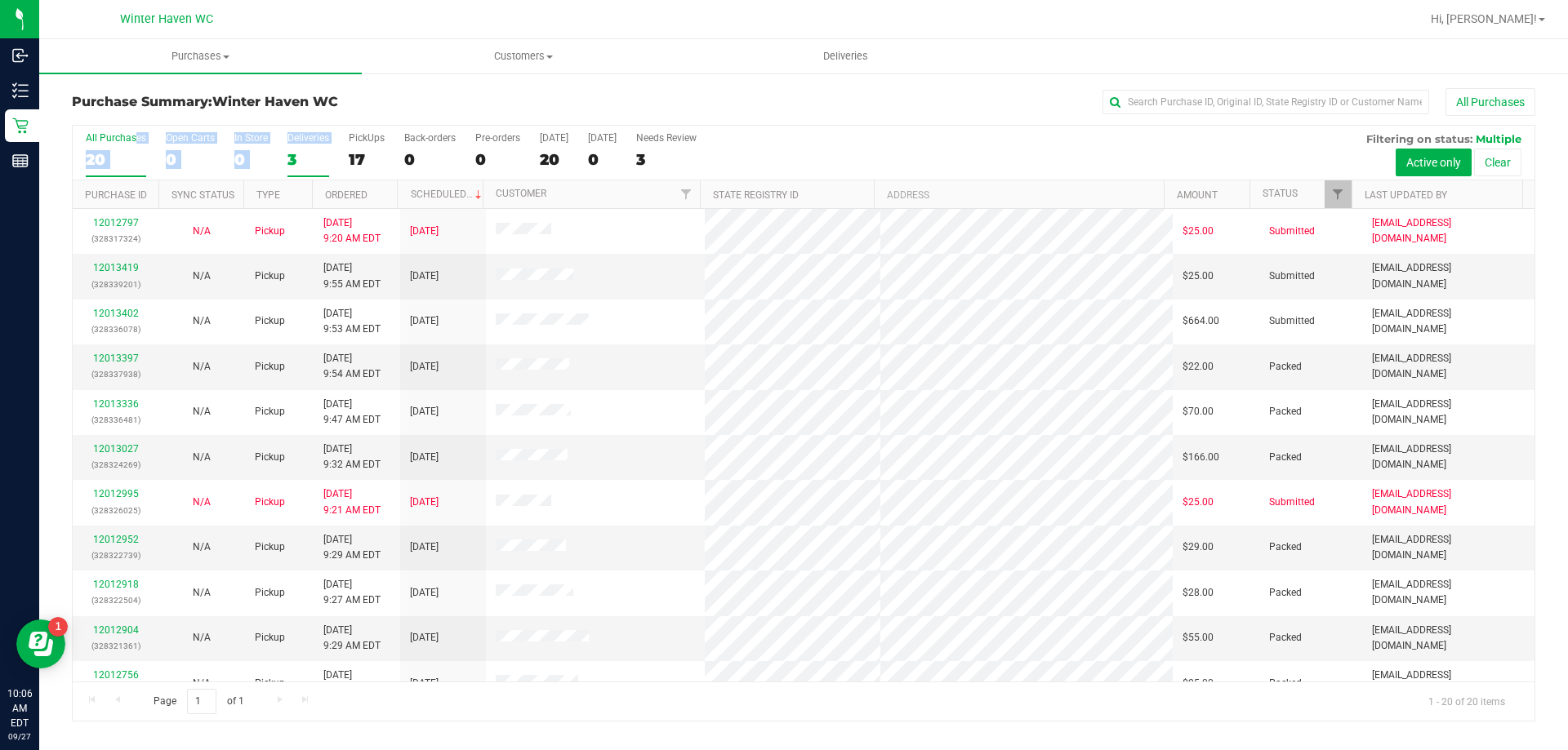
click at [286, 160] on div "All Purchases 20 Open Carts 0 In Store 0 Deliveries 3 PickUps 17 Back-orders 0 …" at bounding box center [803, 153] width 1462 height 55
click at [288, 160] on div "3" at bounding box center [307, 159] width 42 height 19
click at [0, 0] on input "Deliveries 3" at bounding box center [0, 0] width 0 height 0
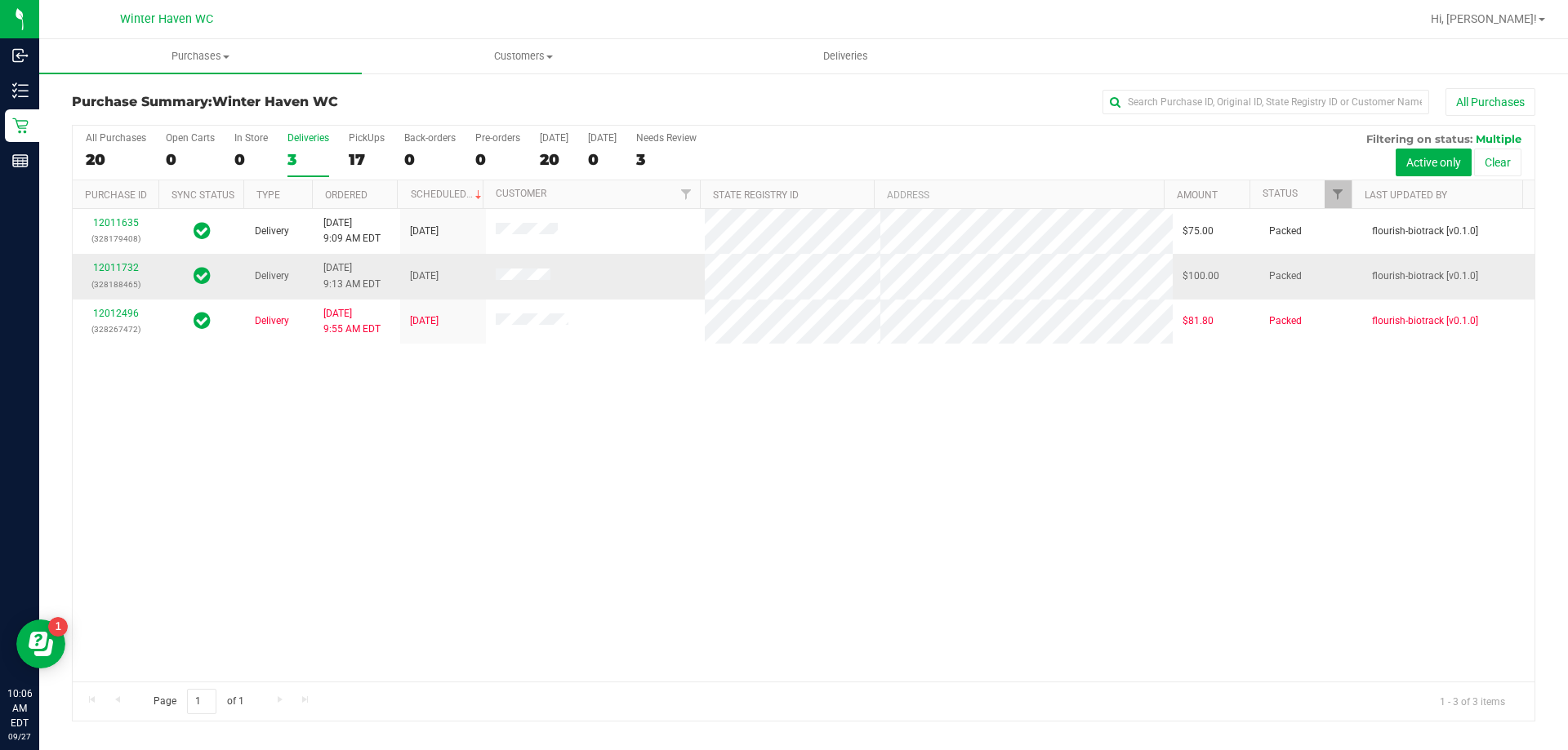
click at [114, 261] on div "12011732 (328188465)" at bounding box center [115, 276] width 66 height 31
click at [127, 270] on link "12011732" at bounding box center [116, 268] width 45 height 11
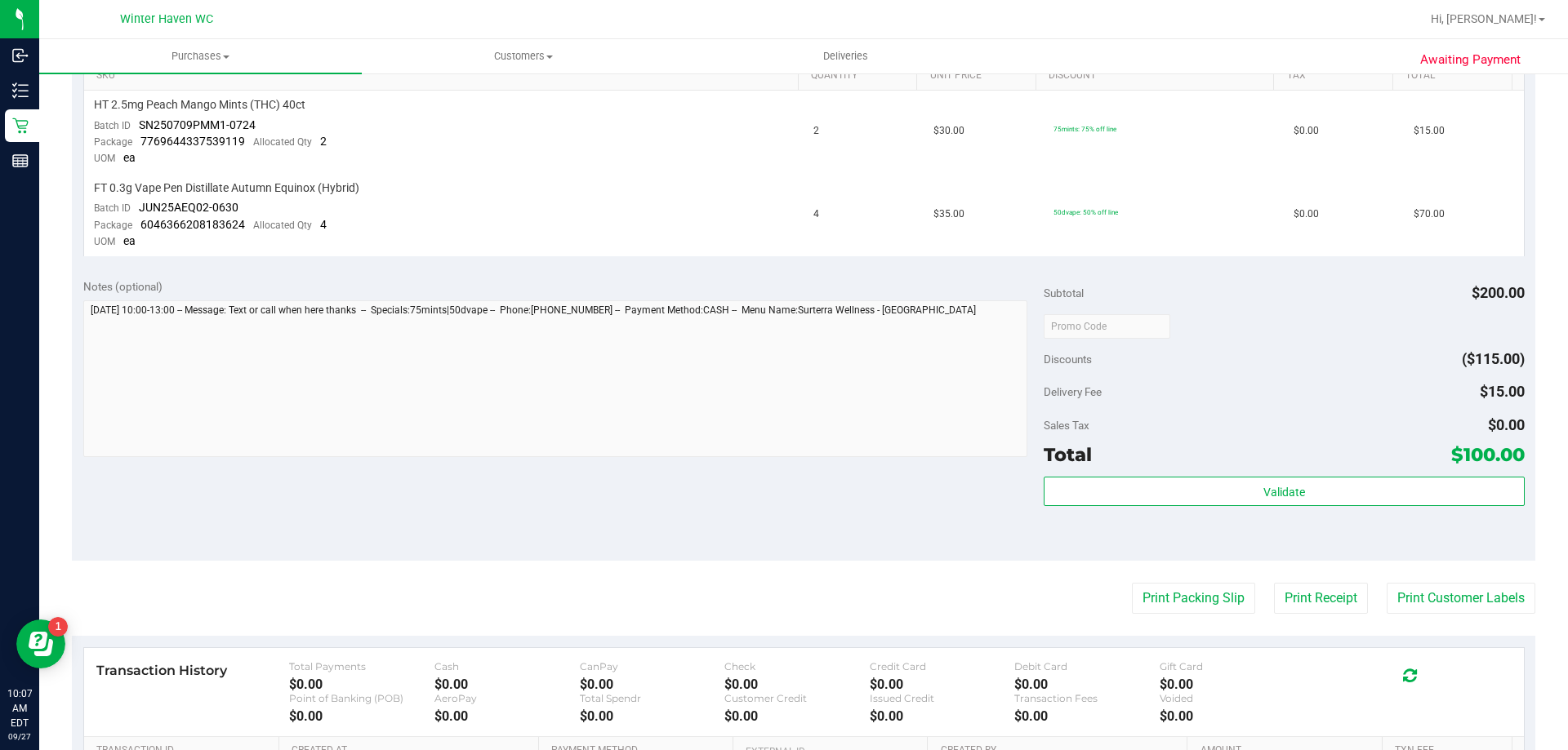
scroll to position [408, 0]
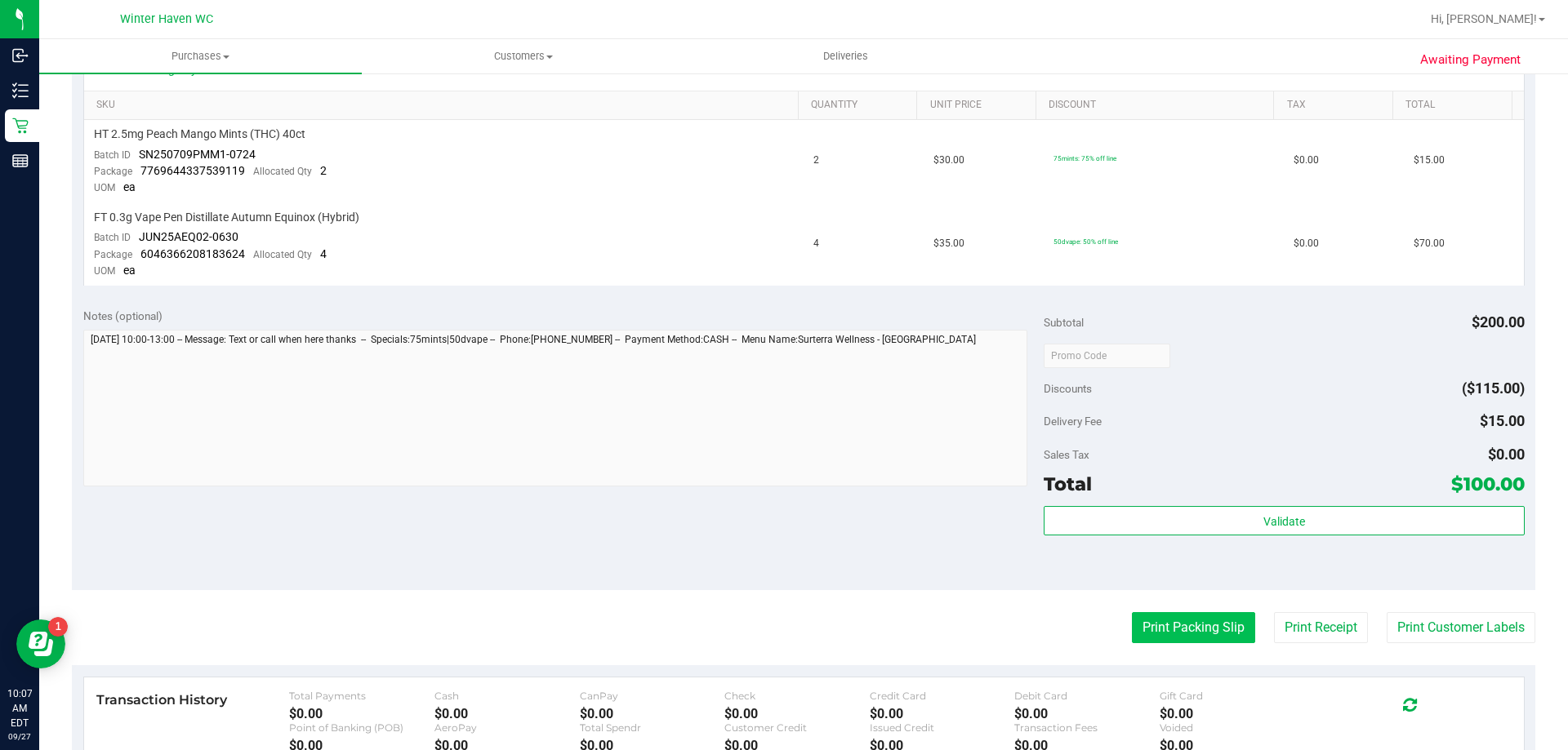
click at [1142, 621] on div "Print Packing Slip Print Receipt Print Customer Labels" at bounding box center [804, 628] width 1463 height 31
click at [1160, 621] on button "Print Packing Slip" at bounding box center [1193, 628] width 123 height 31
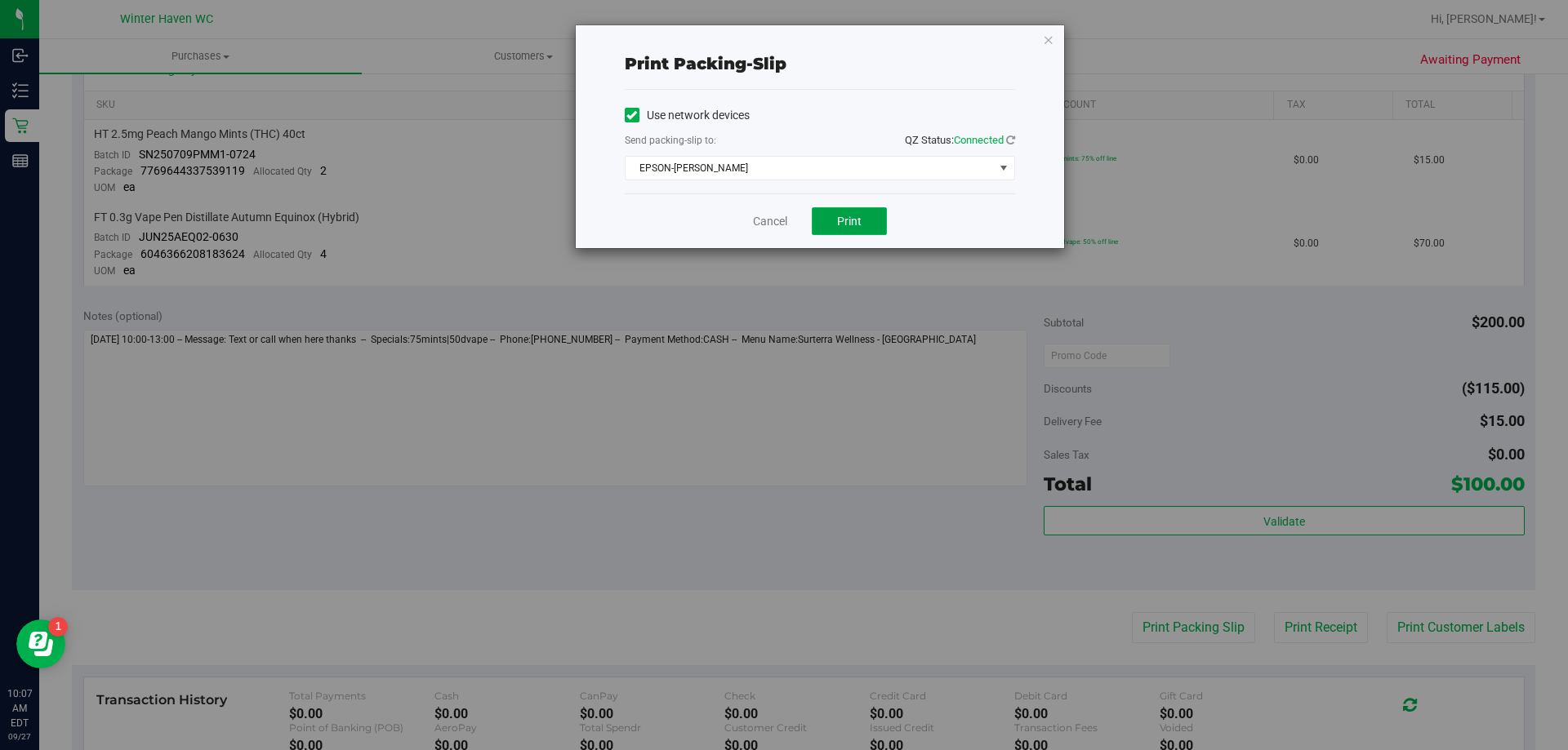
click at [859, 217] on span "Print" at bounding box center [849, 221] width 24 height 13
click at [756, 219] on link "Cancel" at bounding box center [770, 221] width 34 height 18
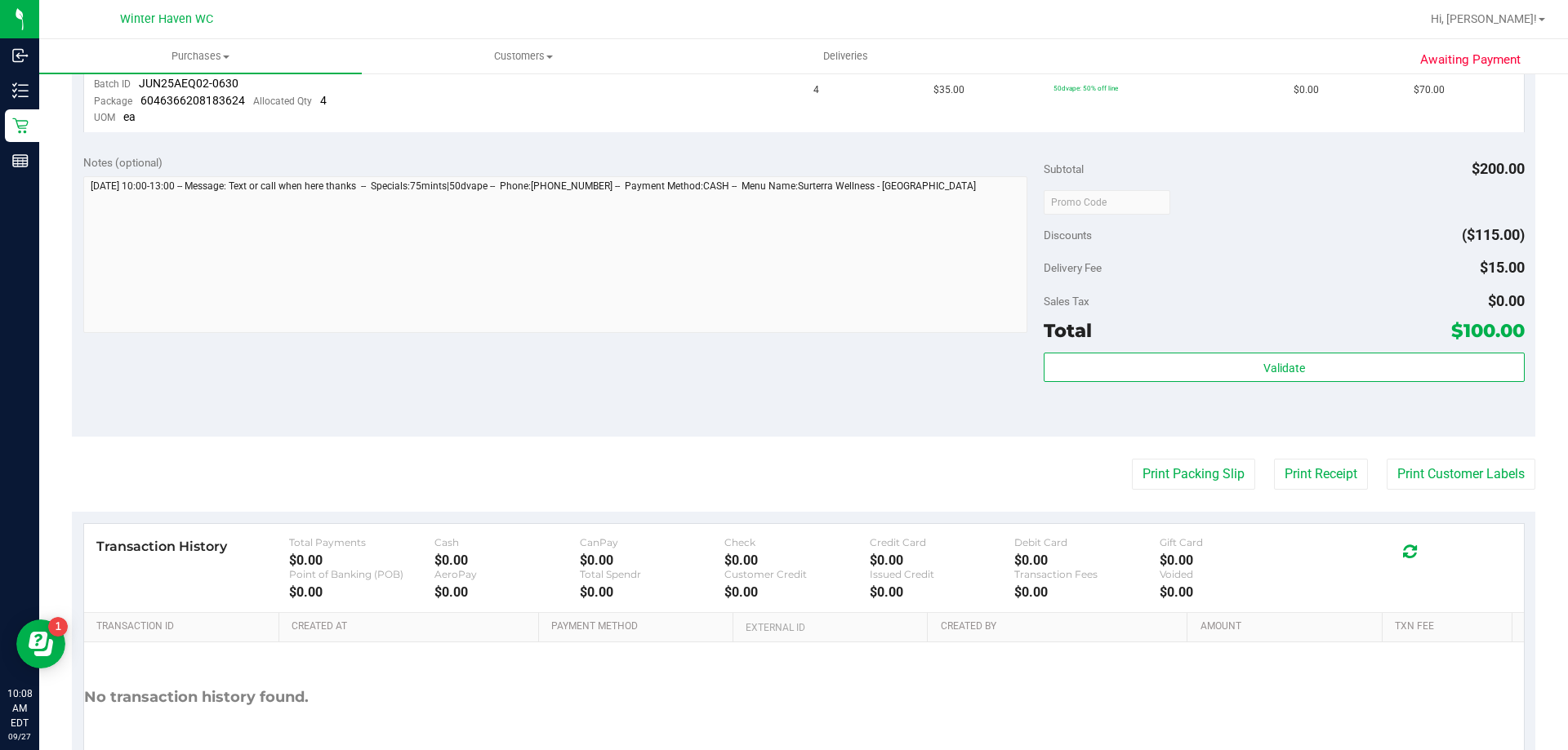
scroll to position [654, 0]
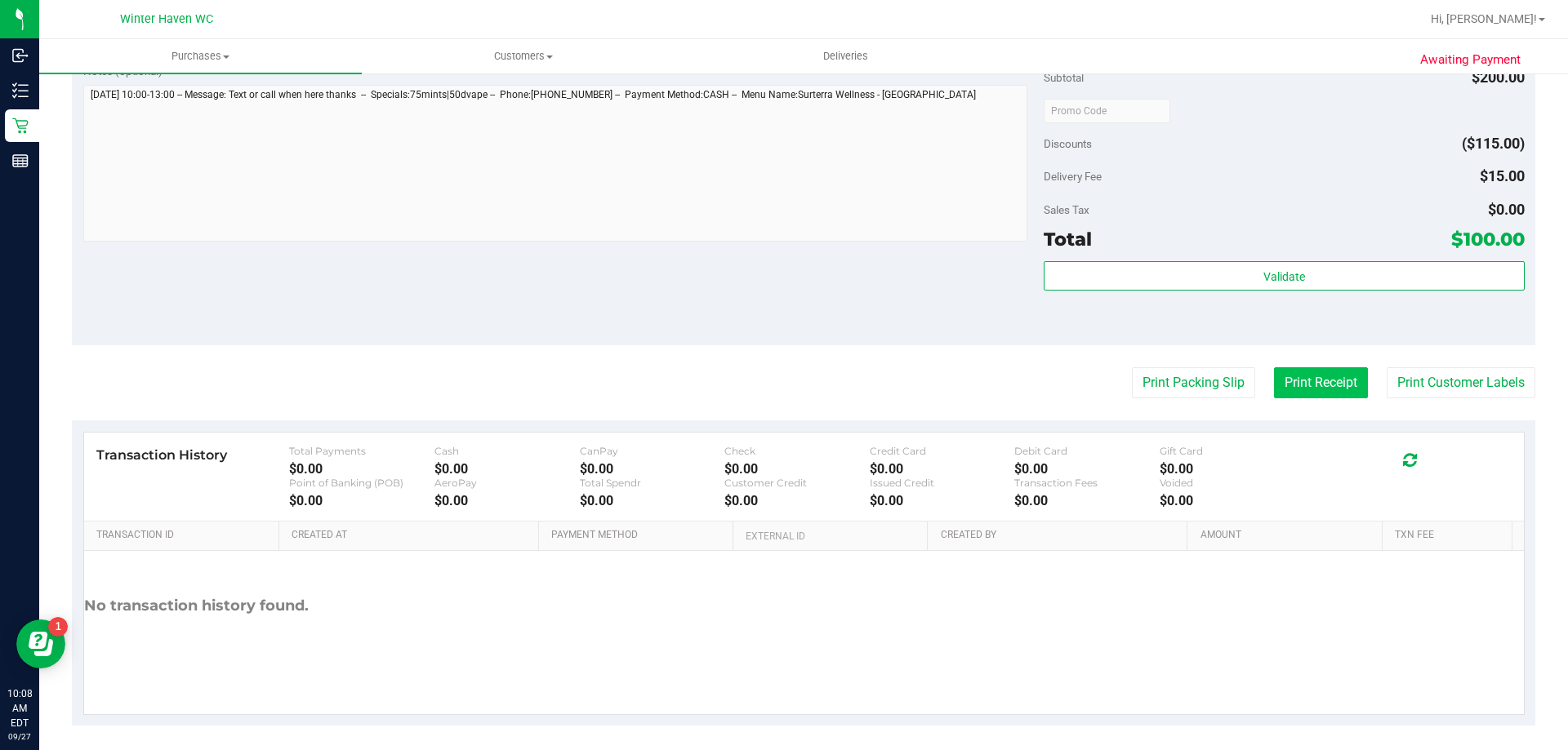
drag, startPoint x: 1304, startPoint y: 412, endPoint x: 1311, endPoint y: 387, distance: 26.0
click at [1308, 407] on purchase-details "Back Send Back to Created Cancel Purchase View Profile # 12011732 BioTrack ID: …" at bounding box center [804, 81] width 1463 height 1291
click at [1311, 387] on button "Print Receipt" at bounding box center [1321, 383] width 94 height 31
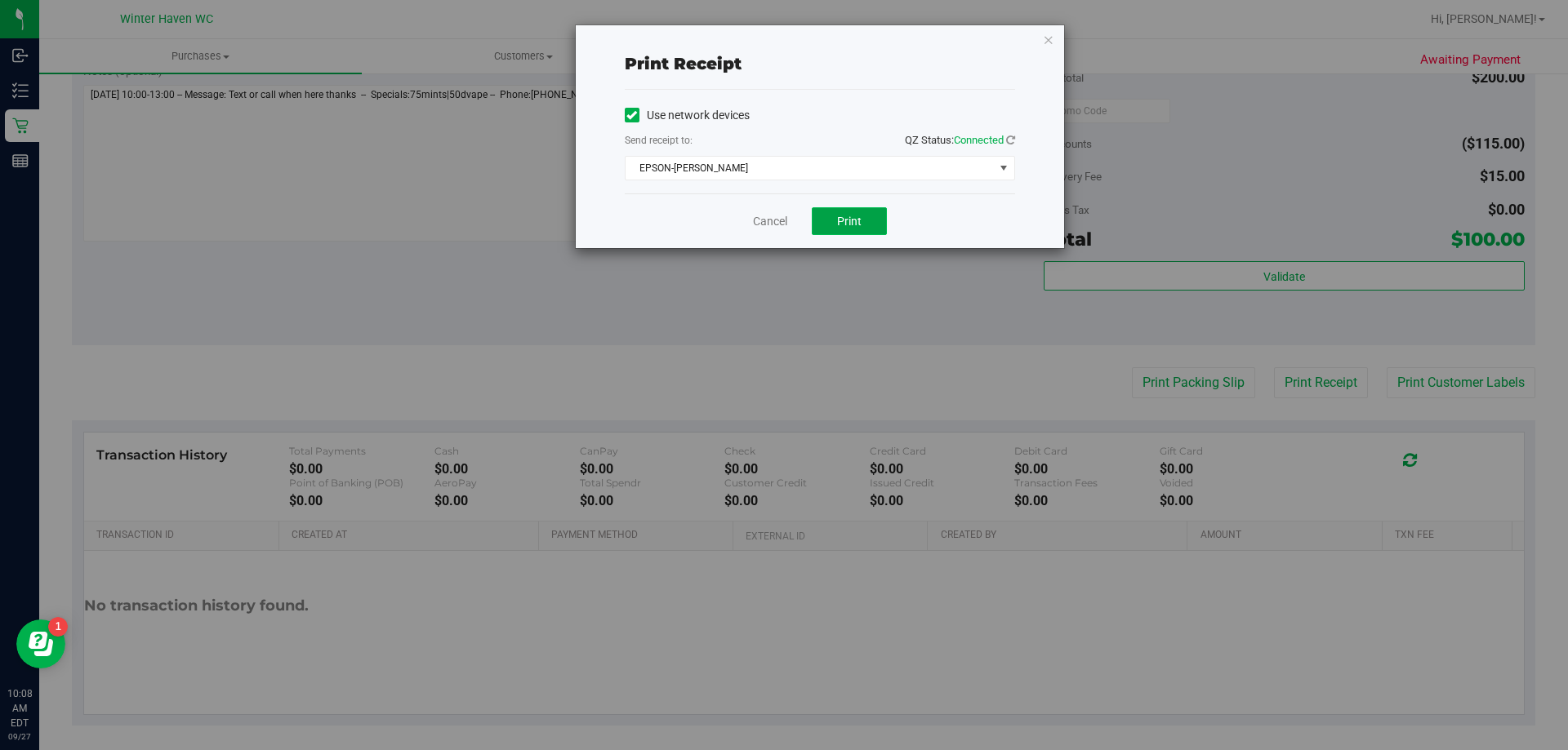
click at [865, 220] on button "Print" at bounding box center [849, 221] width 75 height 28
click at [757, 217] on link "Cancel" at bounding box center [770, 221] width 34 height 18
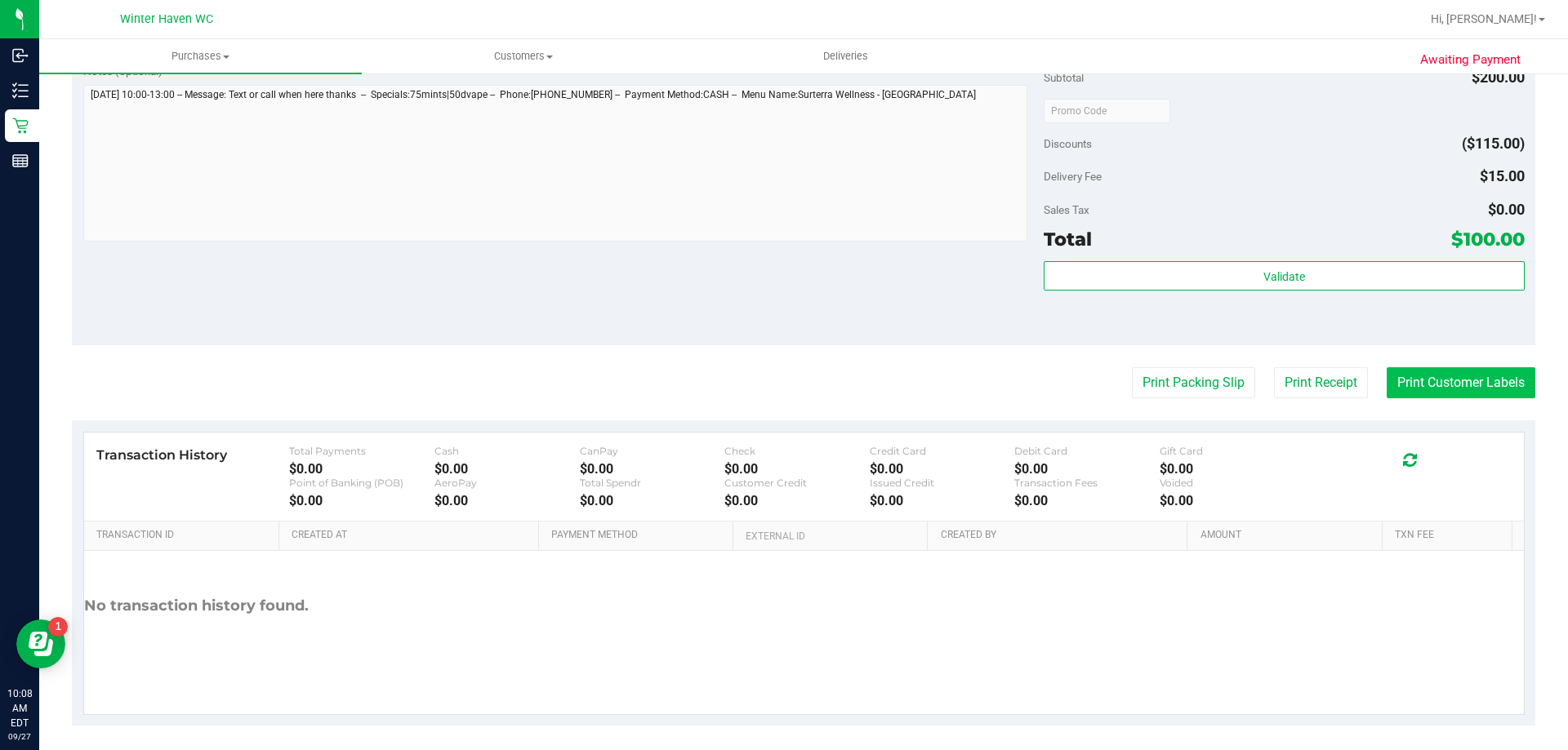
click at [1435, 381] on button "Print Customer Labels" at bounding box center [1461, 383] width 149 height 31
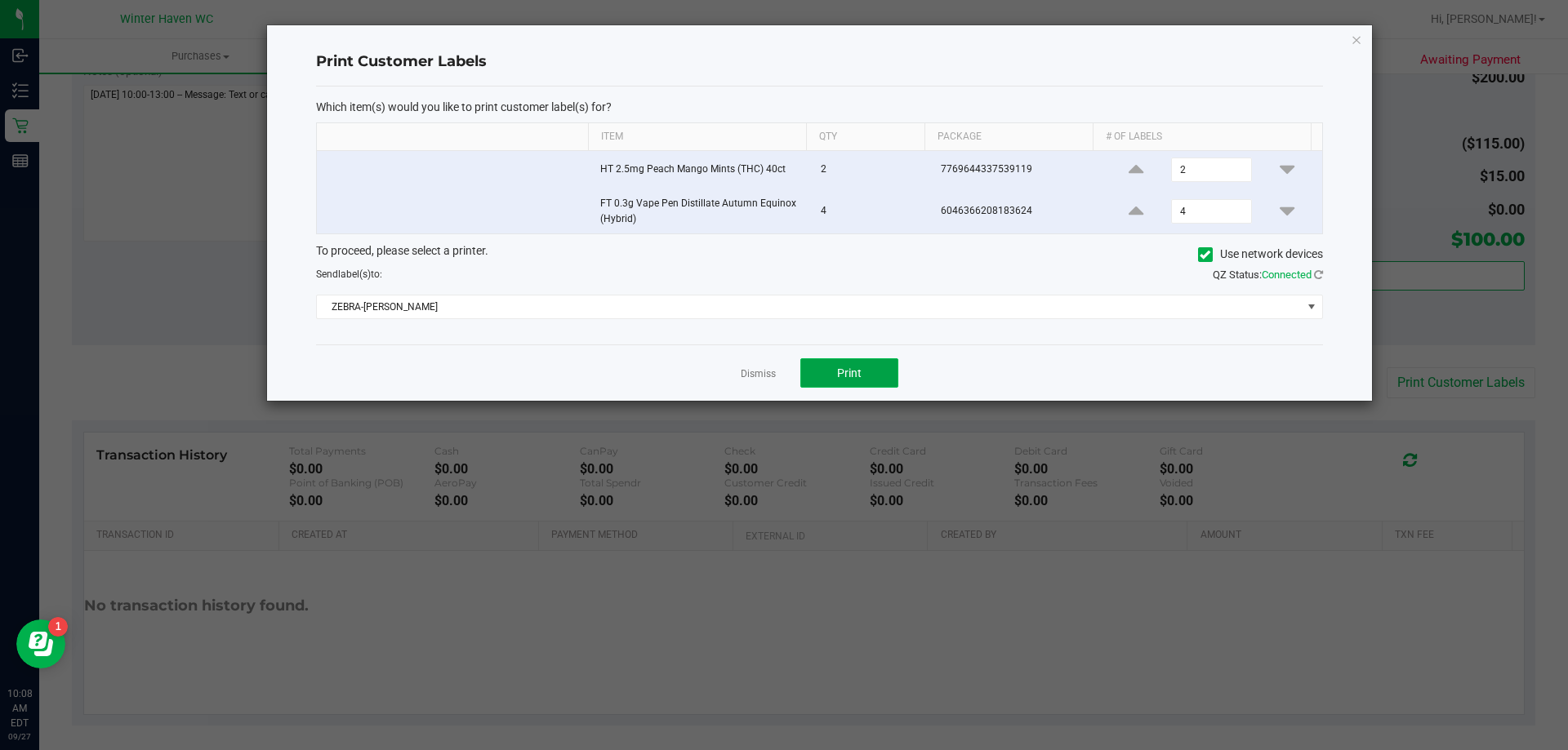
click at [859, 365] on button "Print" at bounding box center [849, 373] width 98 height 30
click at [752, 369] on link "Dismiss" at bounding box center [759, 374] width 35 height 14
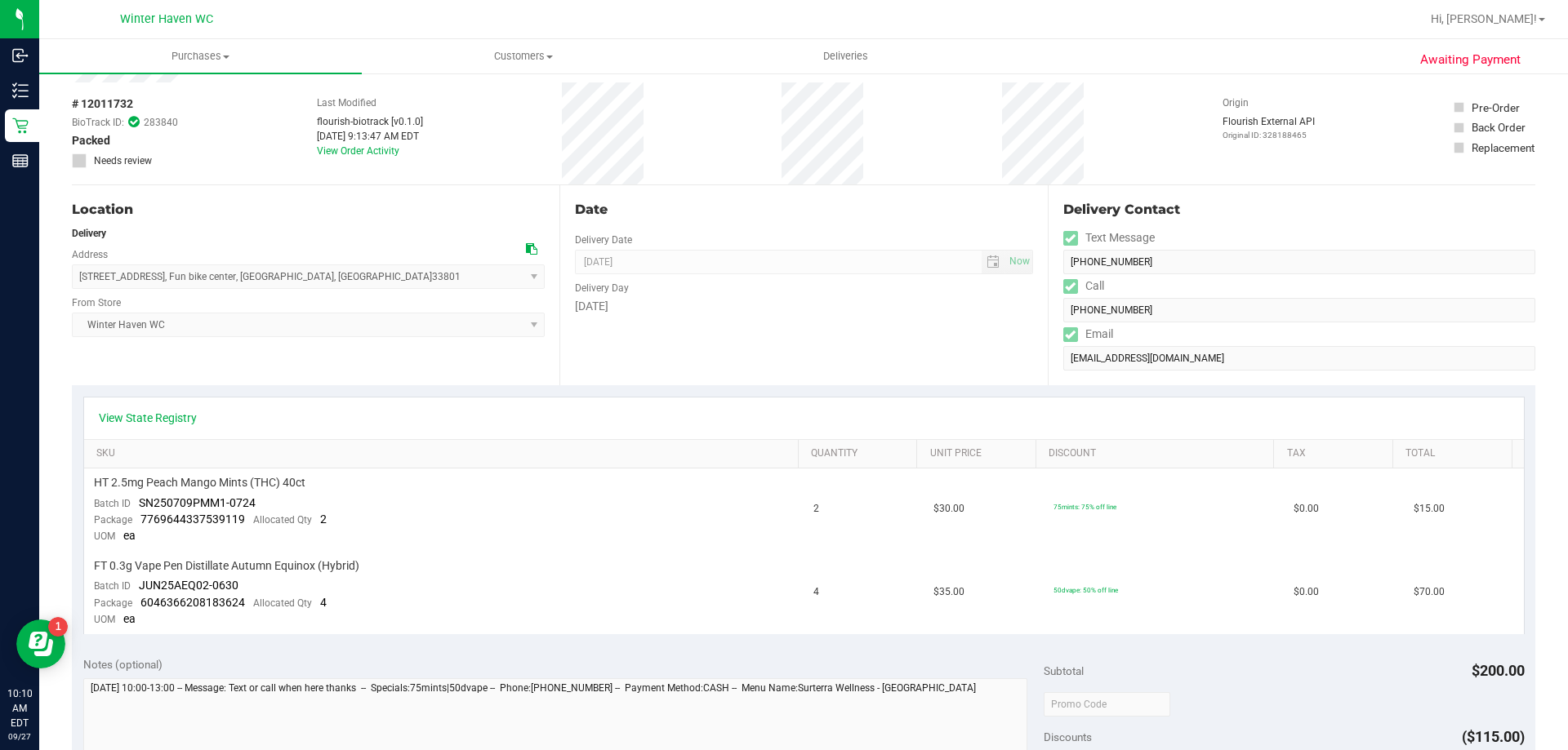
scroll to position [0, 0]
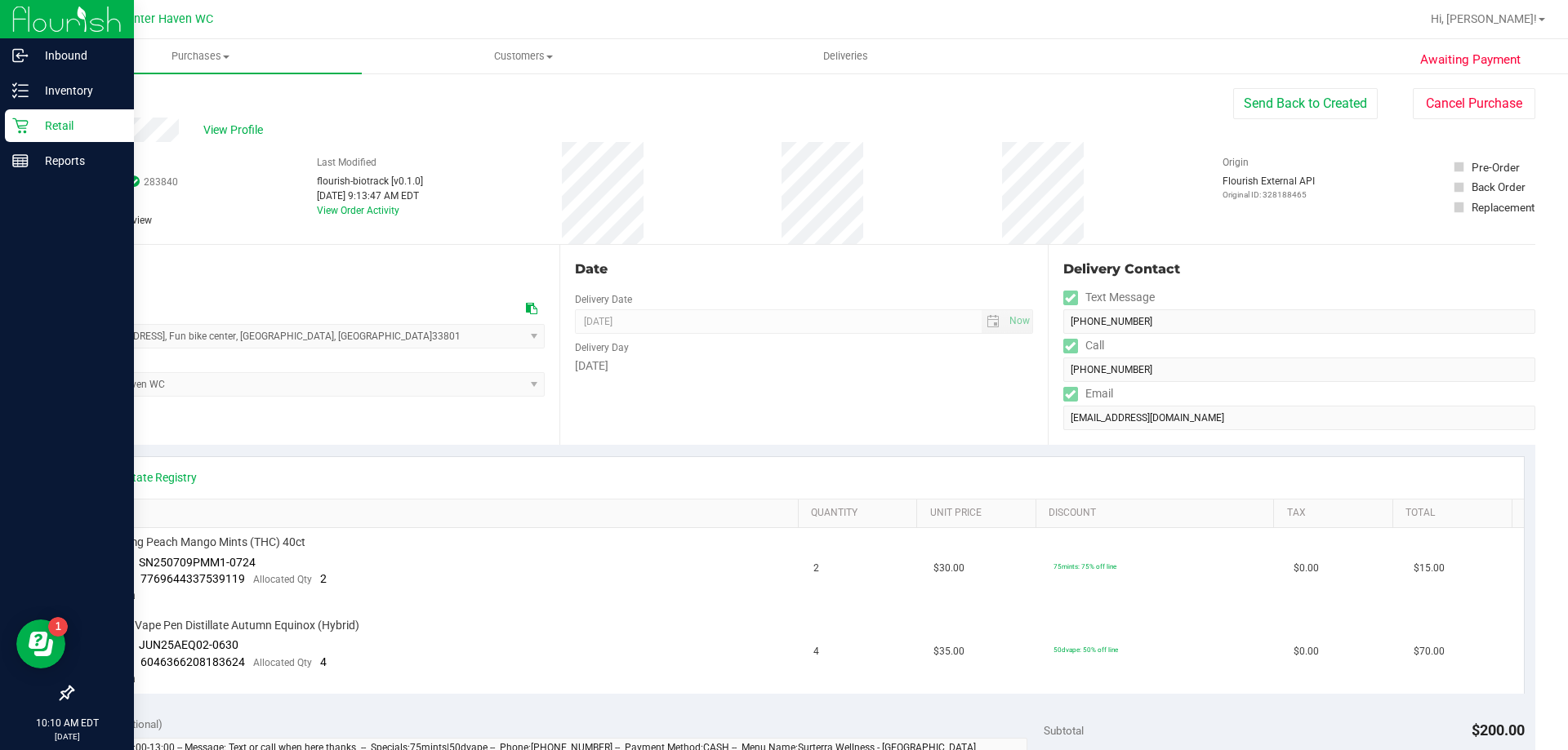
click at [31, 132] on p "Retail" at bounding box center [78, 125] width 98 height 19
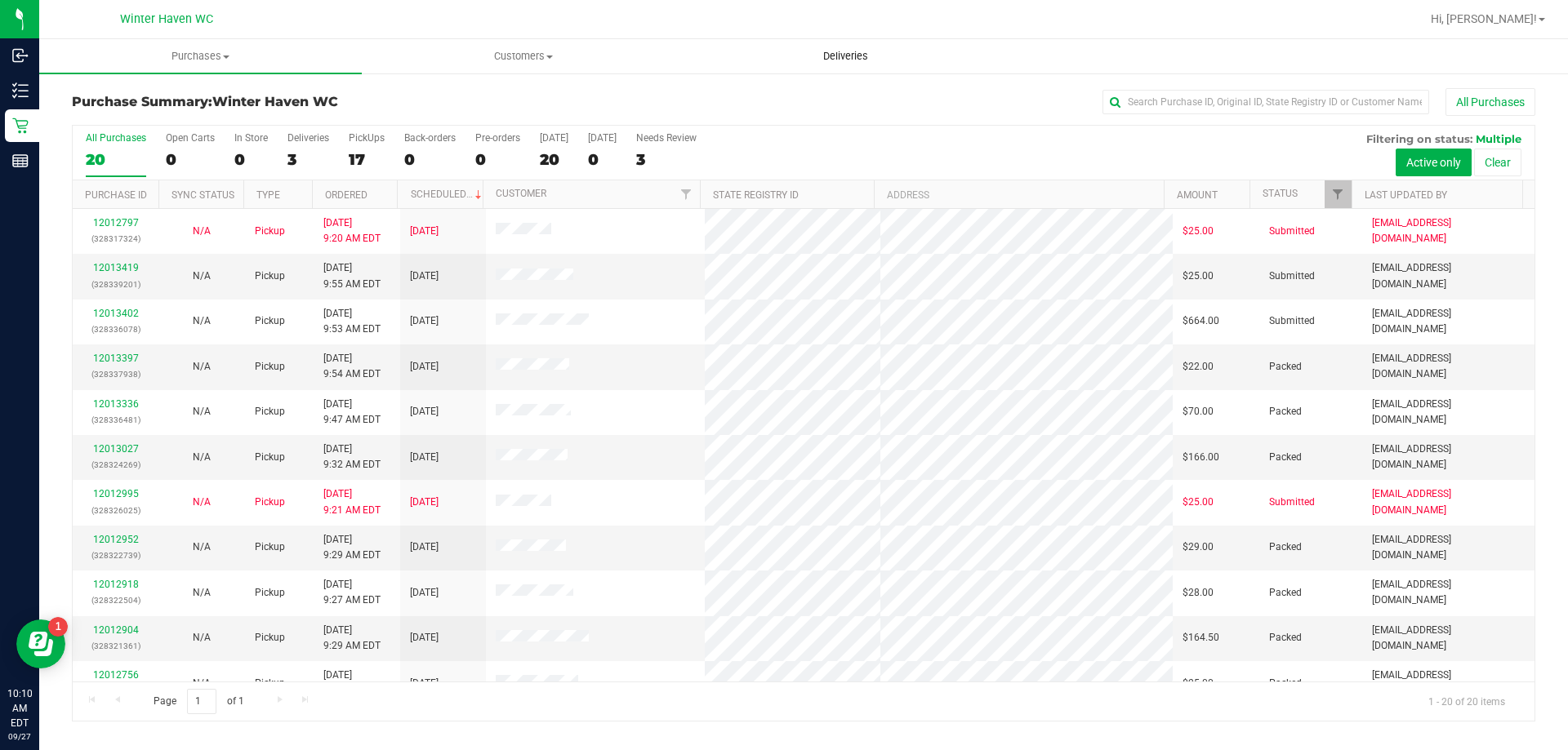
click at [874, 52] on span "Deliveries" at bounding box center [846, 56] width 89 height 15
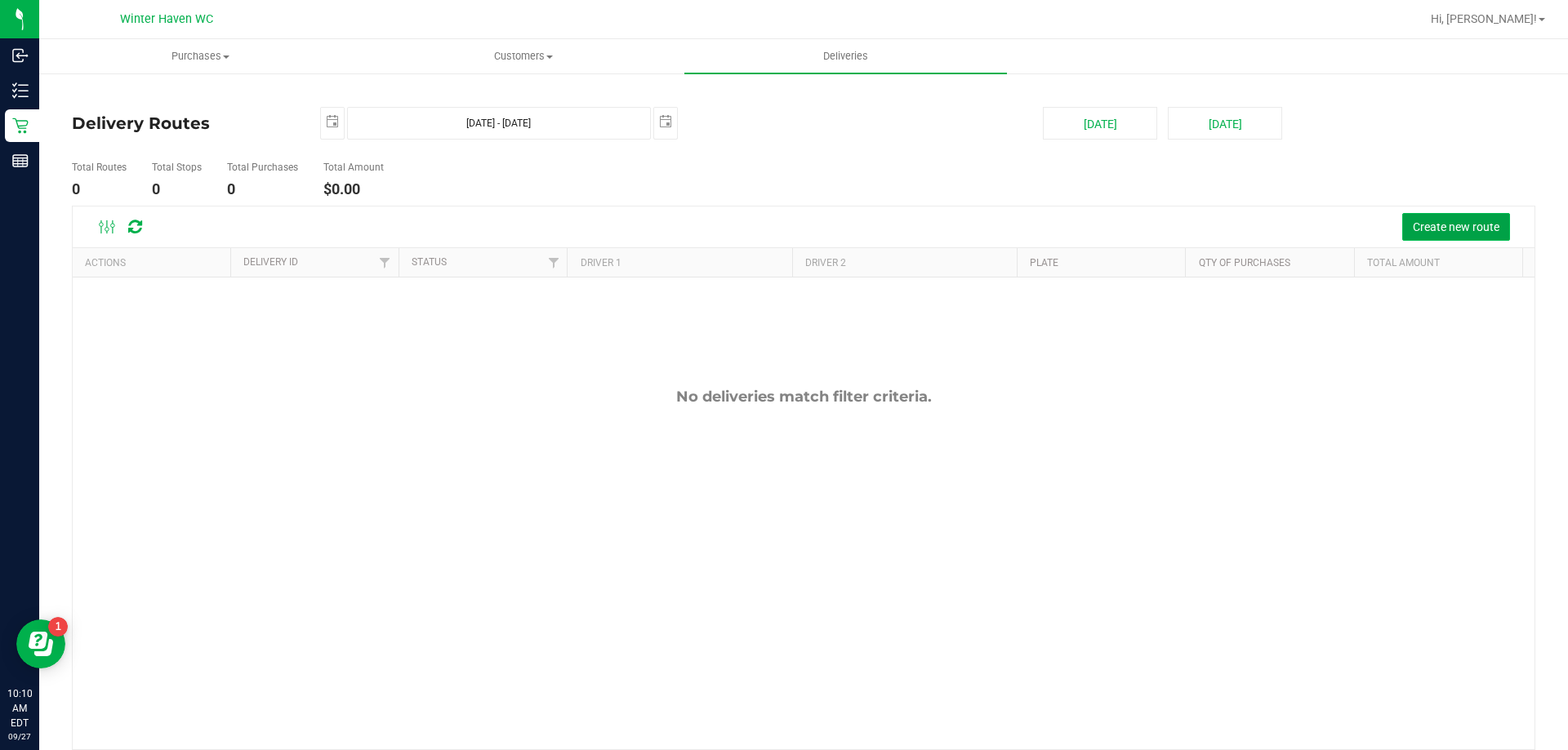
click at [1415, 227] on span "Create new route" at bounding box center [1456, 227] width 86 height 13
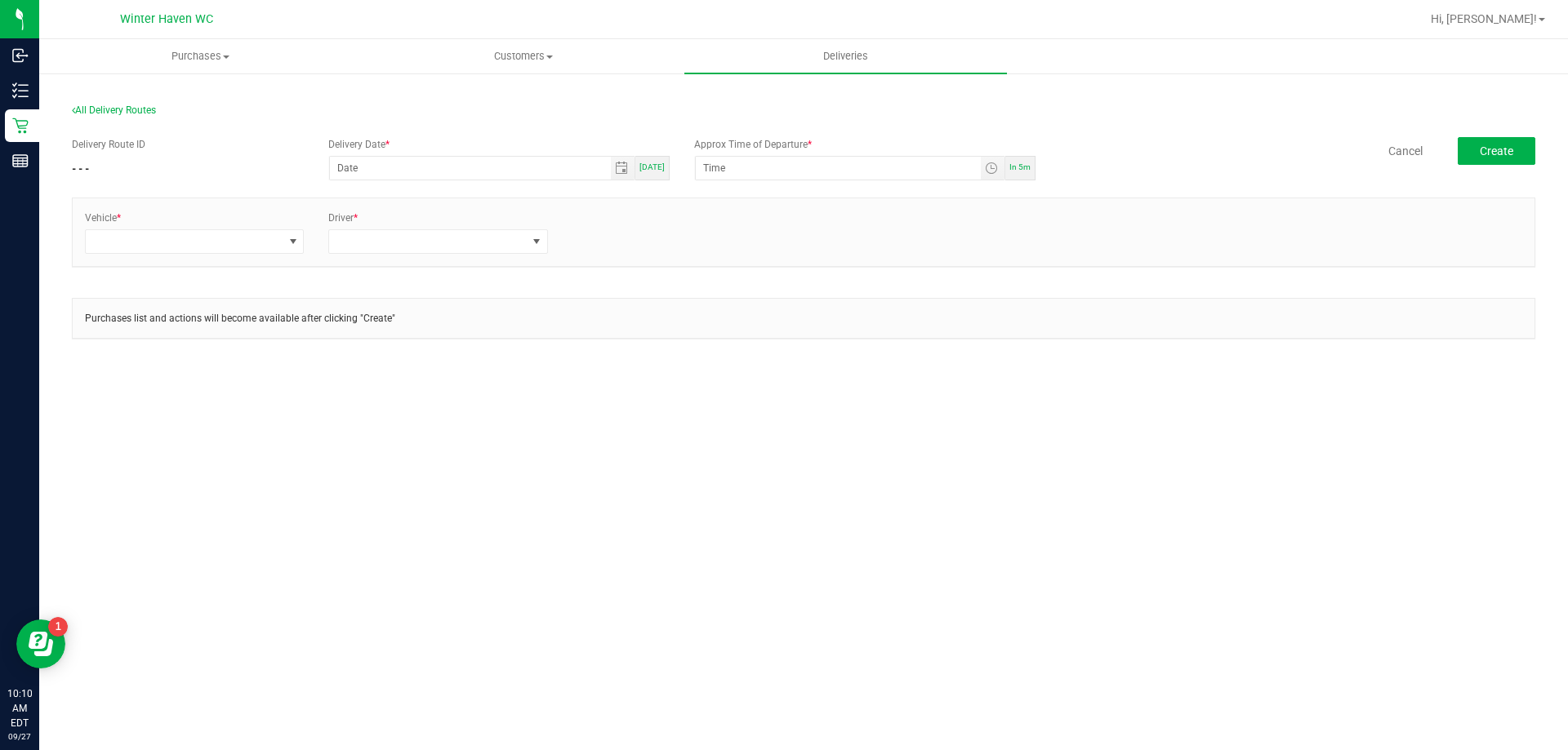
click at [676, 171] on div "Delivery Date * [DATE]" at bounding box center [498, 158] width 366 height 44
click at [669, 171] on div "[DATE]" at bounding box center [652, 168] width 34 height 24
type input "[DATE]"
click at [1021, 176] on div "In 5m" at bounding box center [1021, 168] width 31 height 24
type input "10:15 AM"
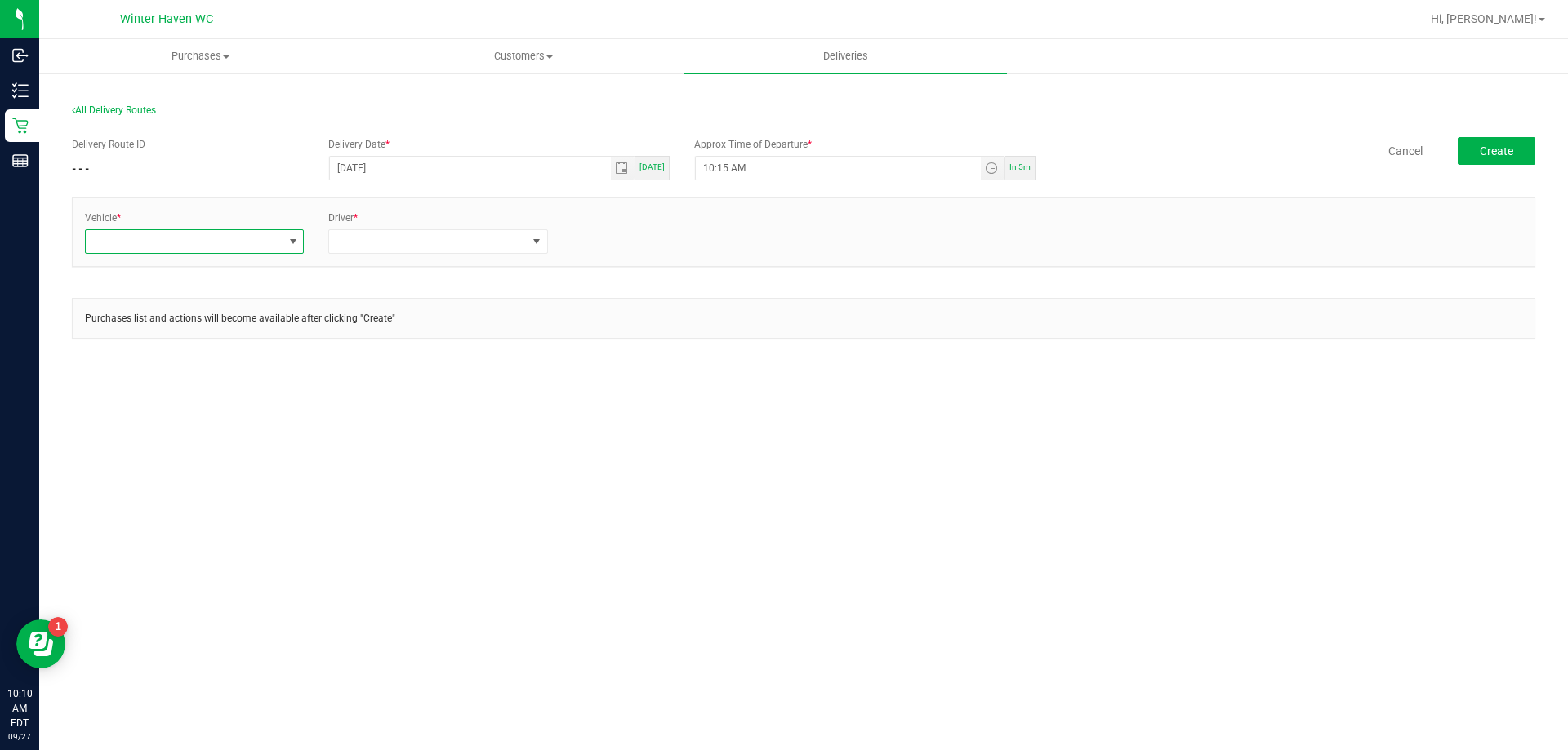
click at [287, 248] on span at bounding box center [294, 242] width 13 height 13
type input "31"
click at [220, 317] on li "FL-ESCAPE-31" at bounding box center [194, 312] width 218 height 28
click at [495, 261] on div "Vehicle * FL-ESCAPE-31 Driver *" at bounding box center [803, 231] width 1462 height 68
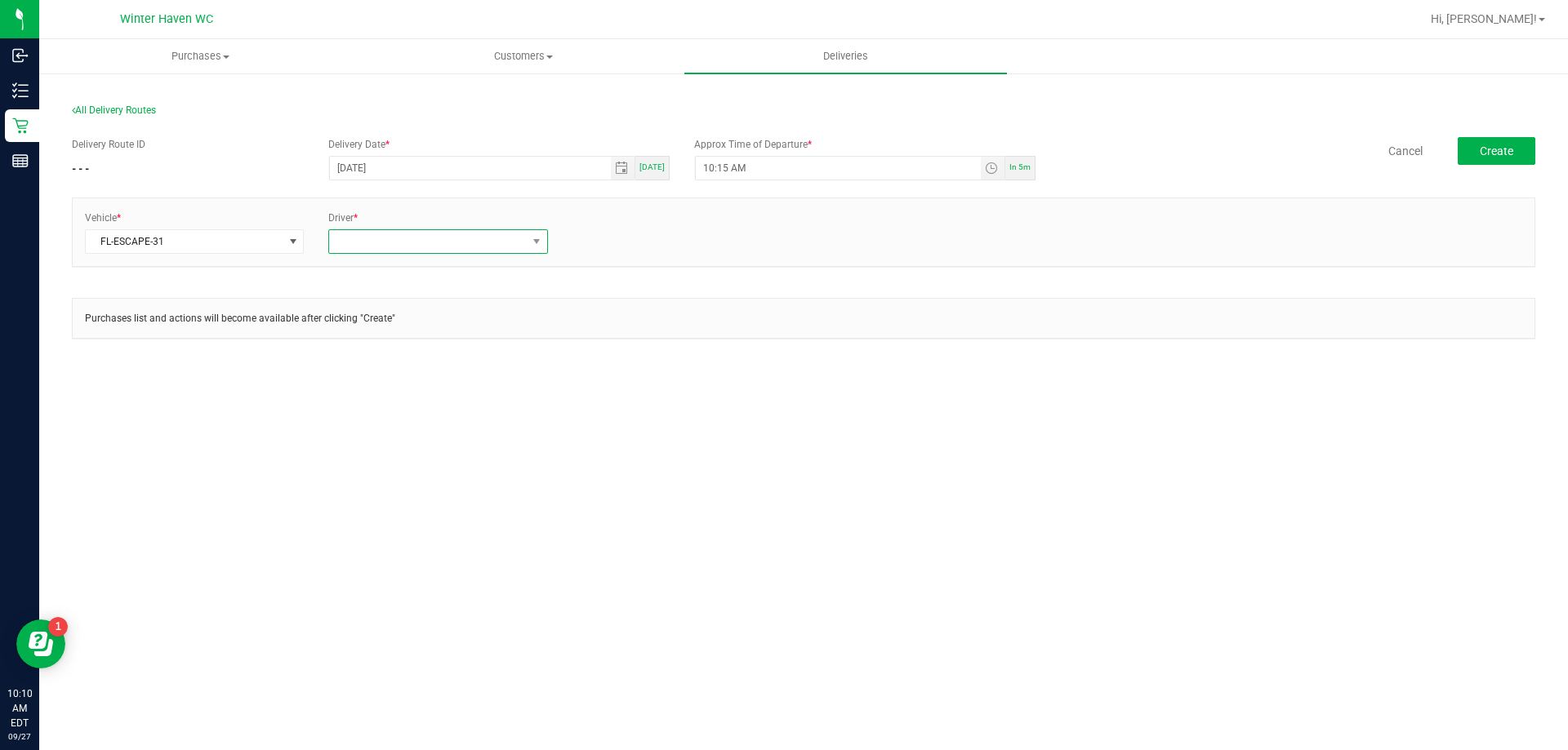
click at [492, 247] on span at bounding box center [427, 242] width 197 height 23
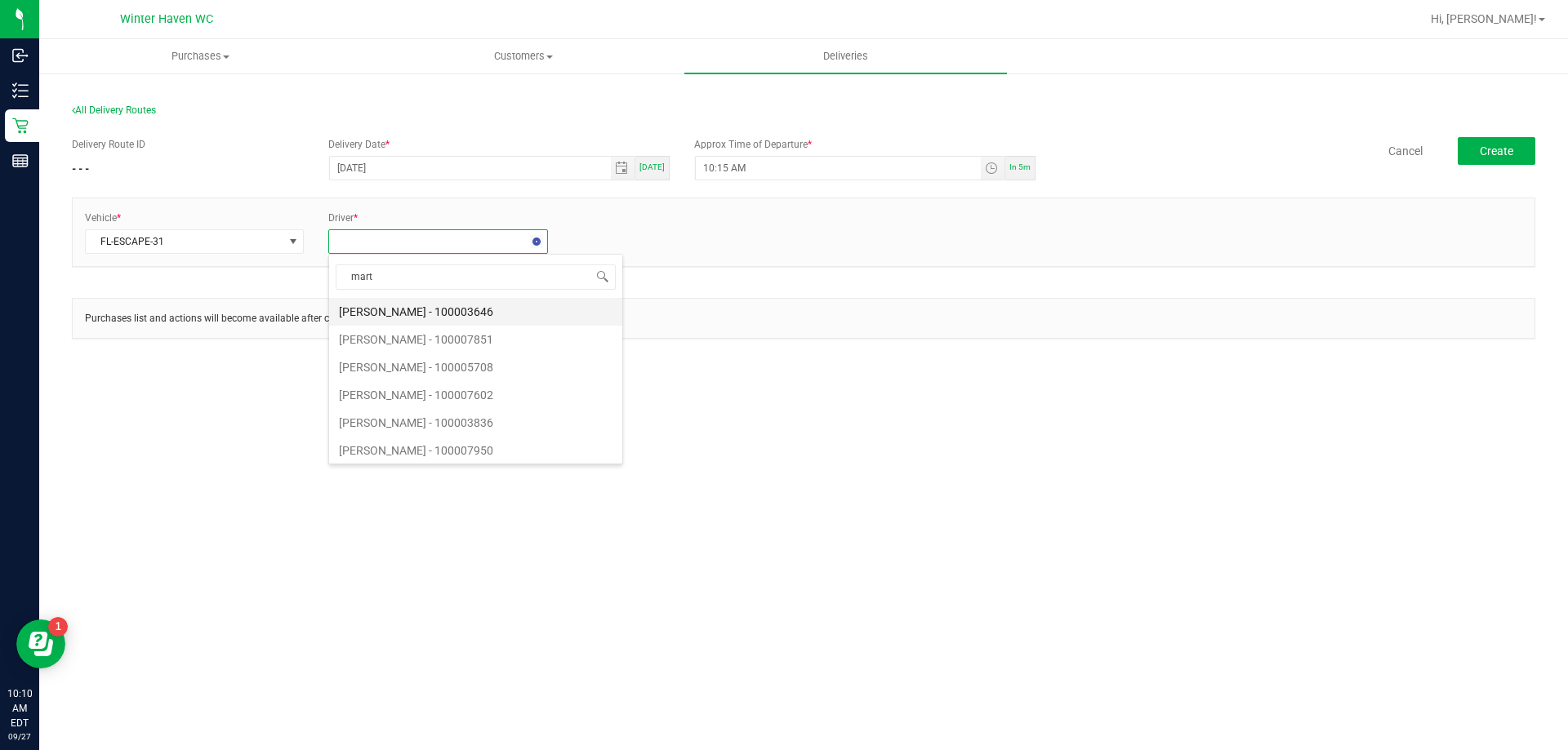
type input "[PERSON_NAME]"
click at [477, 317] on li "[PERSON_NAME] - 100007625" at bounding box center [437, 312] width 218 height 28
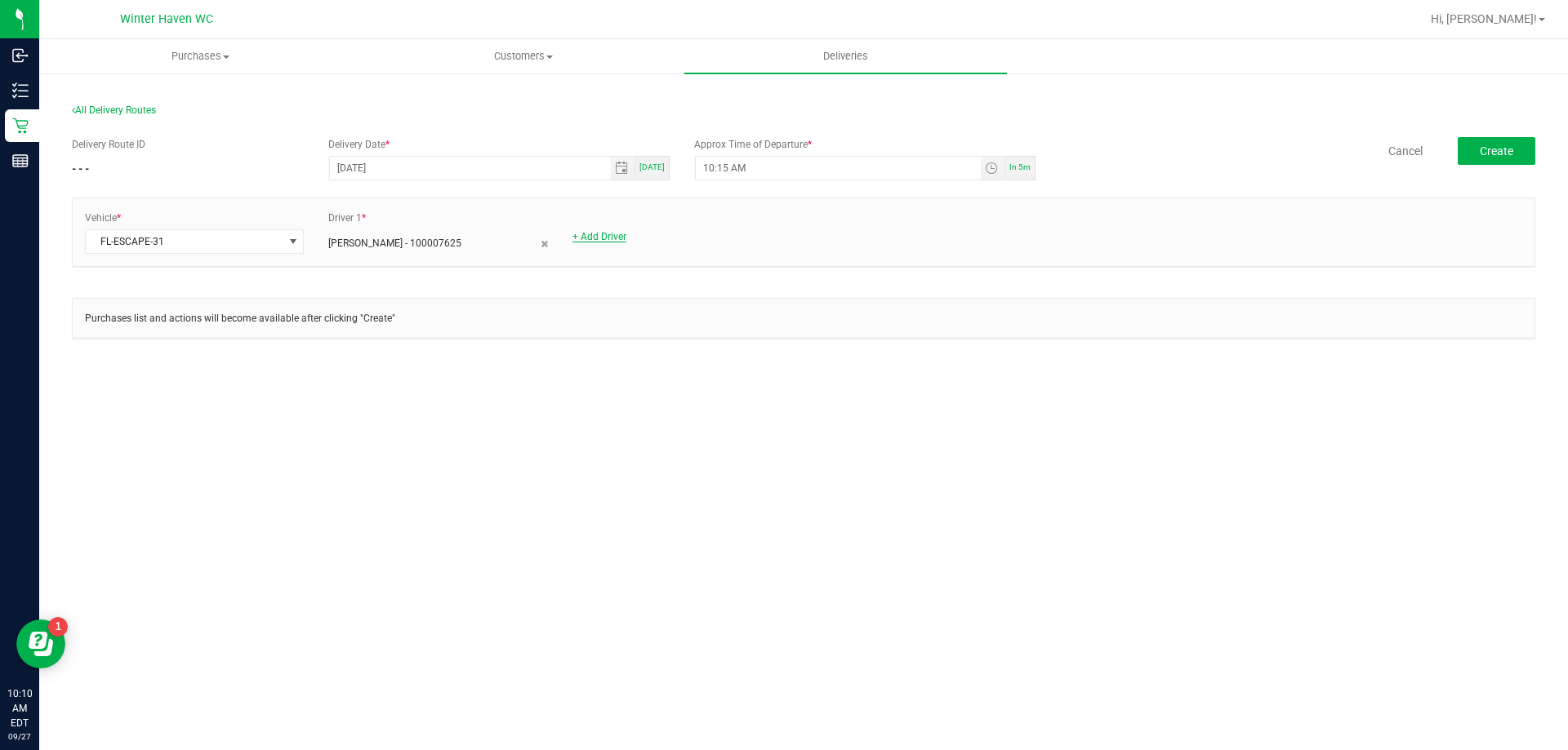
click at [614, 239] on link "+ Add Driver" at bounding box center [599, 237] width 54 height 11
click at [624, 244] on span at bounding box center [671, 242] width 197 height 23
type input "heath"
click at [660, 308] on li "[PERSON_NAME] - 100006280" at bounding box center [682, 312] width 218 height 28
click at [1510, 140] on button "Create" at bounding box center [1497, 151] width 78 height 28
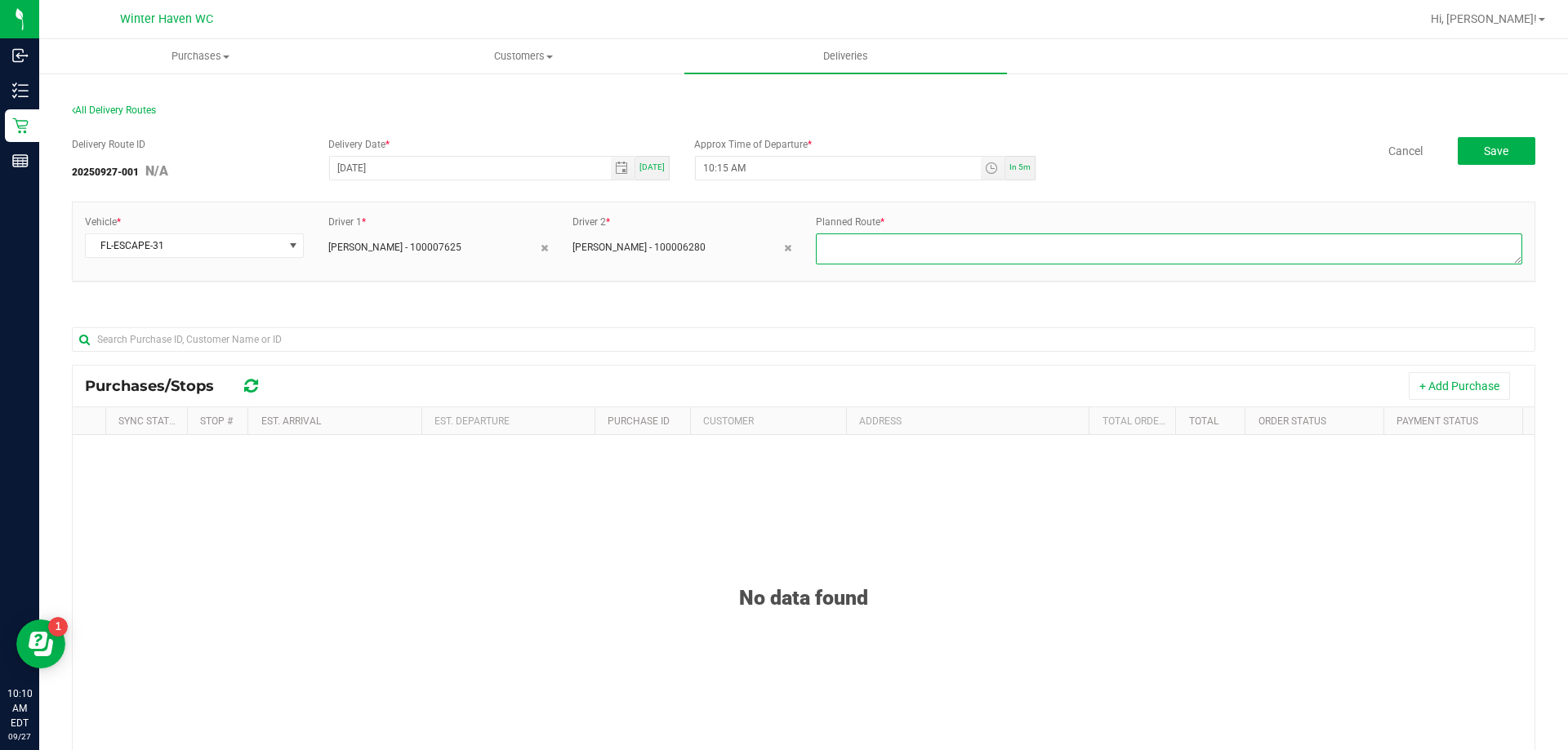
click at [894, 255] on textarea at bounding box center [1169, 249] width 707 height 31
type textarea "route 1"
click at [1461, 394] on button "+ Add Purchase" at bounding box center [1459, 386] width 101 height 28
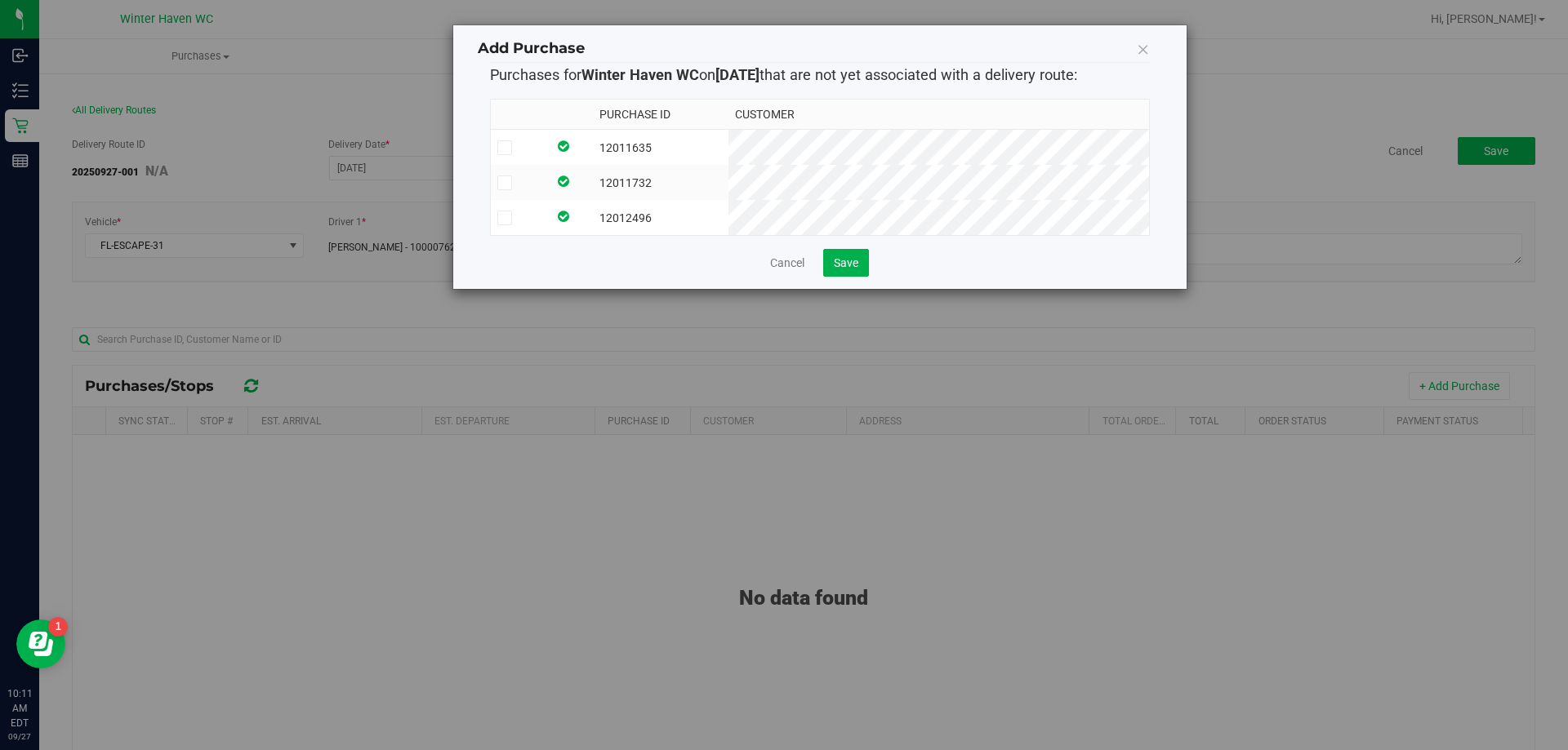
click at [511, 147] on span at bounding box center [505, 148] width 15 height 15
click at [0, 0] on input "checkbox" at bounding box center [0, 0] width 0 height 0
click at [513, 178] on label at bounding box center [519, 183] width 44 height 15
click at [0, 0] on input "checkbox" at bounding box center [0, 0] width 0 height 0
click at [510, 211] on span at bounding box center [505, 219] width 15 height 15
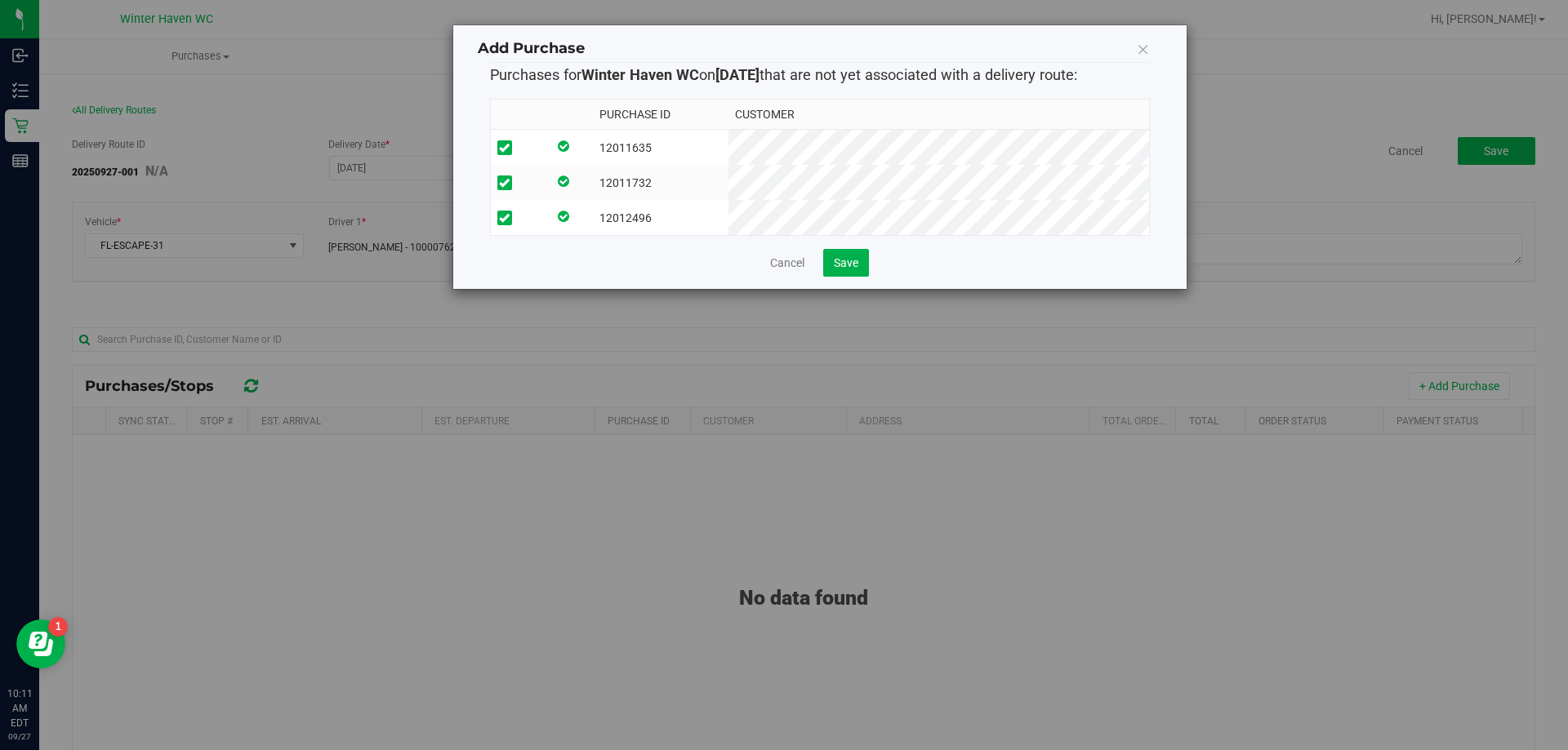
click at [0, 0] on input "checkbox" at bounding box center [0, 0] width 0 height 0
click at [845, 266] on button "Save" at bounding box center [846, 263] width 45 height 28
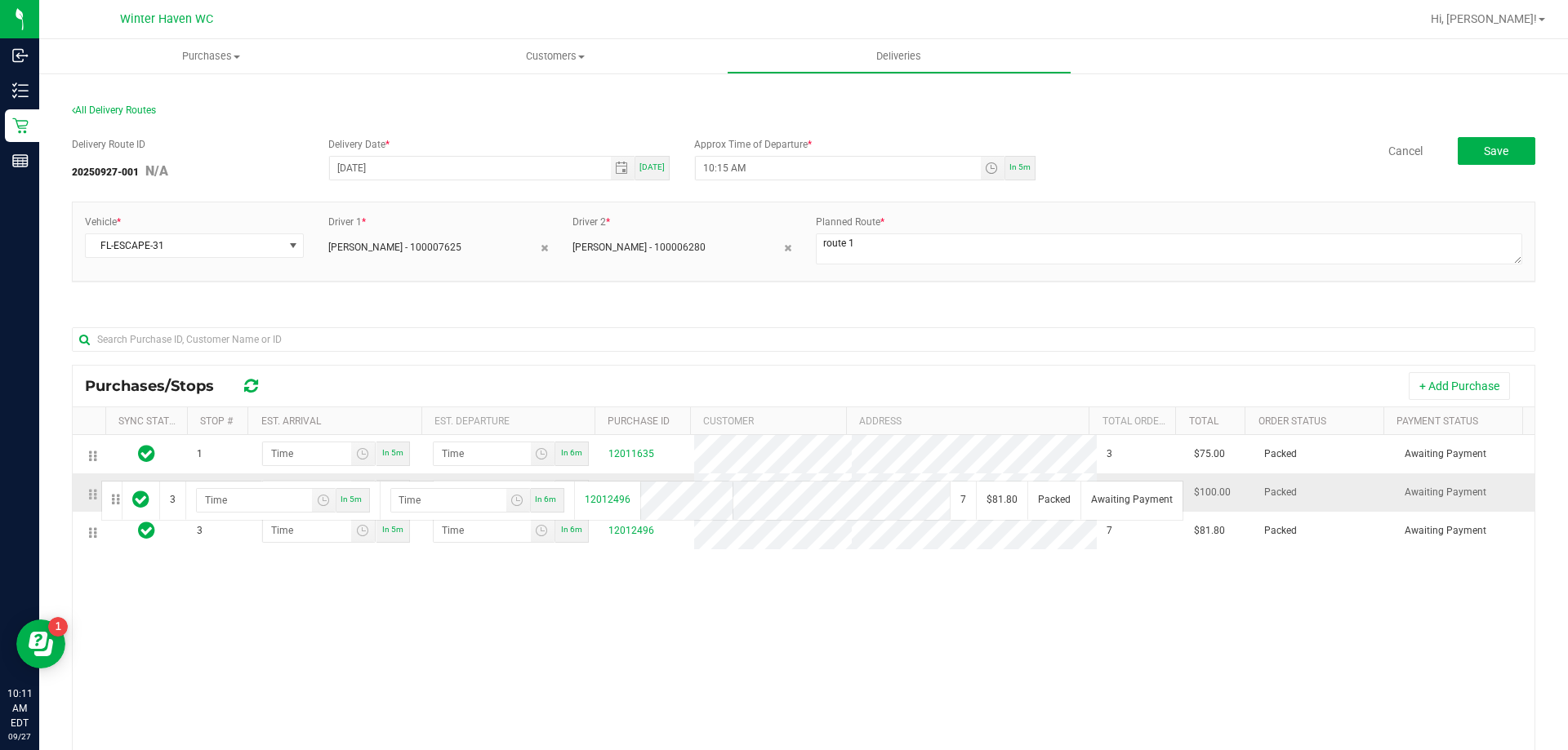
drag, startPoint x: 94, startPoint y: 534, endPoint x: 99, endPoint y: 480, distance: 54.2
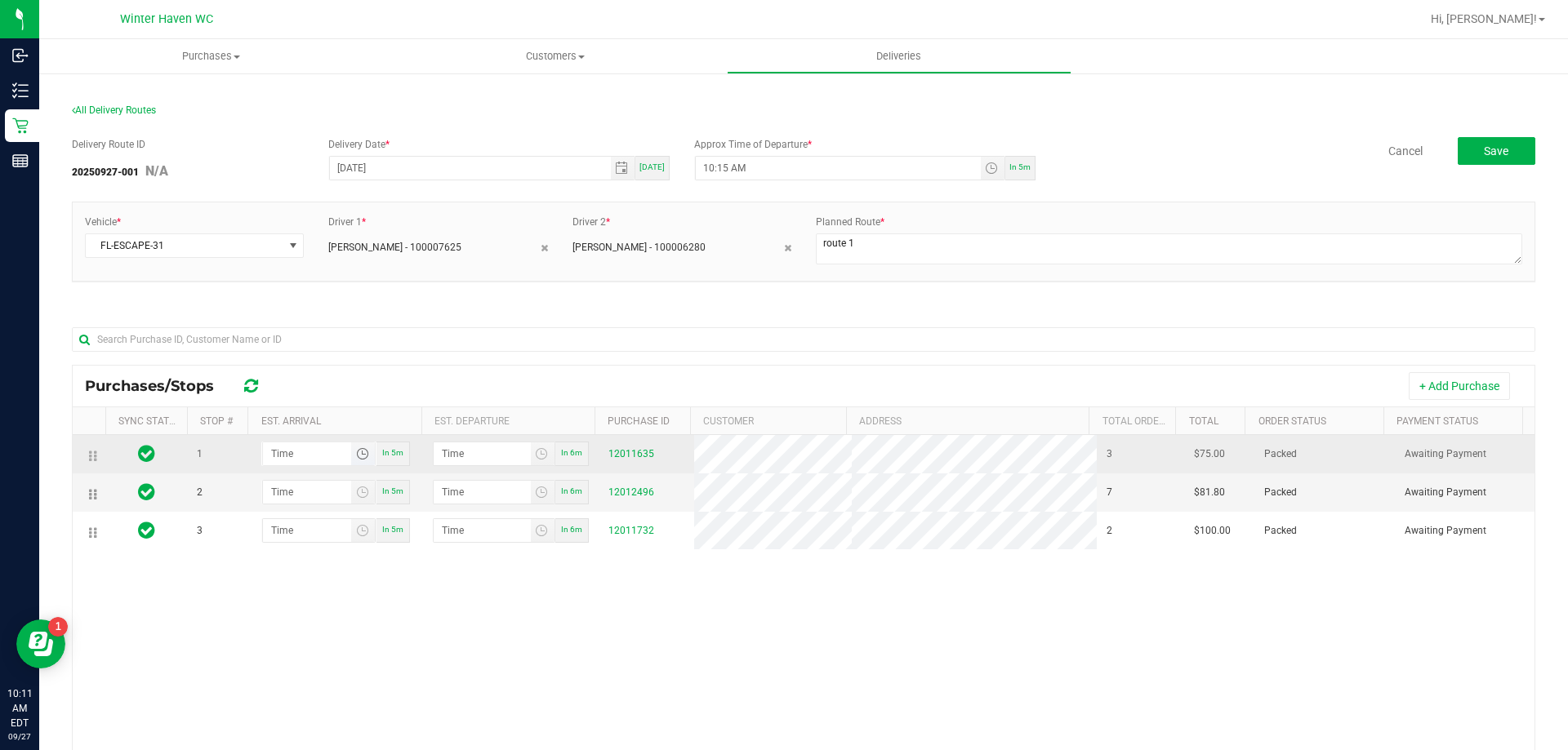
click at [362, 449] on span "Toggle time list" at bounding box center [363, 454] width 13 height 13
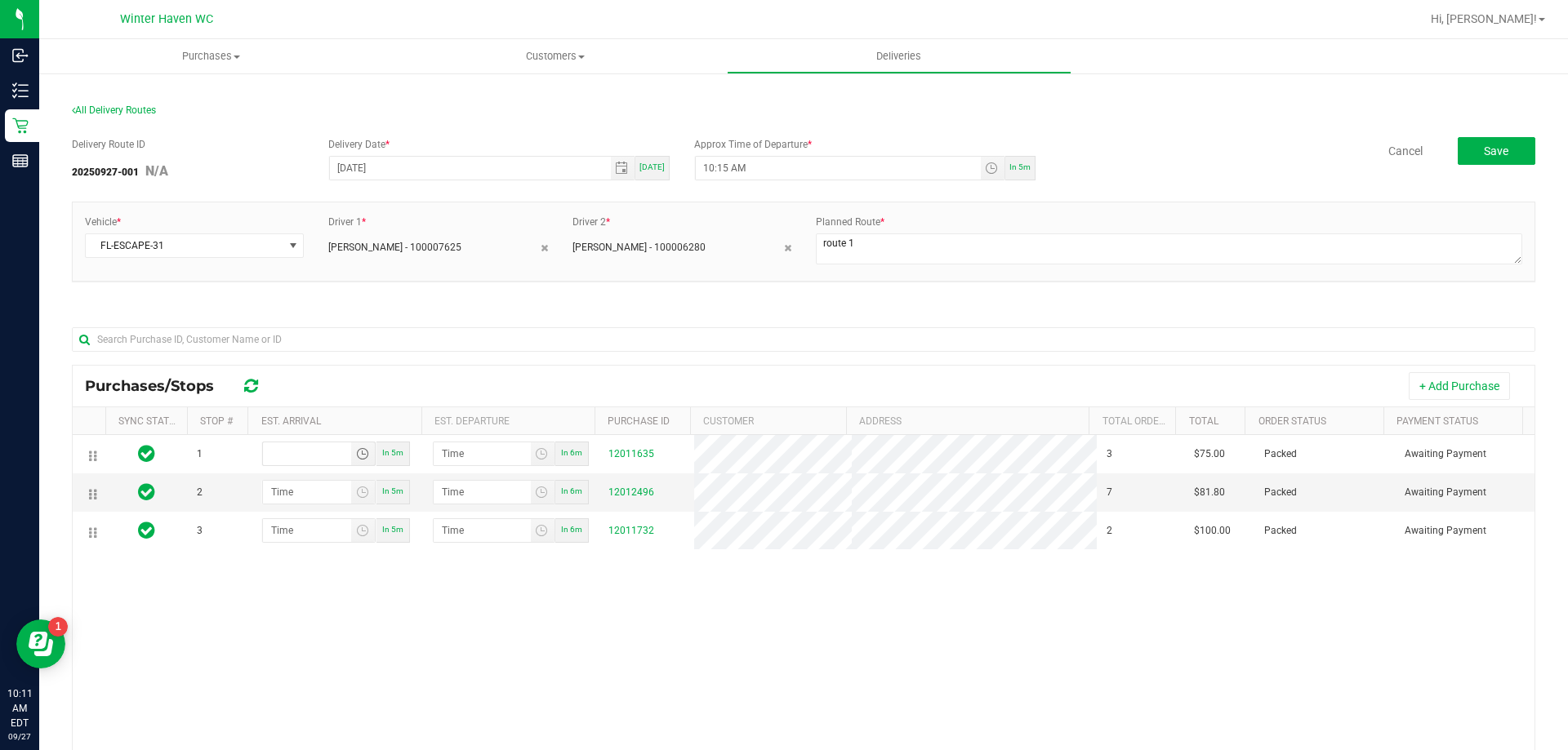
type input "hour:minute AM"
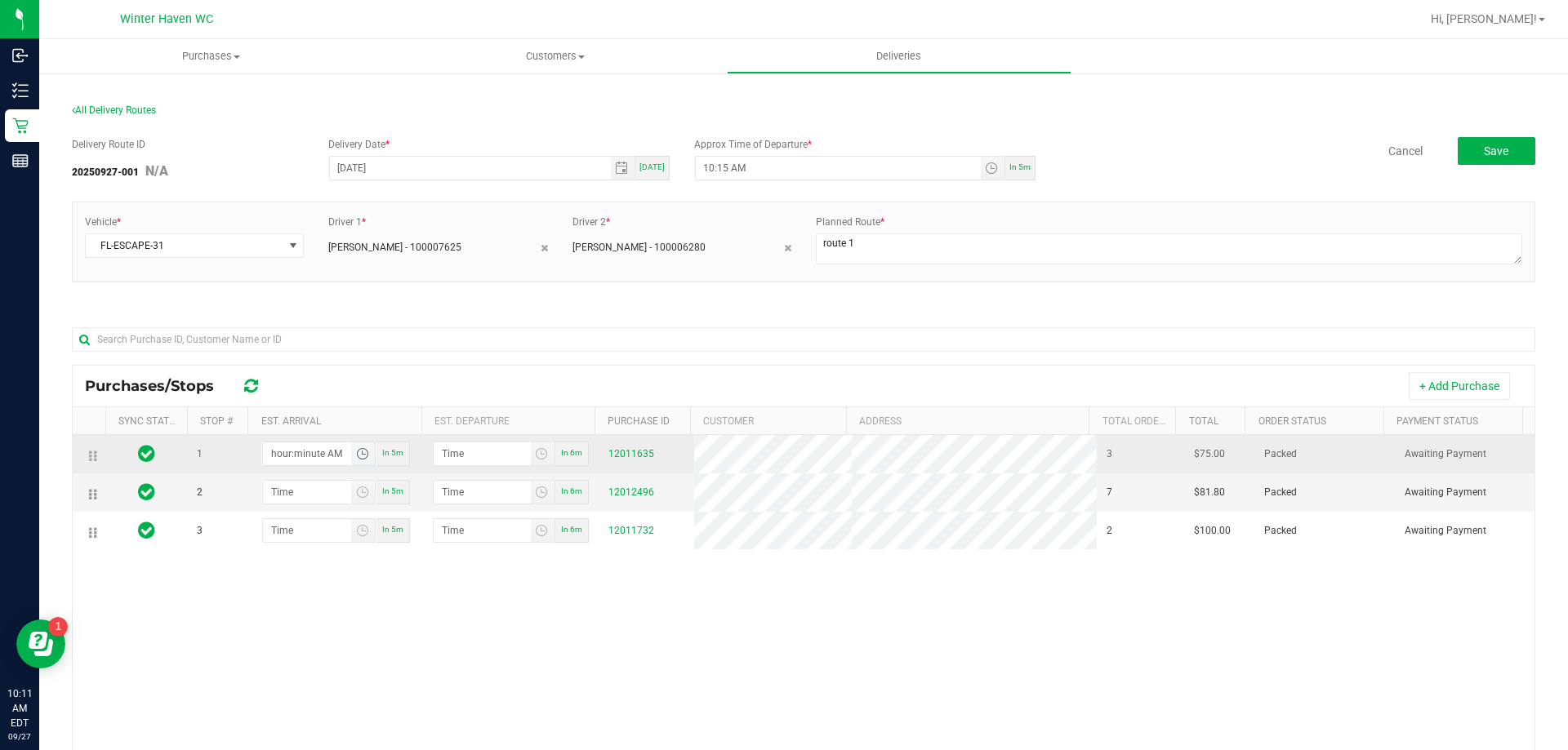
click at [360, 456] on span "Toggle time list" at bounding box center [363, 454] width 13 height 13
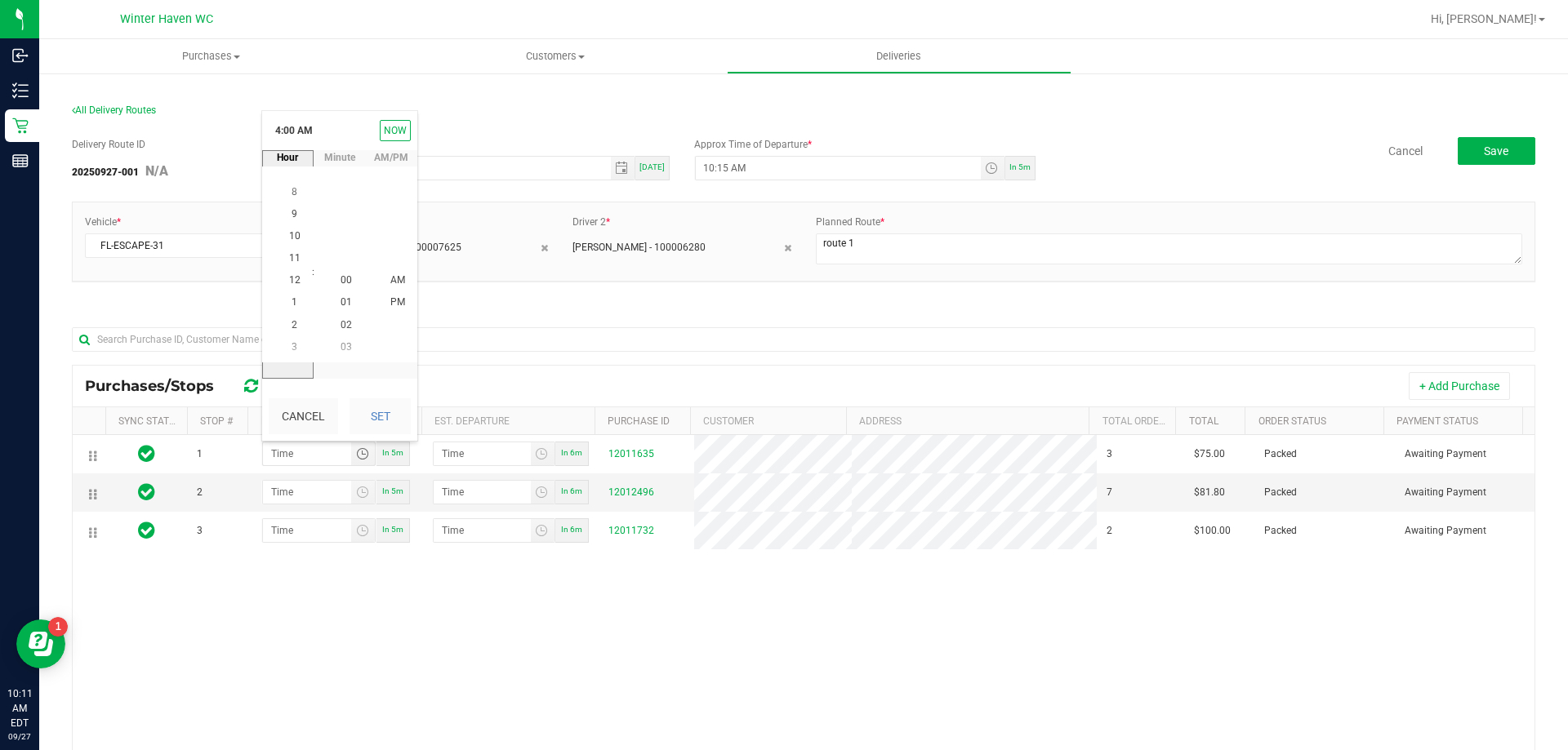
scroll to position [22, 0]
click at [287, 265] on li "11" at bounding box center [295, 258] width 39 height 22
click at [344, 219] on li "20" at bounding box center [346, 215] width 39 height 22
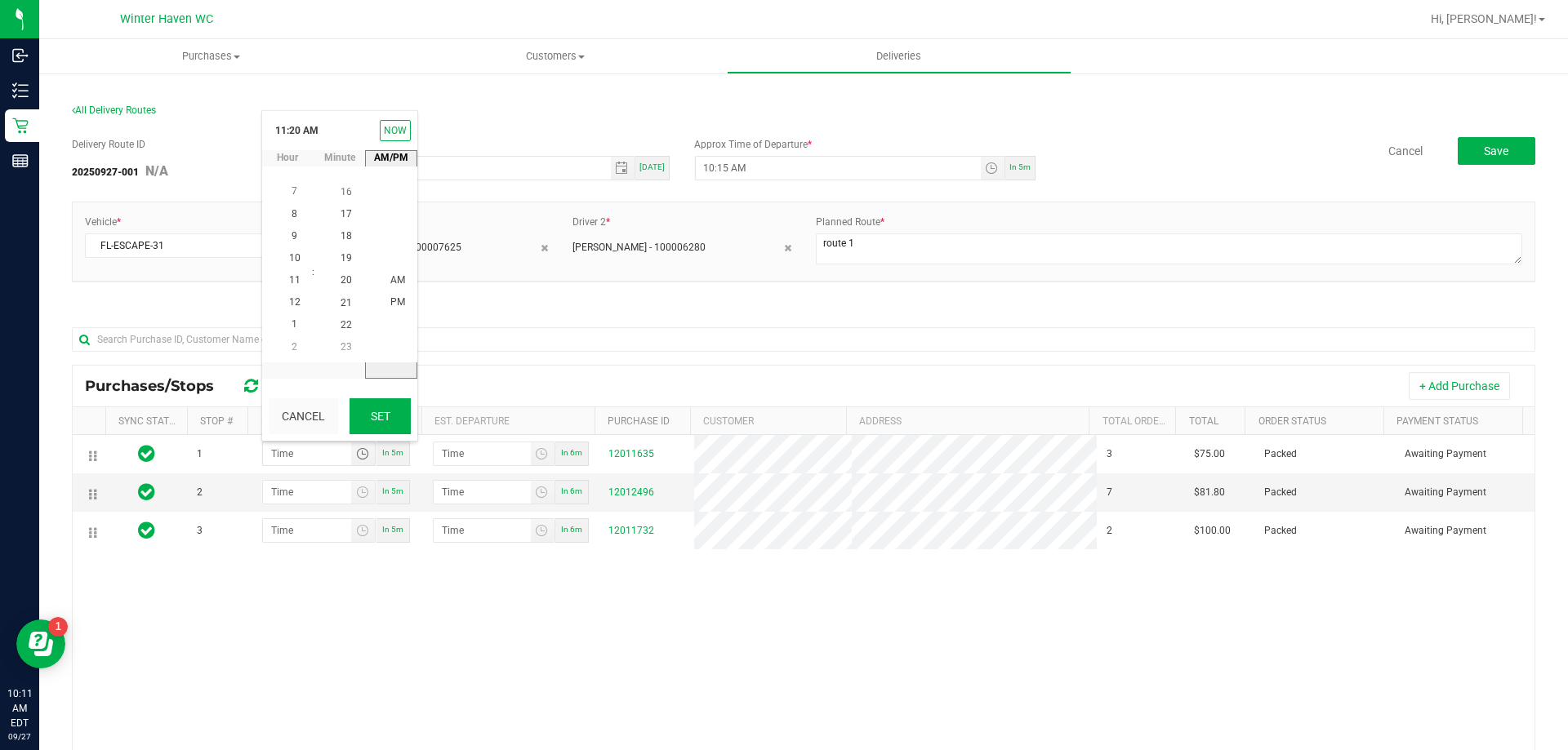
click at [370, 418] on button "Set" at bounding box center [380, 416] width 61 height 36
type input "11:20 AM"
type input "11:21 AM"
click at [363, 495] on span "Toggle time list" at bounding box center [363, 493] width 13 height 13
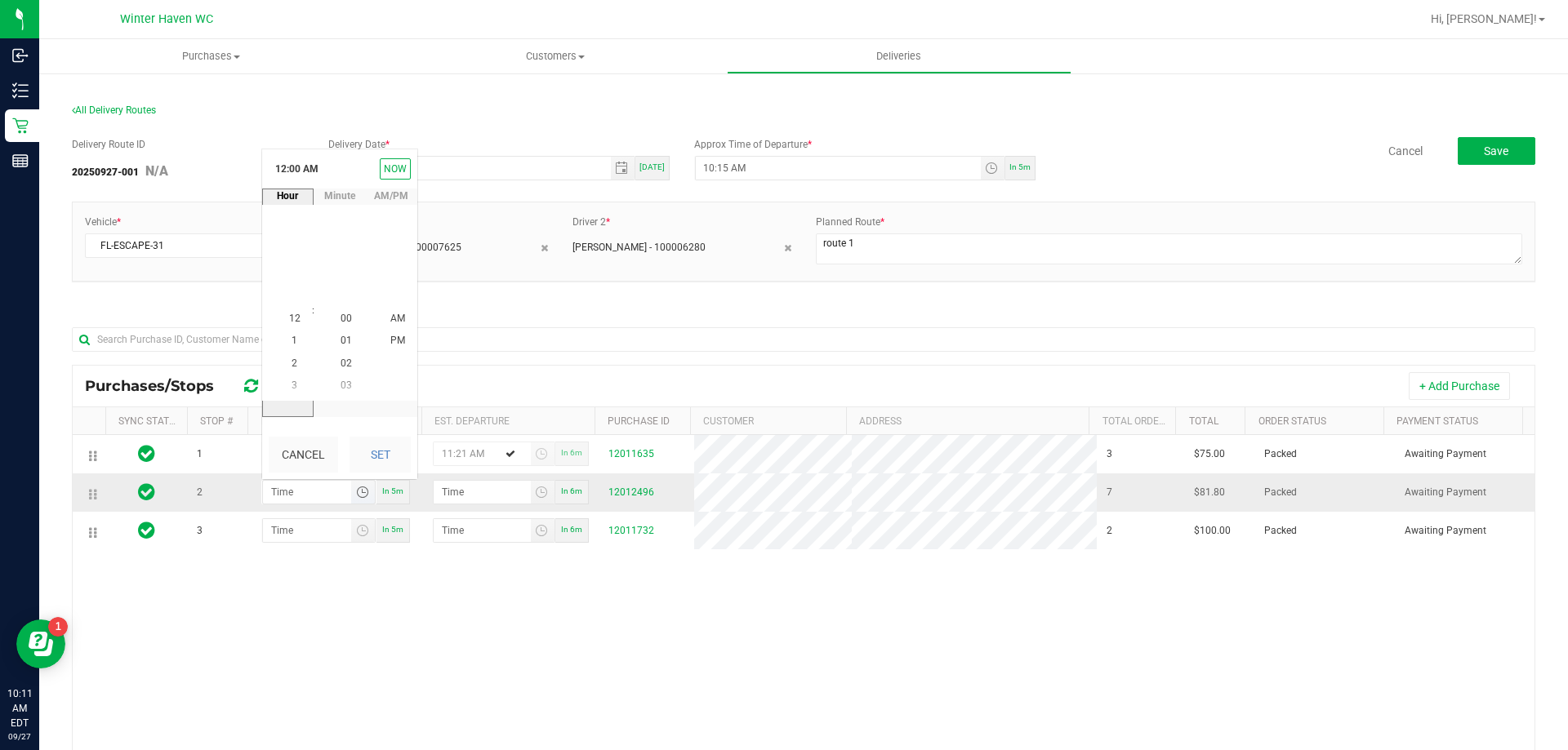
scroll to position [0, 0]
click at [292, 318] on span "12" at bounding box center [295, 319] width 11 height 11
click at [346, 258] on li "05" at bounding box center [346, 254] width 39 height 22
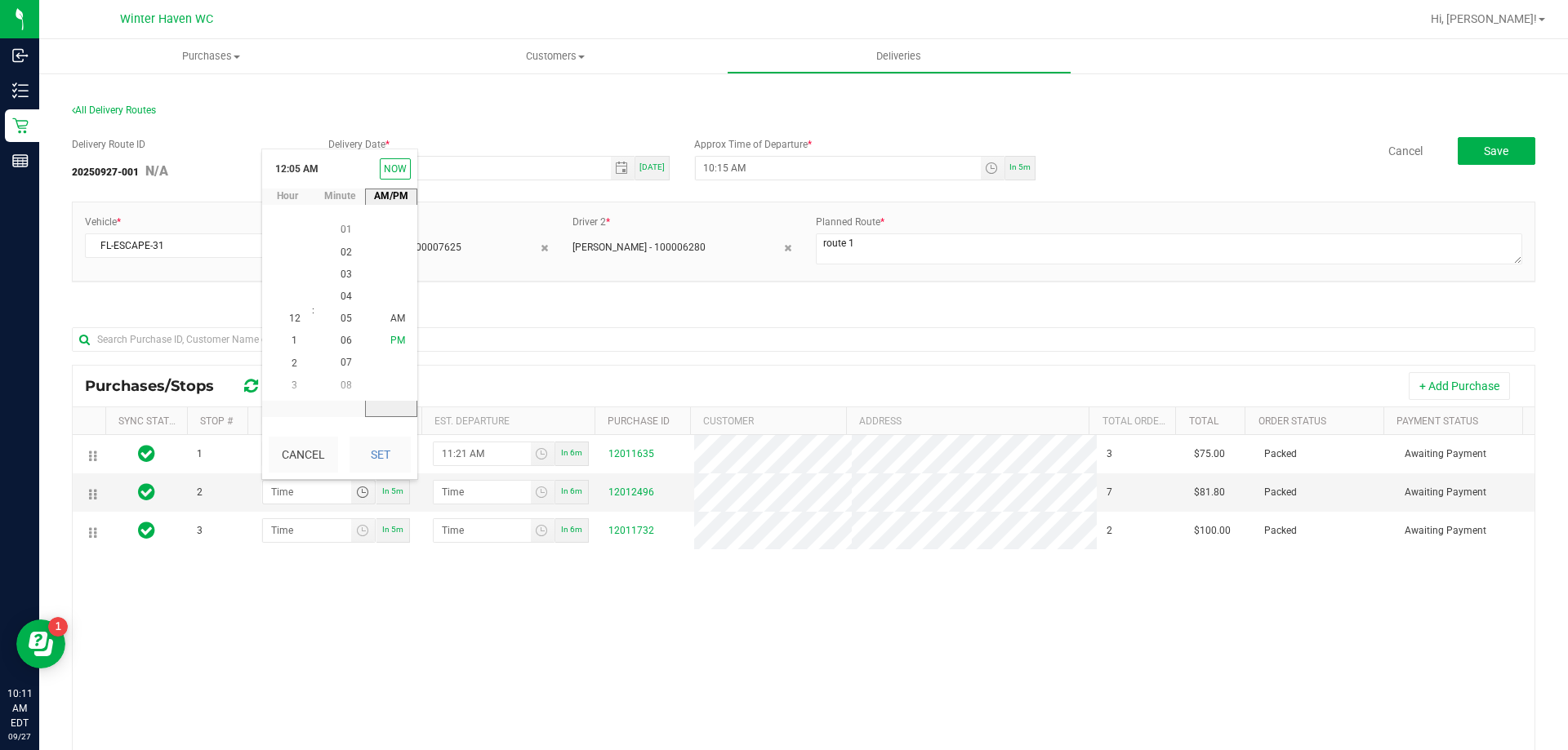
click at [391, 335] on span "PM" at bounding box center [398, 341] width 15 height 11
click at [367, 450] on button "Set" at bounding box center [380, 455] width 61 height 36
type input "12:05 PM"
type input "12:06 PM"
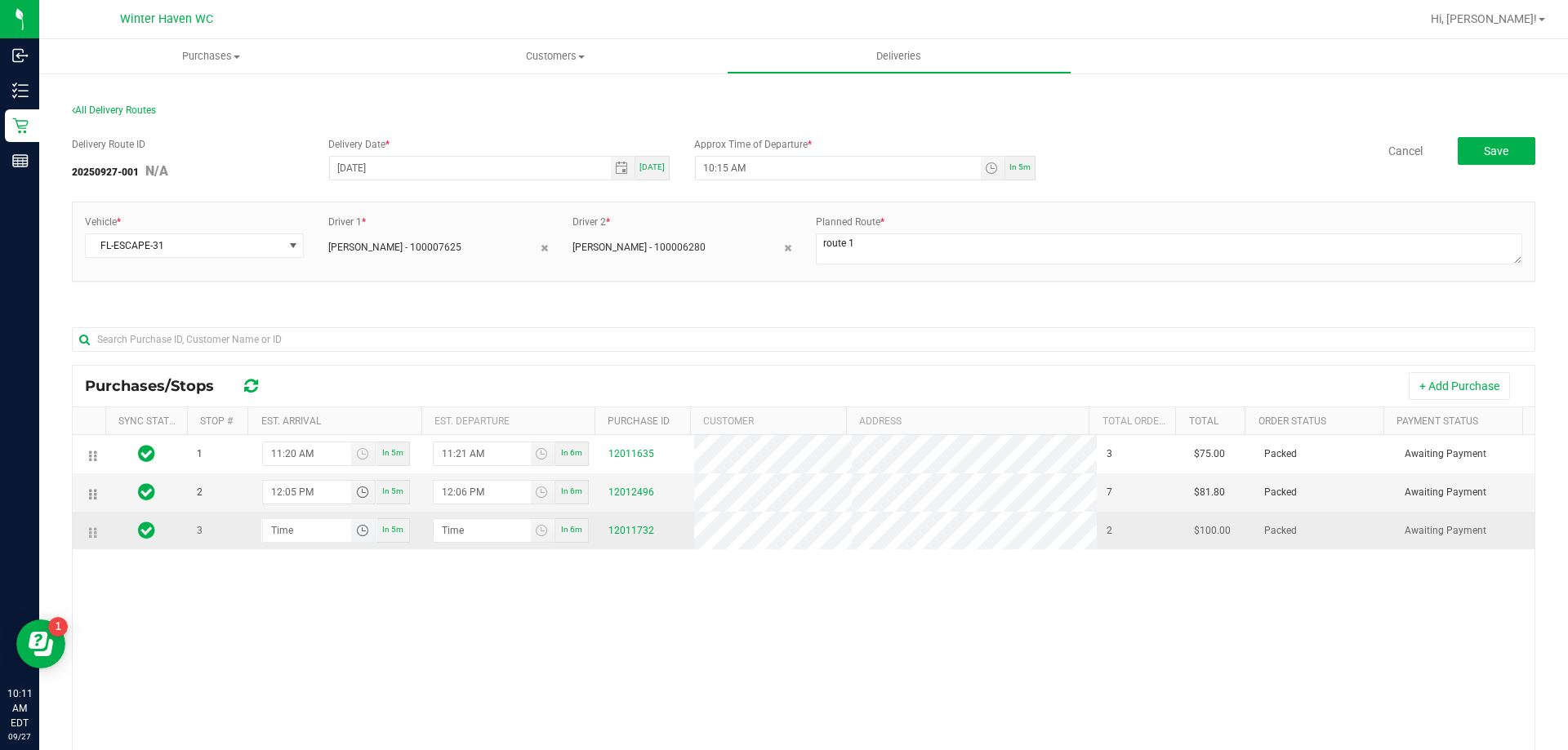
click at [364, 529] on span "Toggle time list" at bounding box center [363, 531] width 13 height 13
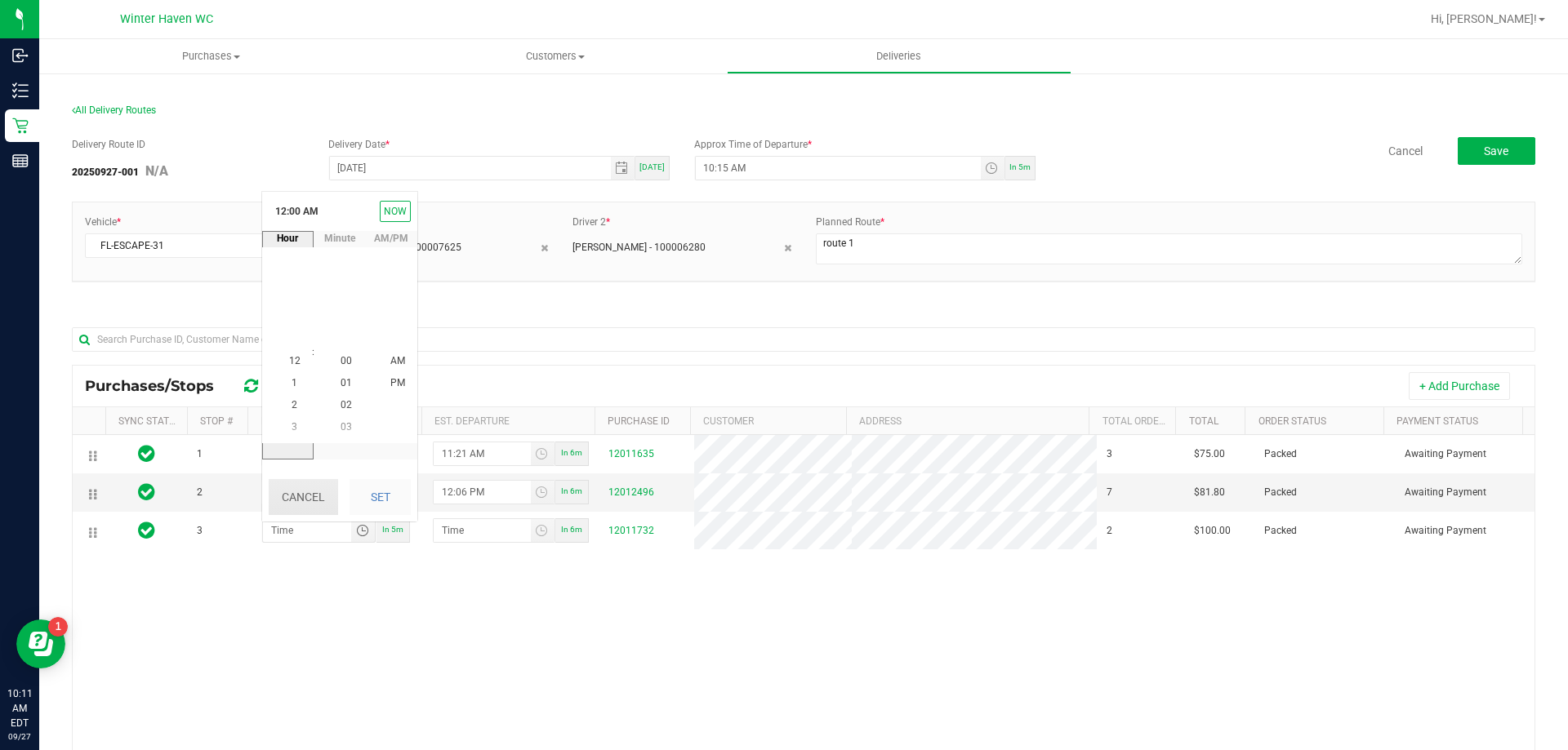
scroll to position [0, 0]
click at [295, 371] on li "12" at bounding box center [295, 361] width 39 height 22
click at [294, 362] on span "12" at bounding box center [295, 361] width 11 height 11
click at [344, 393] on li "50" at bounding box center [346, 383] width 39 height 22
click at [346, 378] on li "51" at bounding box center [346, 383] width 39 height 22
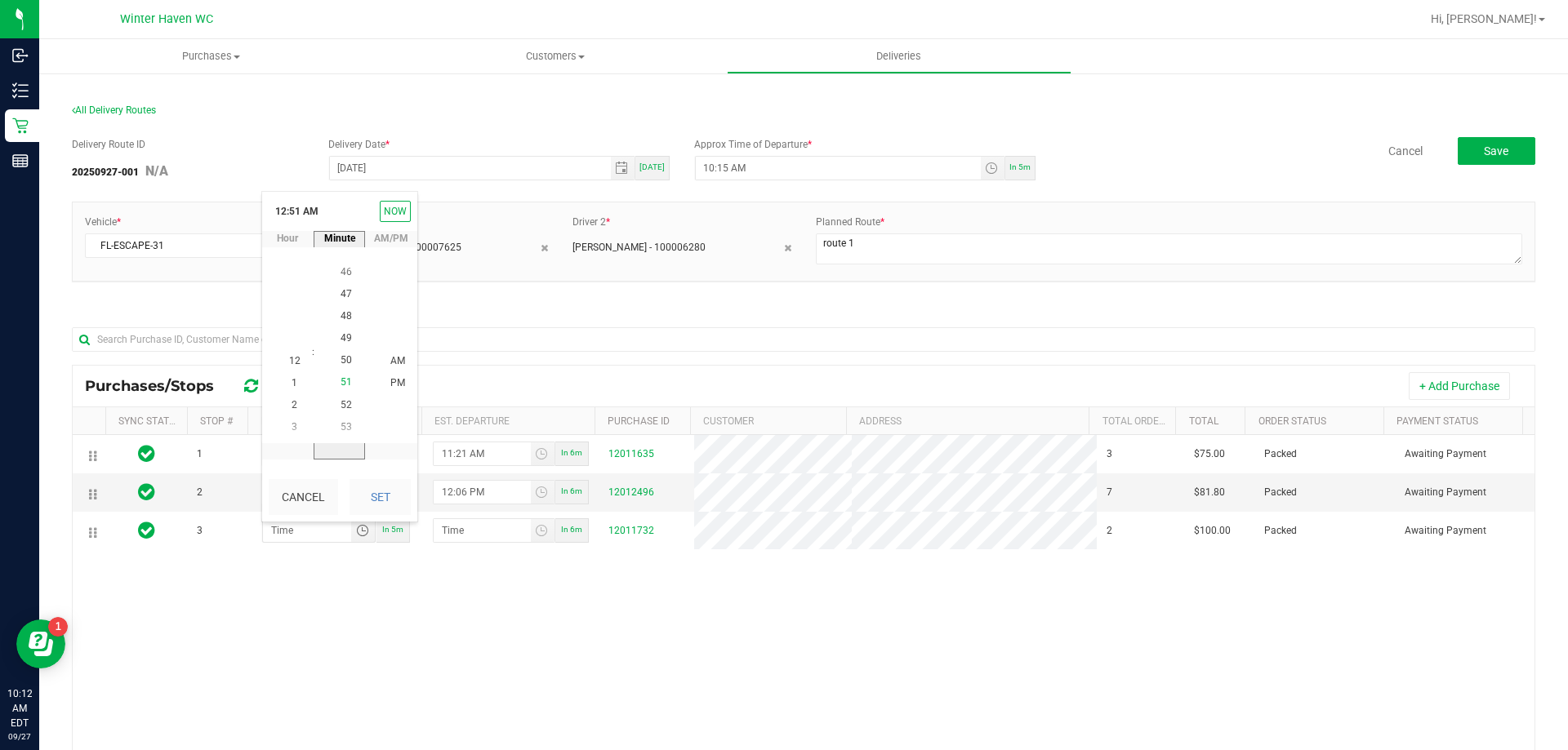
scroll to position [1131, 0]
click at [393, 383] on span "PM" at bounding box center [398, 382] width 15 height 11
click at [377, 492] on button "Set" at bounding box center [380, 497] width 61 height 36
type input "12:51 PM"
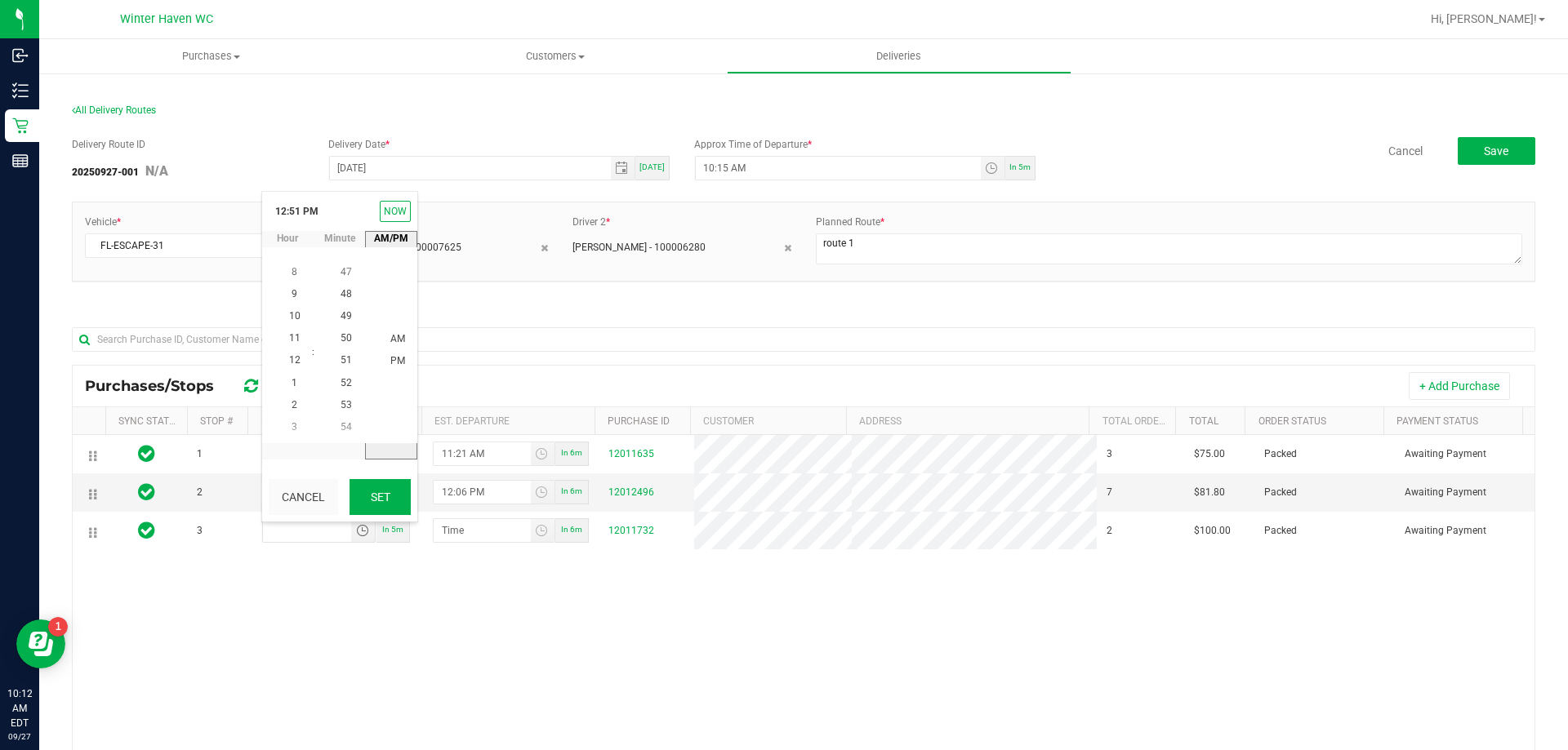
type input "12:52 PM"
click at [1484, 156] on span "Save" at bounding box center [1496, 151] width 24 height 13
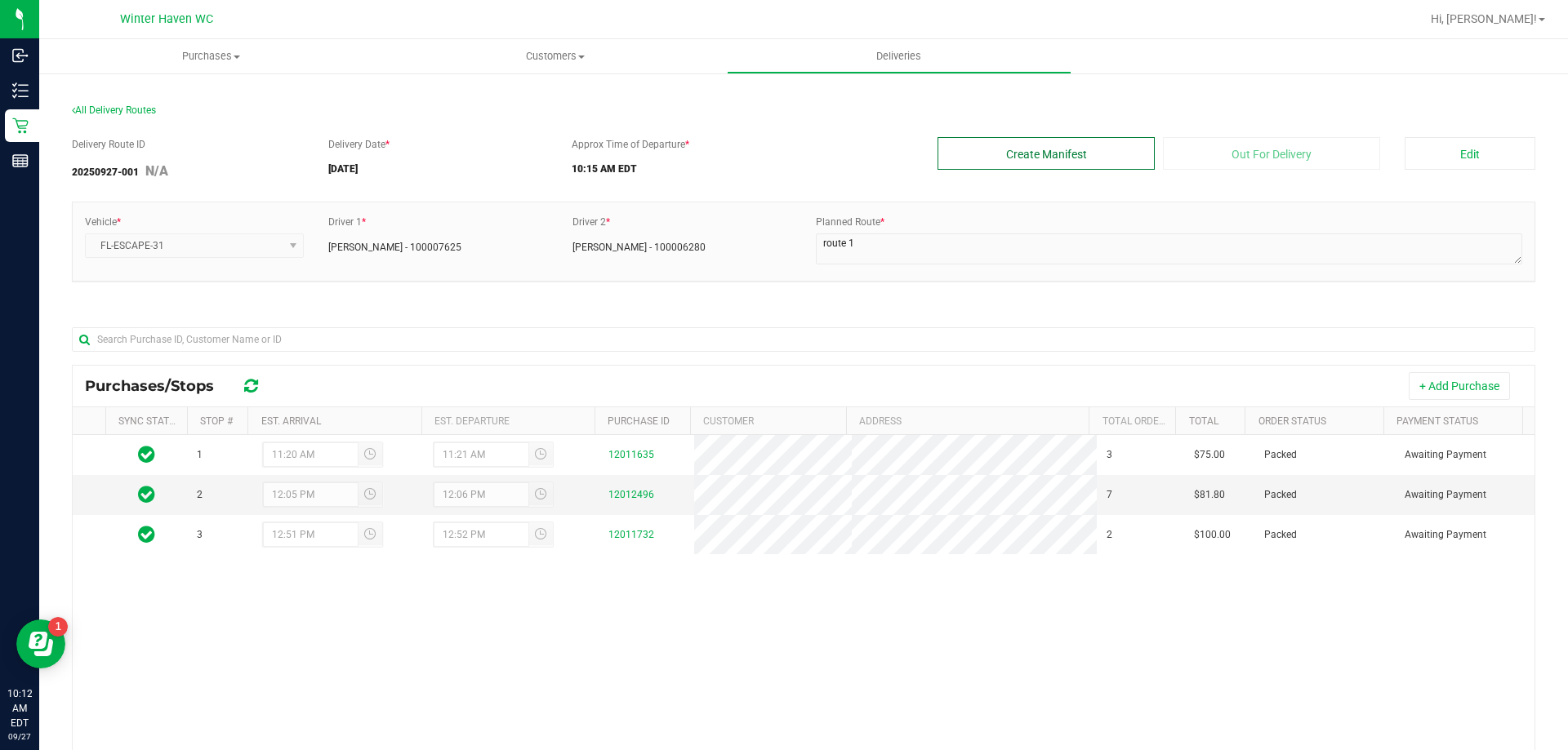
click at [1114, 156] on button "Create Manifest" at bounding box center [1046, 153] width 218 height 32
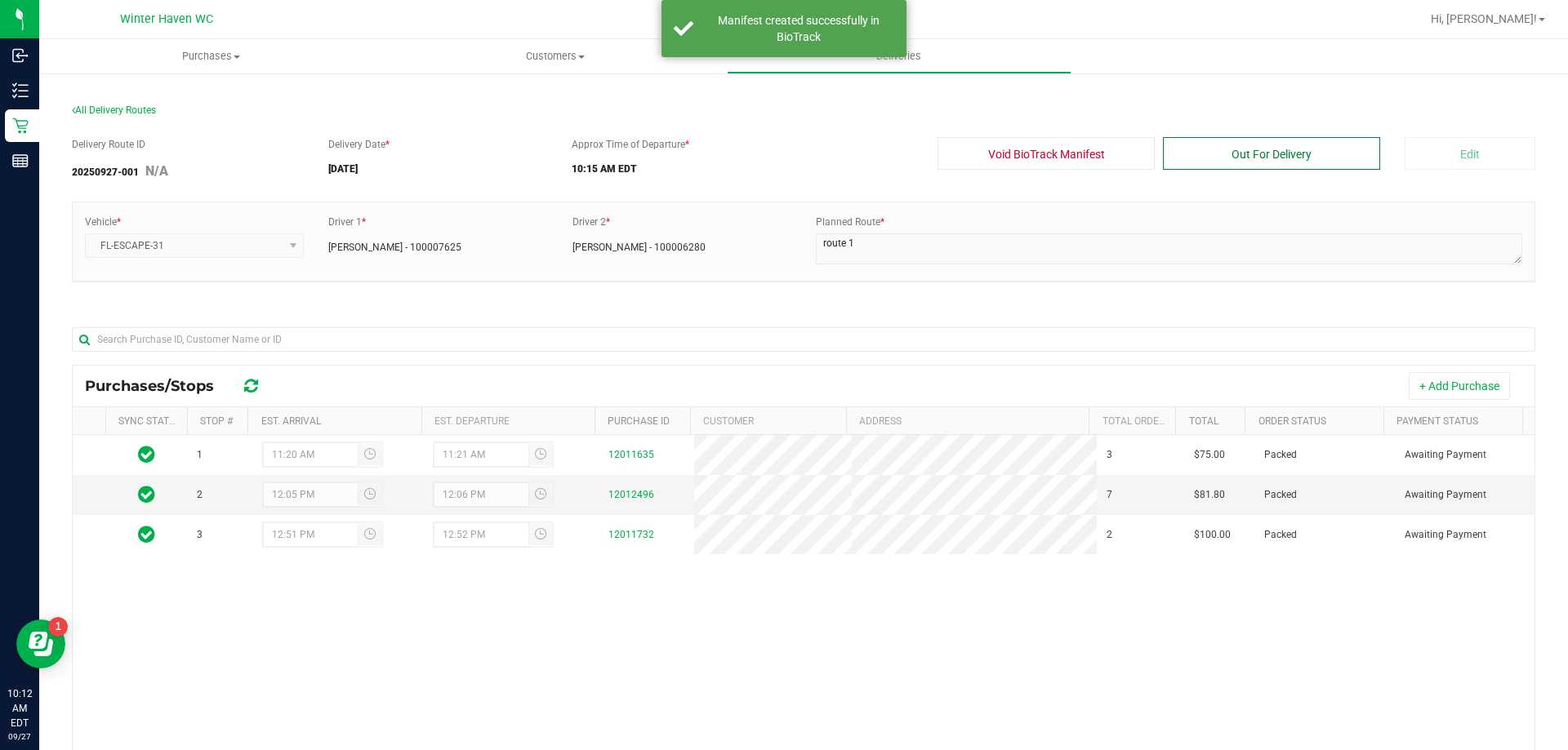
click at [1247, 151] on button "Out For Delivery" at bounding box center [1272, 153] width 218 height 32
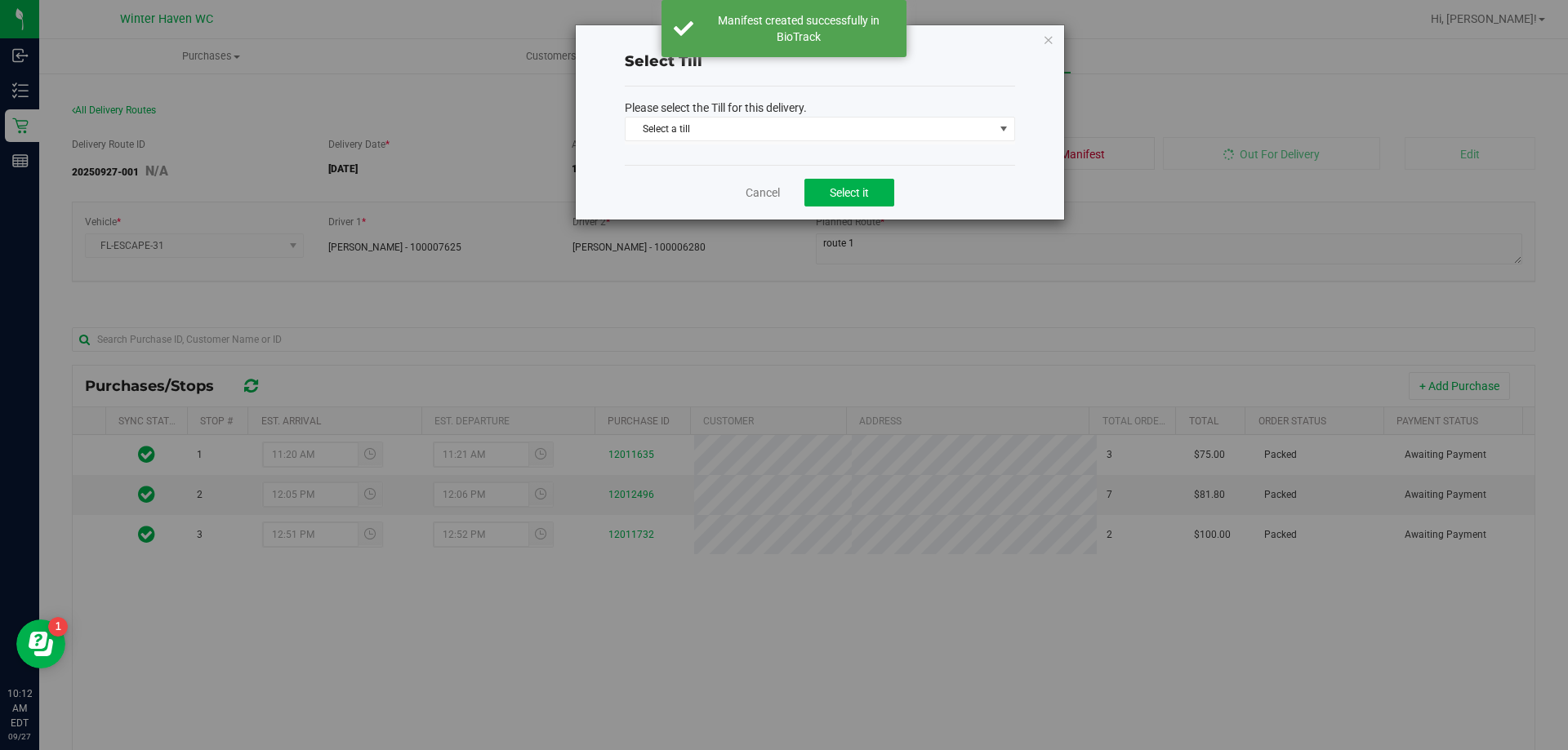
click at [951, 144] on div "Please select the Till for this delivery. Select a till Select a till Cash Refu…" at bounding box center [821, 125] width 391 height 79
click at [951, 131] on span "Select a till" at bounding box center [810, 129] width 369 height 23
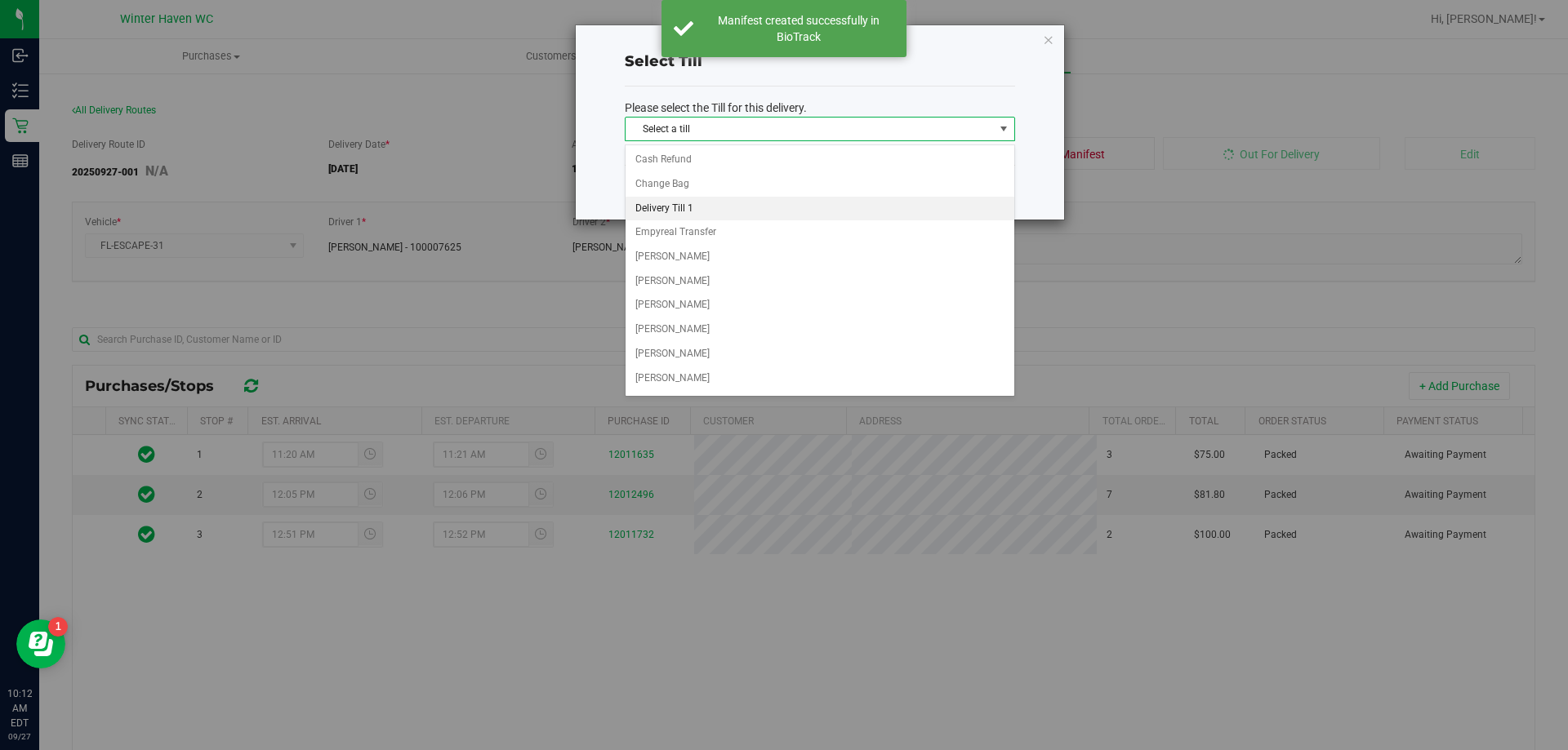
click at [742, 203] on li "Delivery Till 1" at bounding box center [821, 209] width 389 height 24
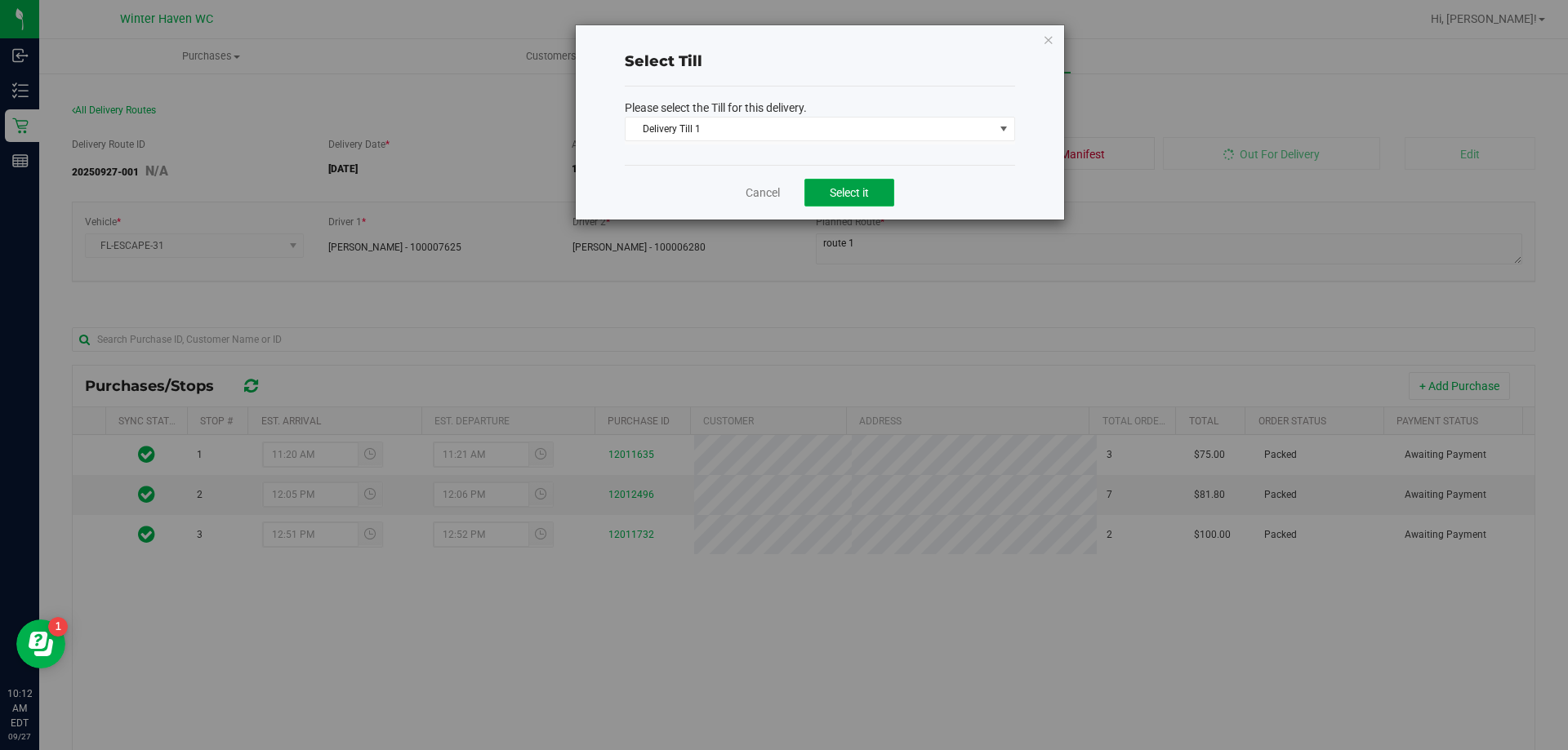
click at [874, 190] on button "Select it" at bounding box center [849, 193] width 90 height 28
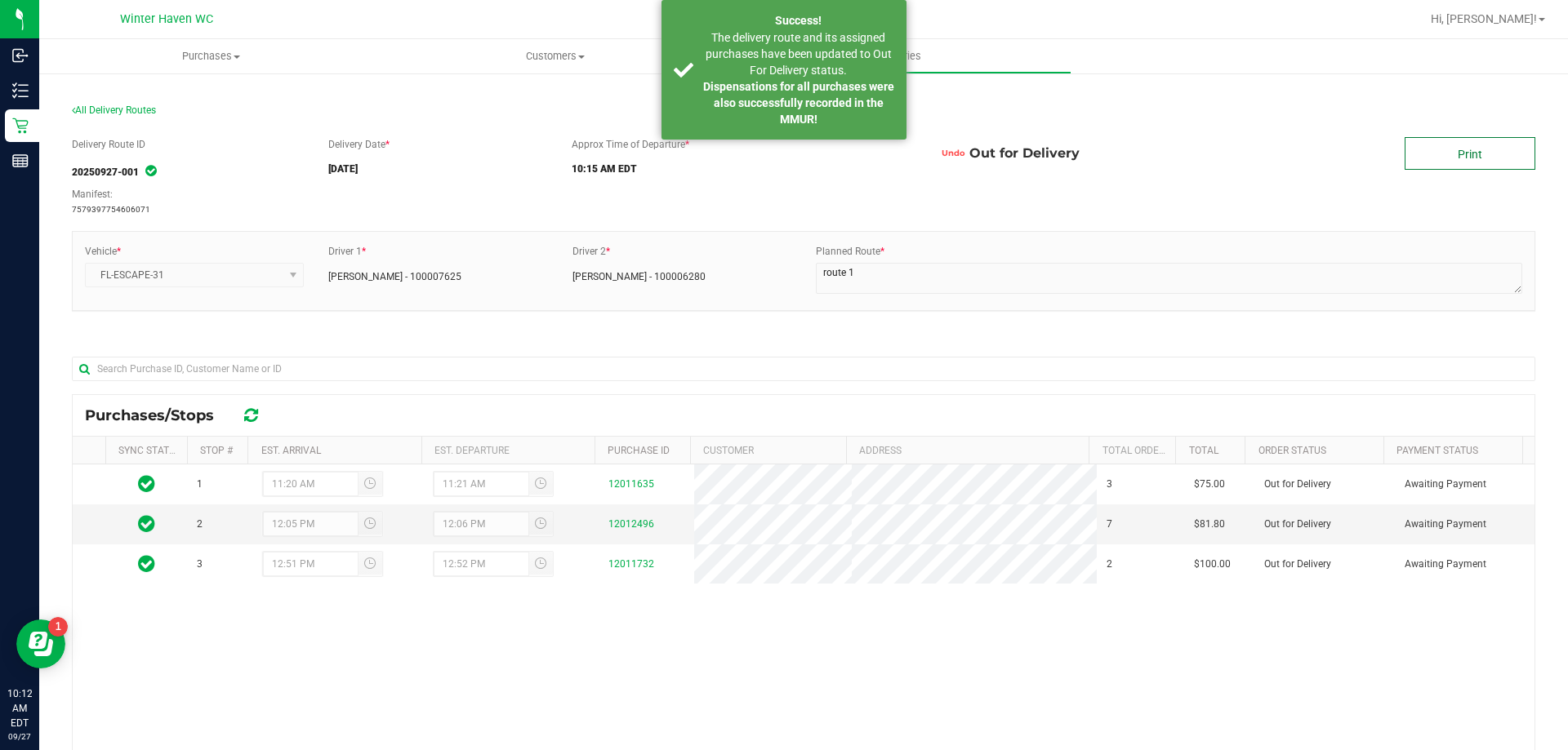
click at [1428, 153] on link "Print" at bounding box center [1470, 153] width 131 height 32
